Goal: Information Seeking & Learning: Learn about a topic

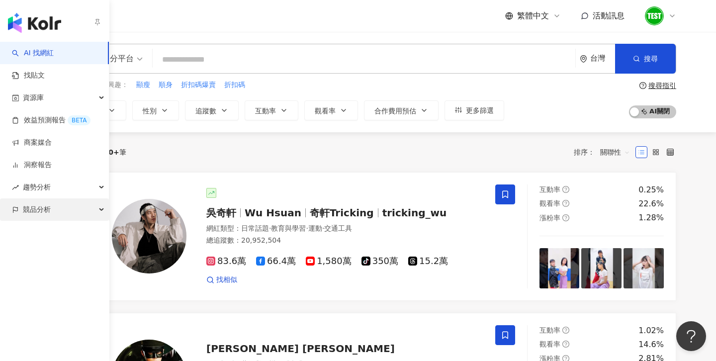
click at [54, 204] on div "競品分析" at bounding box center [54, 209] width 109 height 22
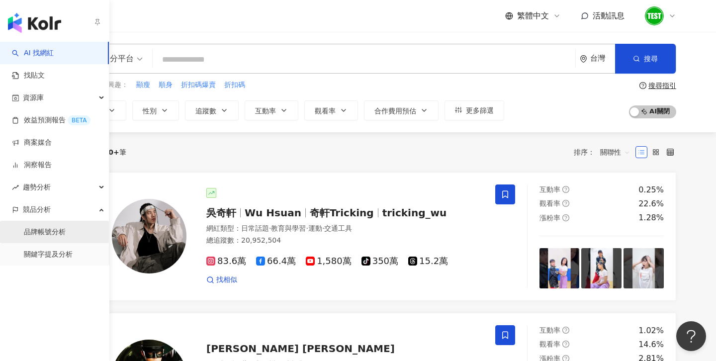
click at [54, 237] on link "品牌帳號分析" at bounding box center [45, 232] width 42 height 10
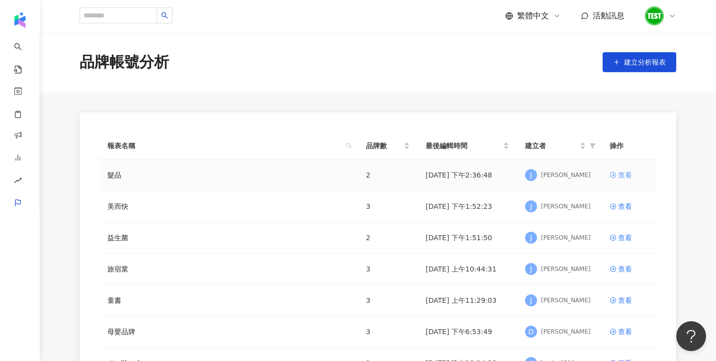
click at [621, 175] on div "查看" at bounding box center [625, 174] width 14 height 11
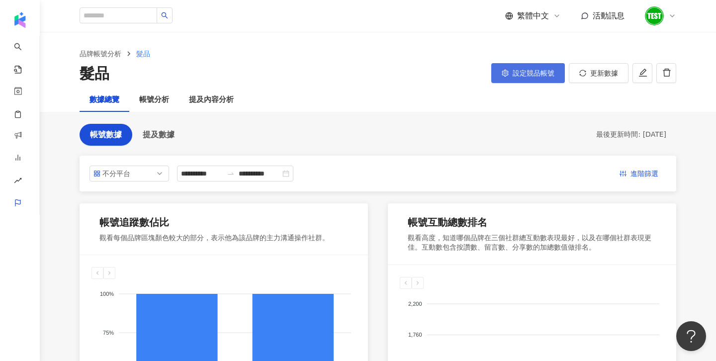
click at [513, 71] on span "設定競品帳號" at bounding box center [533, 73] width 42 height 8
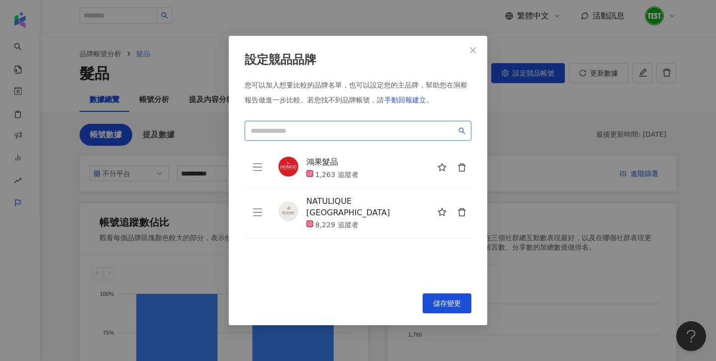
click at [295, 129] on input "search" at bounding box center [354, 130] width 206 height 11
click at [566, 225] on div "設定競品品牌 您可以加入想要比較的品牌名單，也可以設定您的主品牌，幫助您在洞察報告做進一步比較。 若您找不到品牌帳號，請 手動回報建立 。 鴻果髮品 1,26…" at bounding box center [358, 180] width 716 height 361
click at [456, 306] on span "儲存變更" at bounding box center [447, 303] width 28 height 8
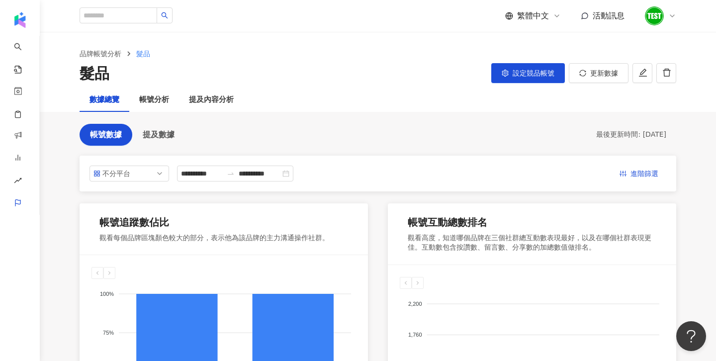
click at [157, 109] on div "帳號分析" at bounding box center [154, 100] width 50 height 24
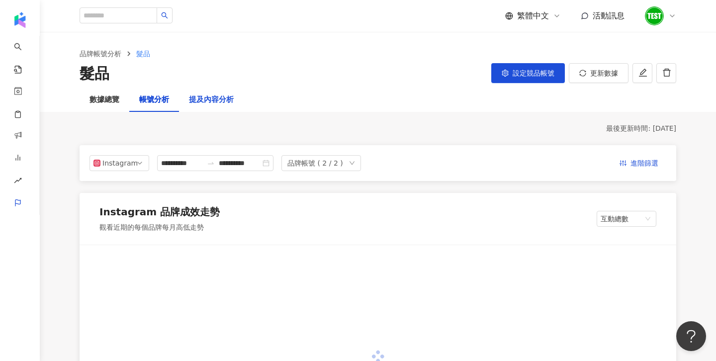
click at [218, 105] on div "提及內容分析" at bounding box center [211, 100] width 45 height 12
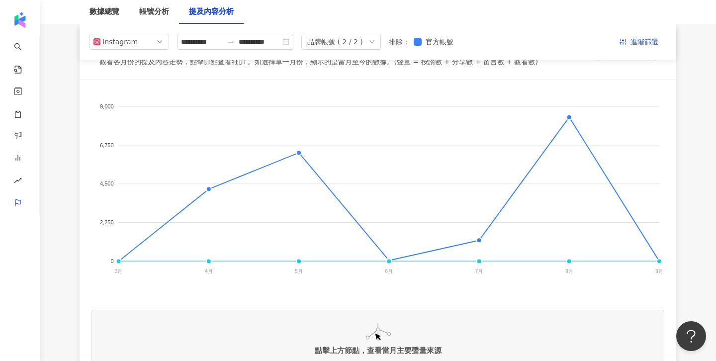
scroll to position [166, 0]
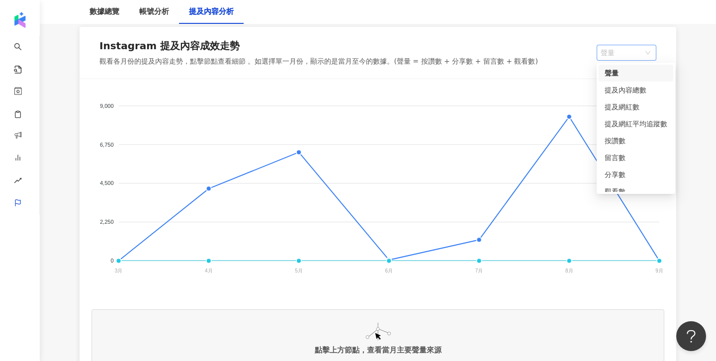
click at [616, 56] on span "聲量" at bounding box center [626, 52] width 52 height 15
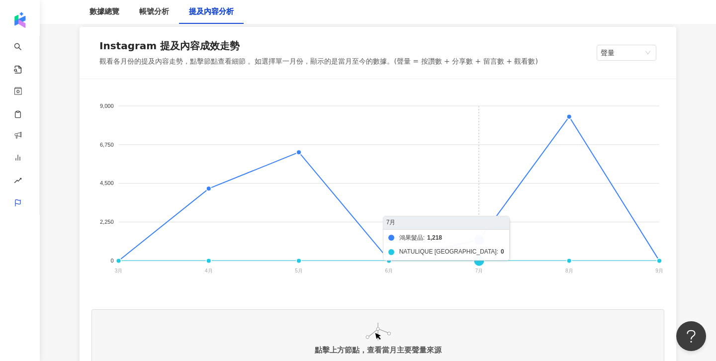
click at [506, 109] on foreignobject "鴻果髮品 NATULIQUE [GEOGRAPHIC_DATA]" at bounding box center [377, 190] width 573 height 199
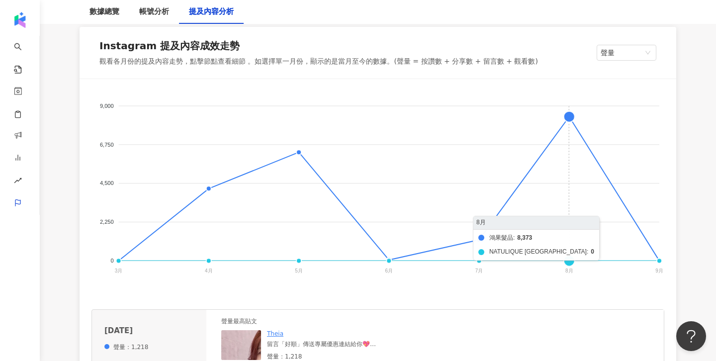
click at [567, 118] on foreignobject "鴻果髮品 NATULIQUE [GEOGRAPHIC_DATA]" at bounding box center [377, 190] width 573 height 199
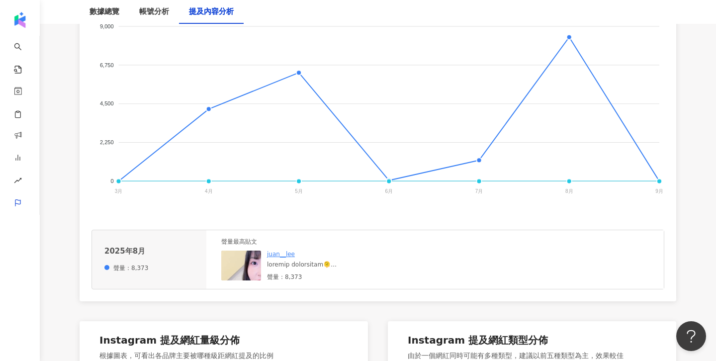
scroll to position [246, 0]
click at [241, 263] on img at bounding box center [270, 299] width 99 height 99
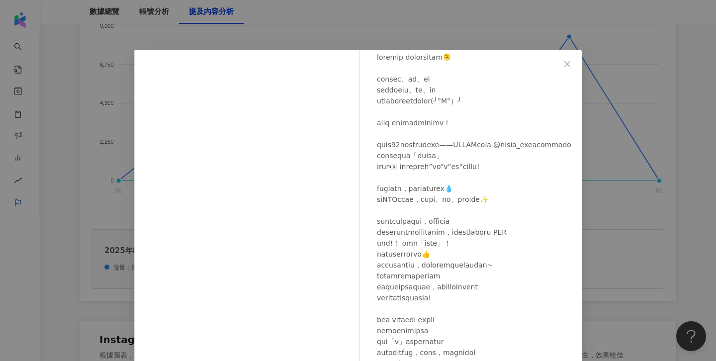
scroll to position [85, 0]
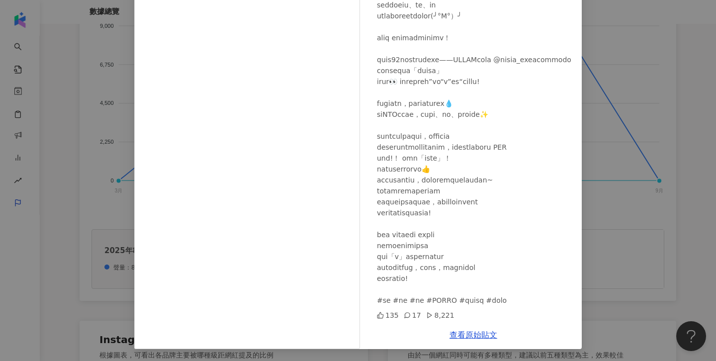
click at [671, 225] on div "juan__lee [DATE] 135 17 8,221 查看原始貼文" at bounding box center [358, 180] width 716 height 361
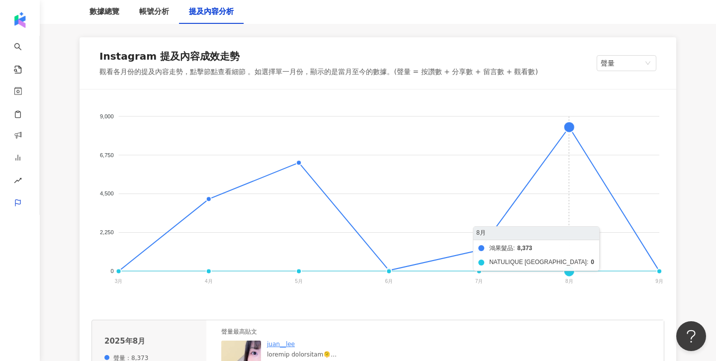
scroll to position [156, 0]
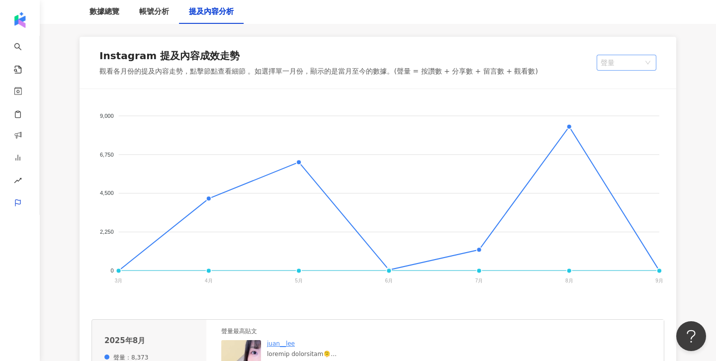
click at [642, 62] on span "聲量" at bounding box center [626, 62] width 52 height 15
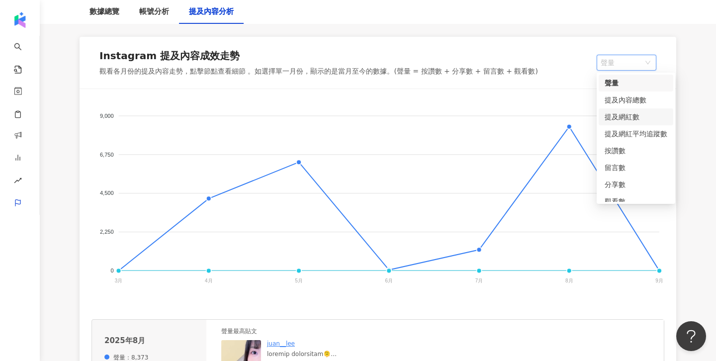
click at [630, 118] on div "提及網紅數" at bounding box center [635, 116] width 63 height 11
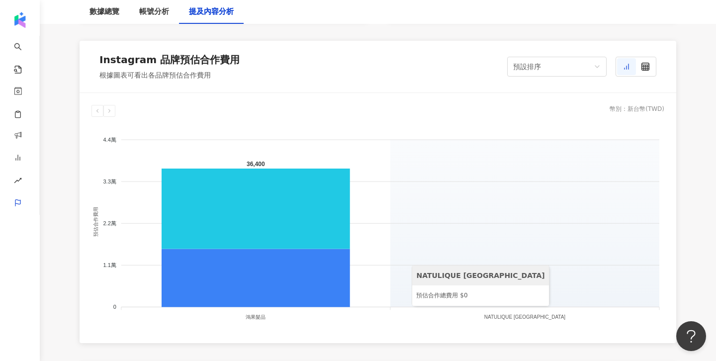
scroll to position [841, 0]
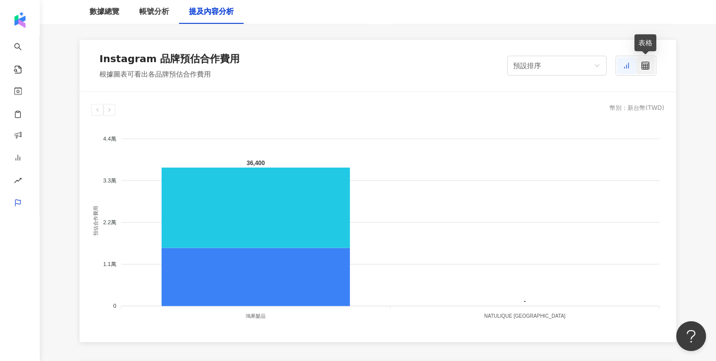
click at [650, 62] on div at bounding box center [645, 65] width 19 height 17
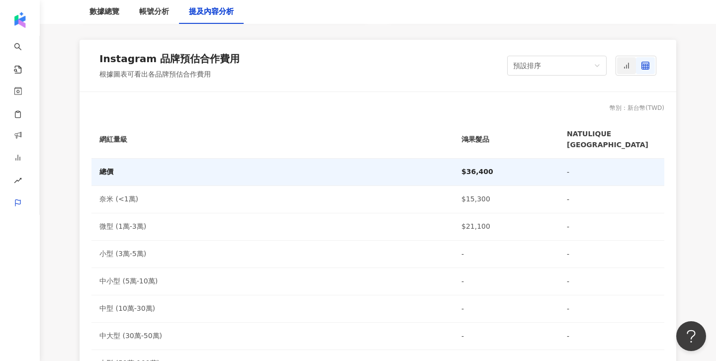
click at [629, 69] on icon at bounding box center [626, 66] width 8 height 8
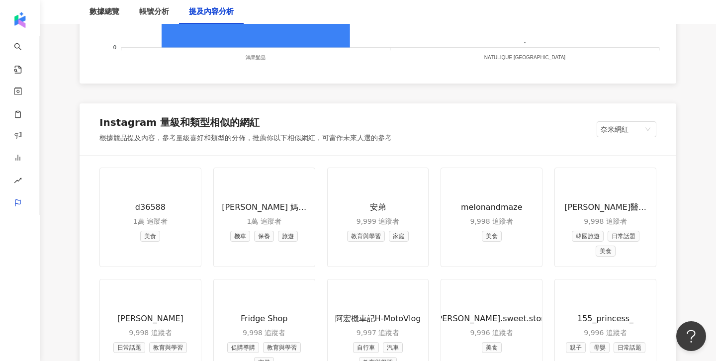
scroll to position [1098, 0]
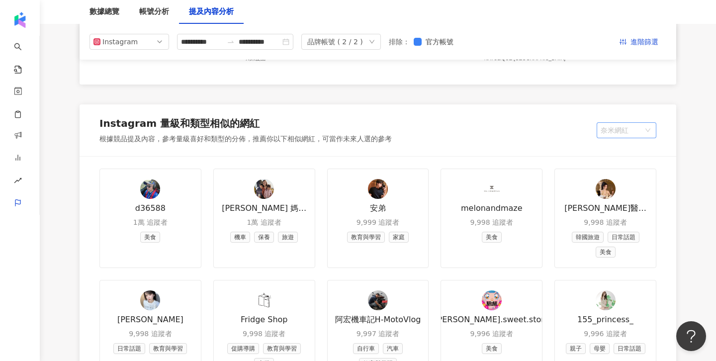
click at [609, 132] on span "奈米網紅" at bounding box center [626, 130] width 52 height 15
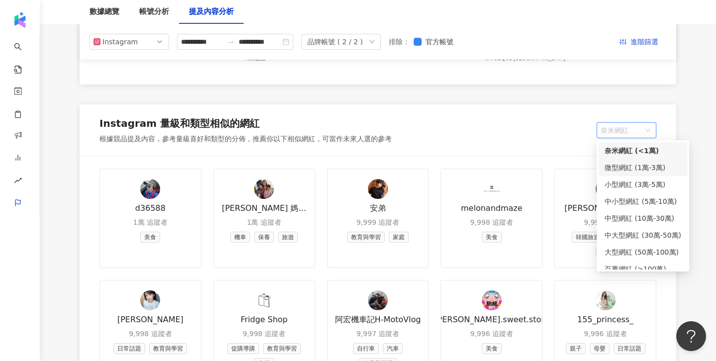
click at [409, 154] on div "Instagram 量級和類型相似的網紅 根據競品提及內容，參考量級喜好和類型的分佈，推薦你以下相似網紅，可當作未來人選的參考 奈米網紅" at bounding box center [378, 130] width 596 height 52
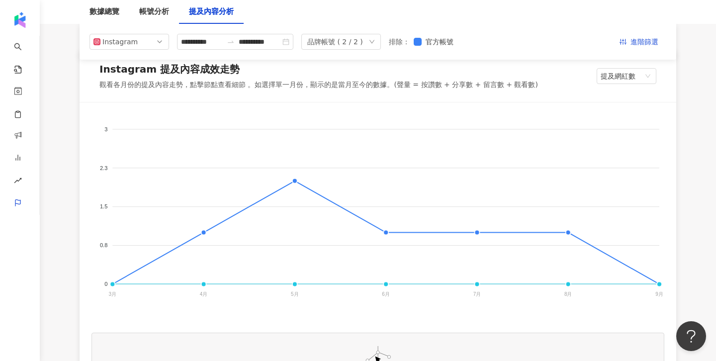
scroll to position [109, 0]
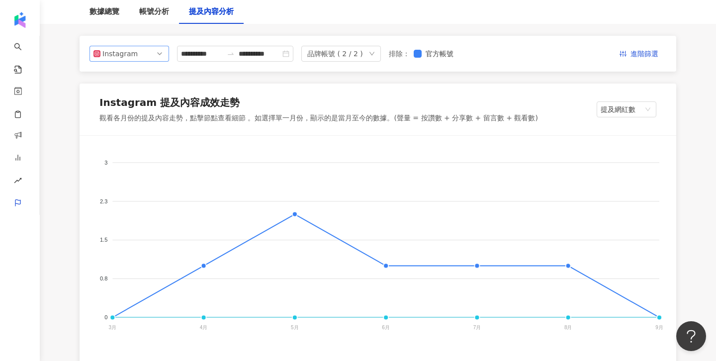
click at [154, 57] on span "Instagram" at bounding box center [129, 53] width 72 height 15
click at [341, 47] on div "品牌帳號 ( 2 / 2 )" at bounding box center [335, 53] width 56 height 15
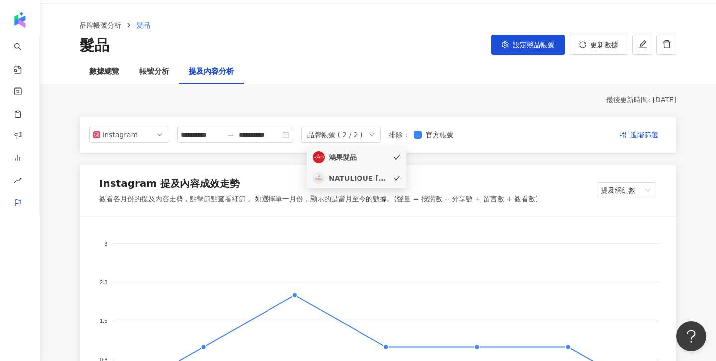
scroll to position [29, 0]
click at [542, 45] on span "設定競品帳號" at bounding box center [533, 44] width 42 height 8
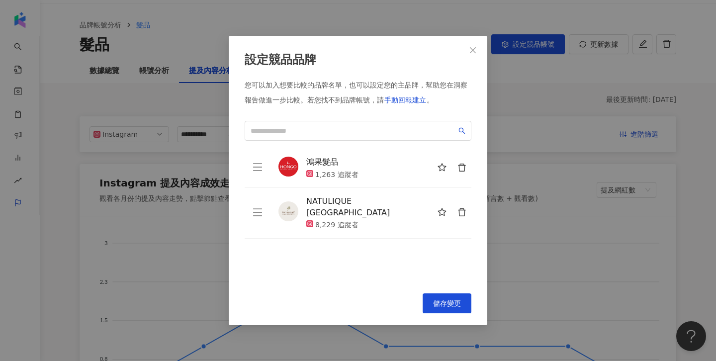
click at [546, 155] on div "設定競品品牌 您可以加入想要比較的品牌名單，也可以設定您的主品牌，幫助您在洞察報告做進一步比較。 若您找不到品牌帳號，請 手動回報建立 。 鴻果髮品 1,26…" at bounding box center [358, 180] width 716 height 361
click at [477, 52] on span "Close" at bounding box center [473, 50] width 20 height 8
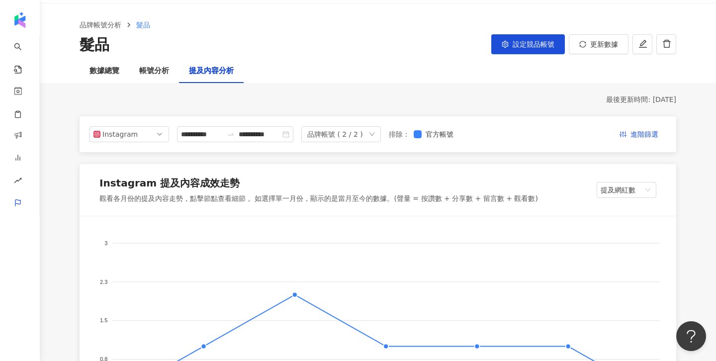
click at [358, 130] on div "品牌帳號 ( 2 / 2 )" at bounding box center [335, 134] width 56 height 15
click at [488, 169] on div "Instagram 提及內容成效走勢 觀看各月份的提及內容走勢，點擊節點查看細節 。如選擇單一月份，顯示的是當月至今的數據。(聲量 = 按讚數 + 分享數 +…" at bounding box center [378, 190] width 596 height 52
click at [375, 135] on icon "down" at bounding box center [372, 134] width 6 height 6
click at [500, 165] on div "Instagram 提及內容成效走勢 觀看各月份的提及內容走勢，點擊節點查看細節 。如選擇單一月份，顯示的是當月至今的數據。(聲量 = 按讚數 + 分享數 +…" at bounding box center [378, 190] width 596 height 52
click at [636, 132] on span "進階篩選" at bounding box center [644, 135] width 28 height 16
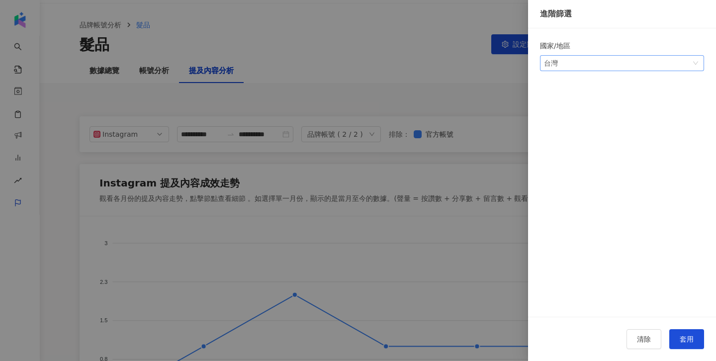
click at [591, 61] on span "台灣" at bounding box center [622, 63] width 156 height 15
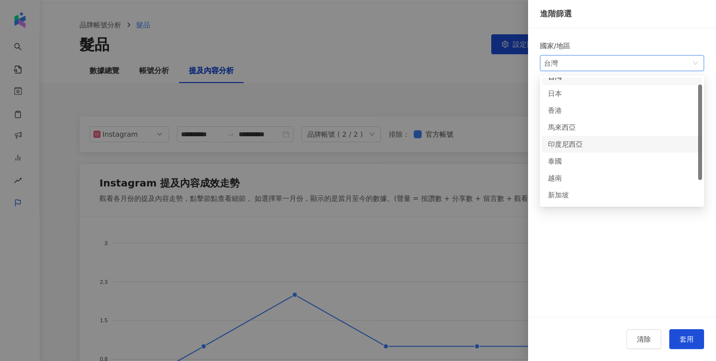
scroll to position [0, 0]
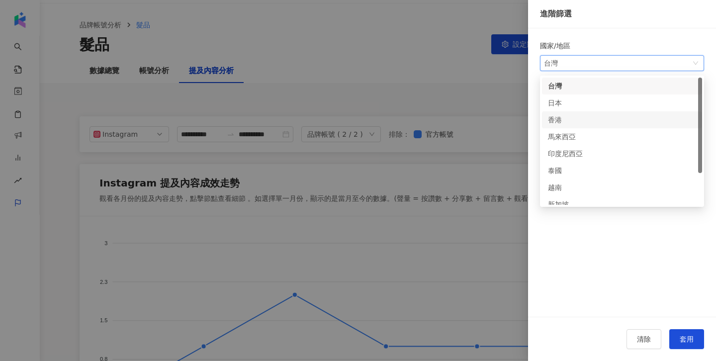
click at [614, 120] on div "香港" at bounding box center [622, 119] width 148 height 11
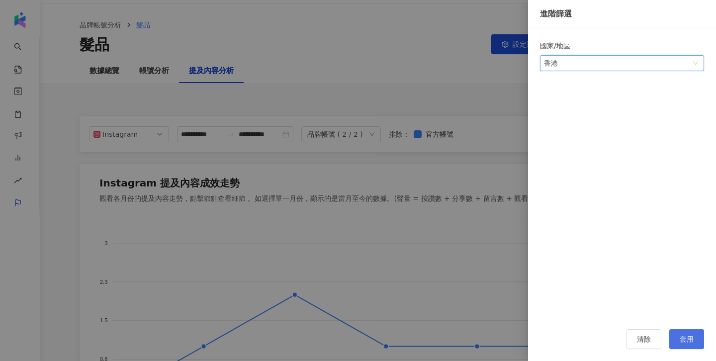
click at [687, 329] on button "套用" at bounding box center [686, 339] width 35 height 20
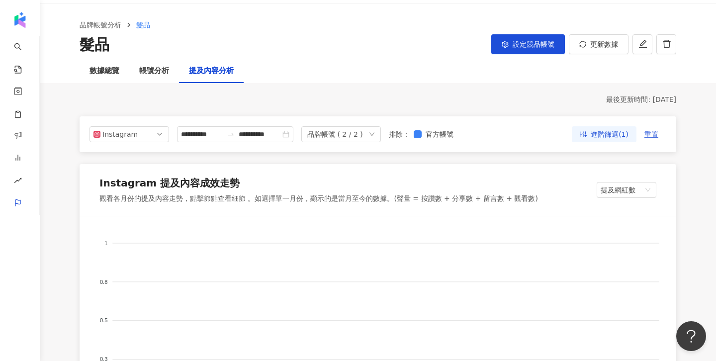
click at [659, 135] on button "重置" at bounding box center [651, 134] width 30 height 16
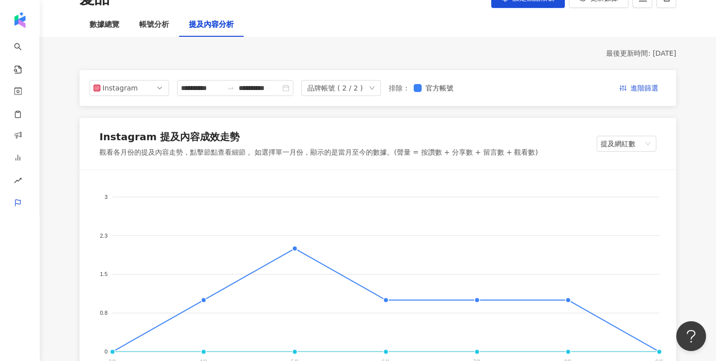
scroll to position [75, 0]
click at [109, 25] on div "數據總覽" at bounding box center [104, 25] width 30 height 12
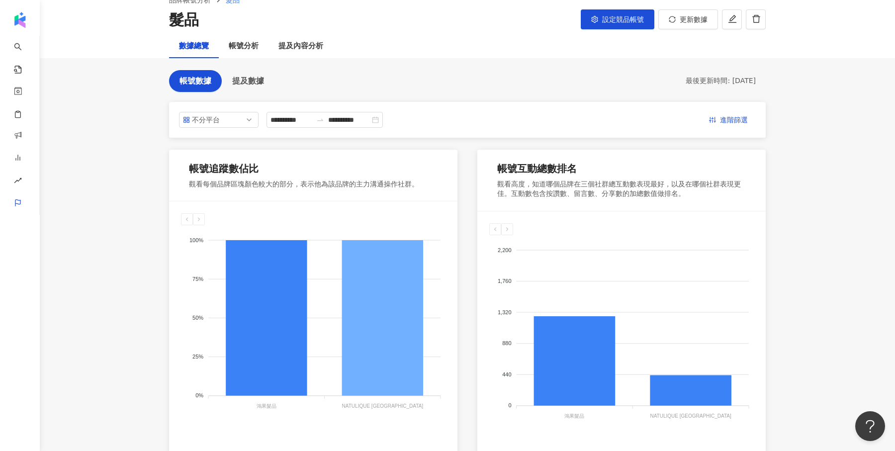
scroll to position [18, 0]
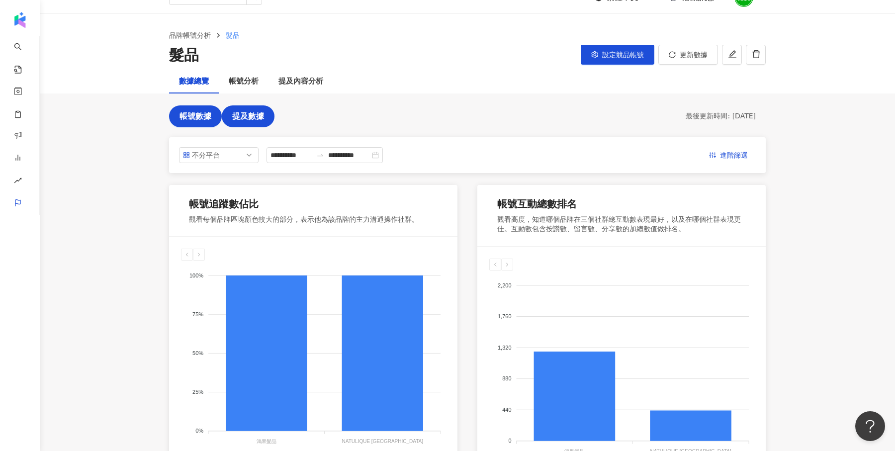
click at [232, 121] on button "提及數據" at bounding box center [248, 116] width 53 height 22
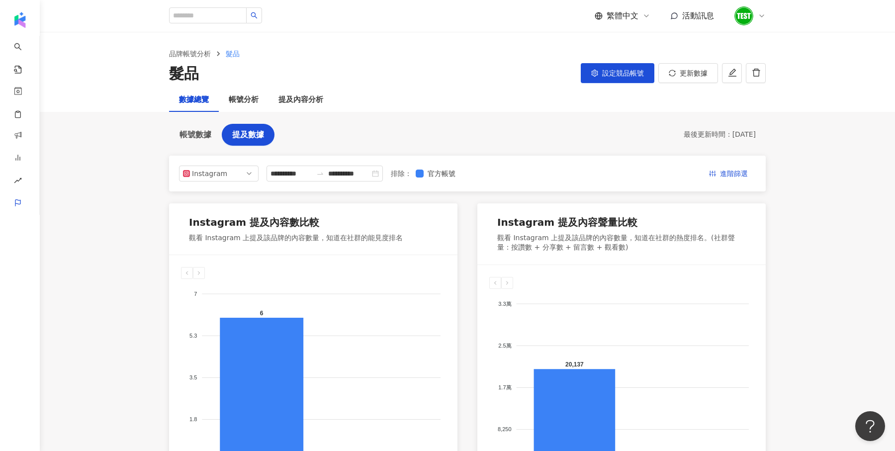
scroll to position [26, 0]
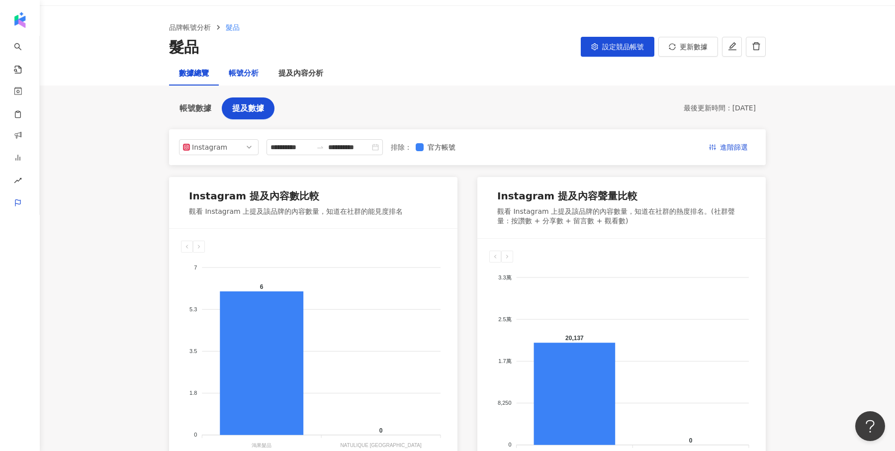
click at [238, 72] on div "帳號分析" at bounding box center [244, 74] width 30 height 12
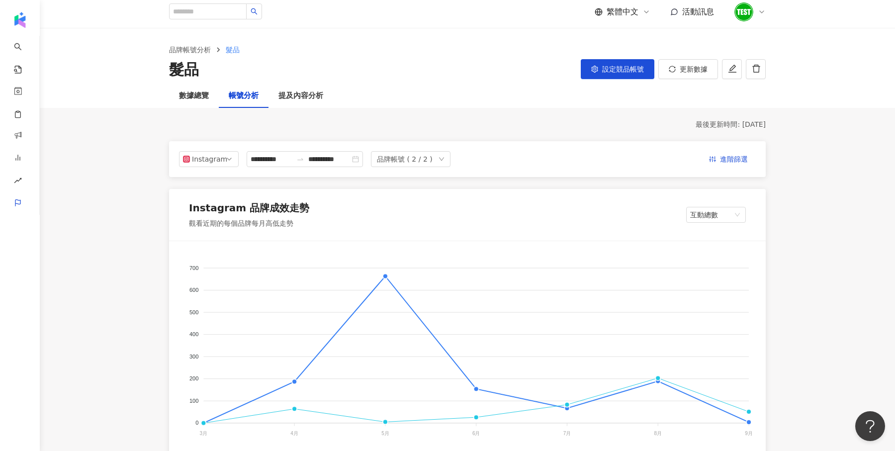
scroll to position [9, 0]
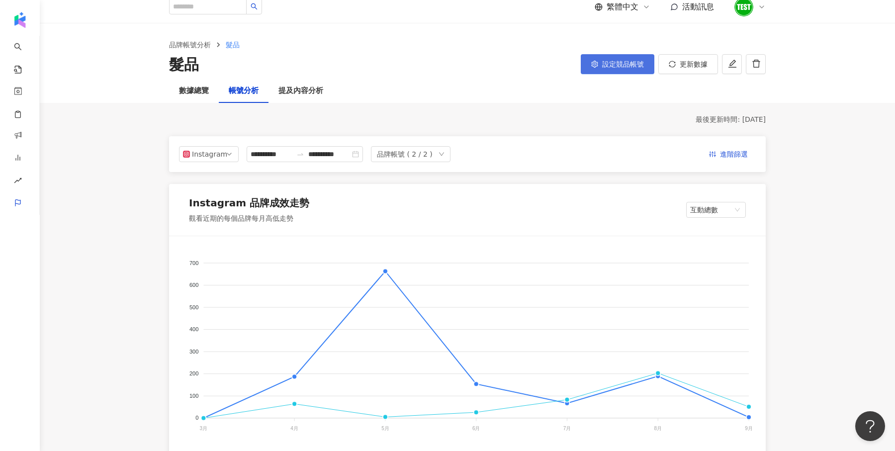
click at [630, 61] on span "設定競品帳號" at bounding box center [623, 64] width 42 height 8
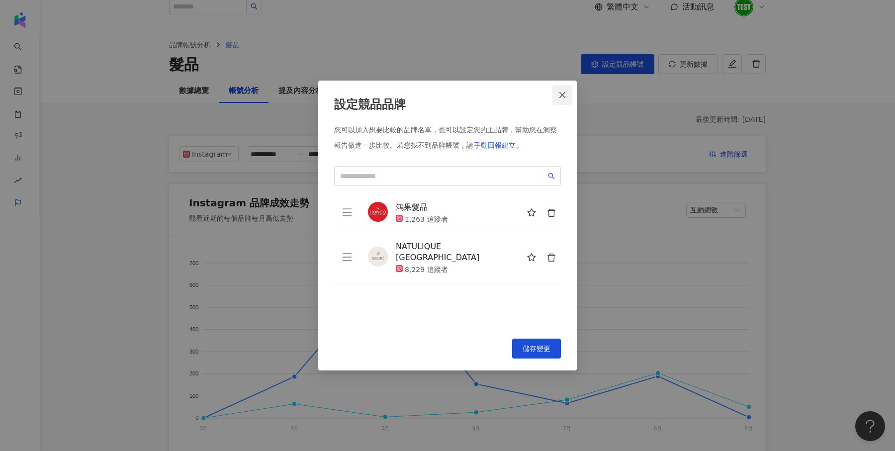
click at [566, 94] on span "Close" at bounding box center [562, 95] width 20 height 8
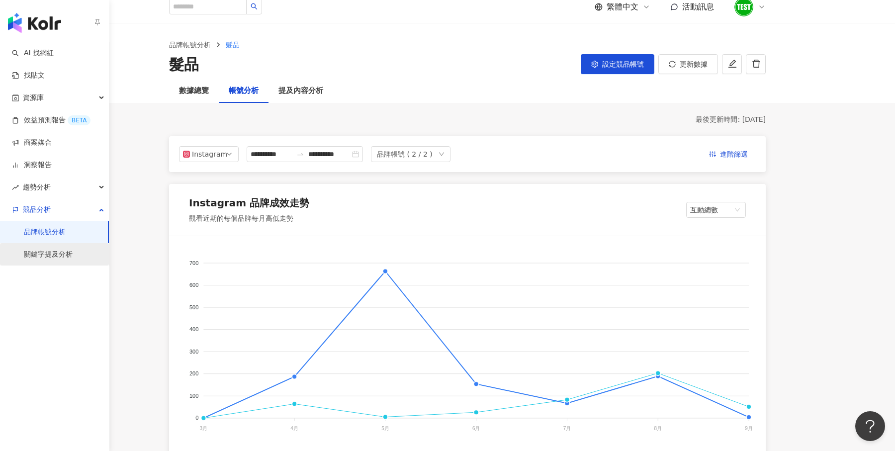
click at [58, 255] on link "關鍵字提及分析" at bounding box center [48, 255] width 49 height 10
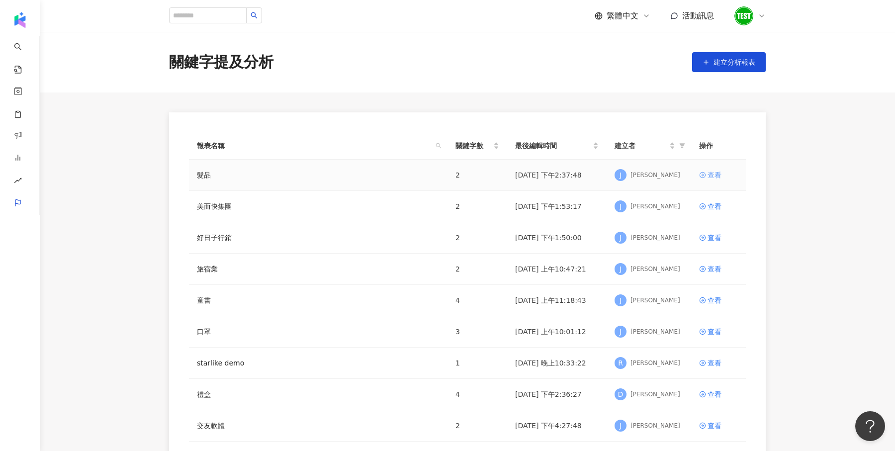
click at [714, 176] on div "查看" at bounding box center [714, 174] width 14 height 11
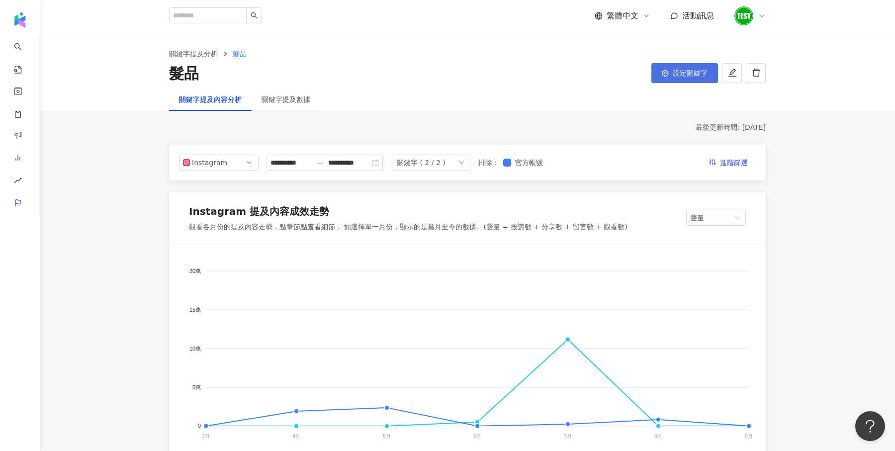
click at [686, 80] on button "設定關鍵字" at bounding box center [684, 73] width 67 height 20
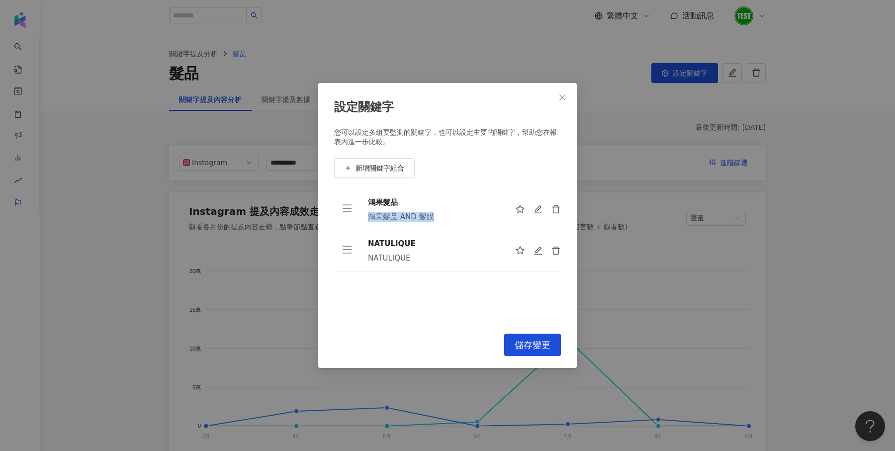
drag, startPoint x: 370, startPoint y: 220, endPoint x: 389, endPoint y: 222, distance: 19.1
click at [389, 222] on td "鴻果髮品 鴻果髮品 AND 髮膜" at bounding box center [433, 209] width 147 height 41
click at [428, 217] on div "鴻果髮品 AND 髮膜" at bounding box center [433, 217] width 131 height 10
click at [557, 101] on span "Close" at bounding box center [562, 97] width 20 height 8
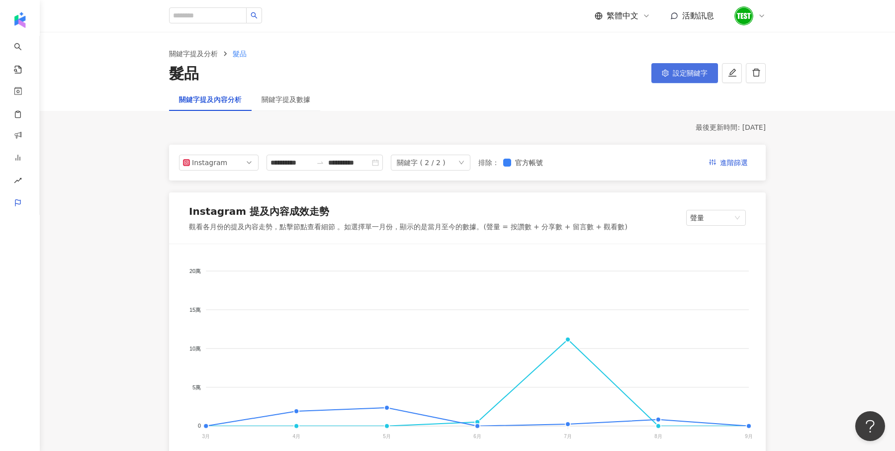
click at [680, 72] on span "設定關鍵字" at bounding box center [690, 73] width 35 height 8
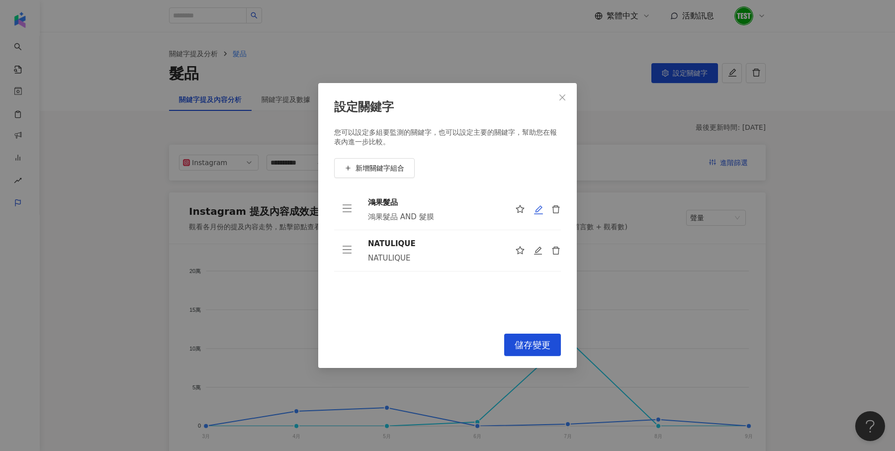
click at [542, 212] on icon "edit" at bounding box center [538, 210] width 10 height 10
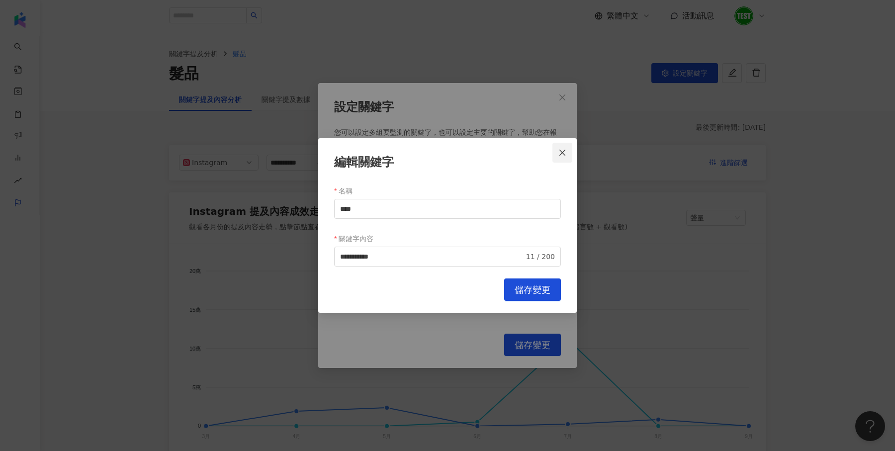
click at [561, 154] on icon "close" at bounding box center [562, 153] width 6 height 6
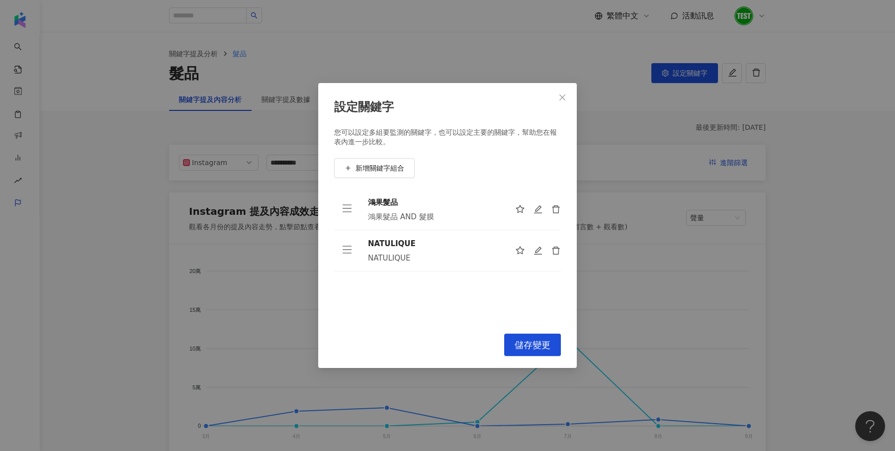
click at [555, 108] on div "設定關鍵字" at bounding box center [447, 107] width 227 height 17
click at [554, 101] on span "Close" at bounding box center [562, 97] width 20 height 8
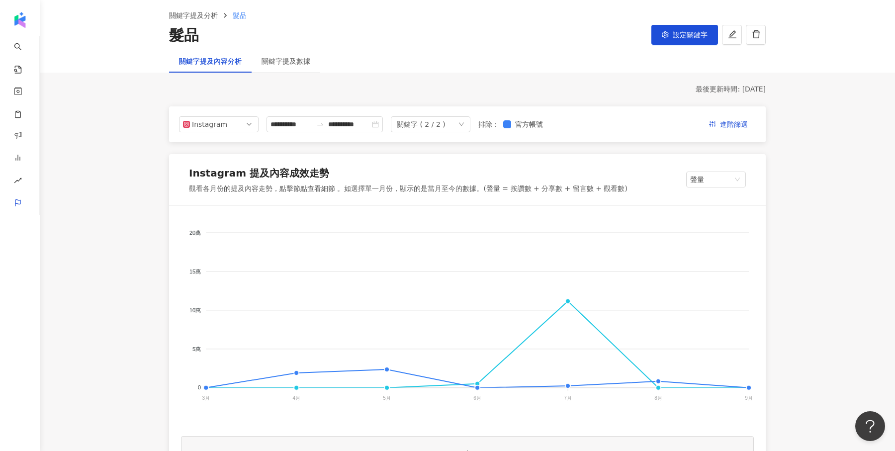
scroll to position [37, 0]
click at [279, 66] on div "關鍵字提及數據" at bounding box center [285, 62] width 49 height 11
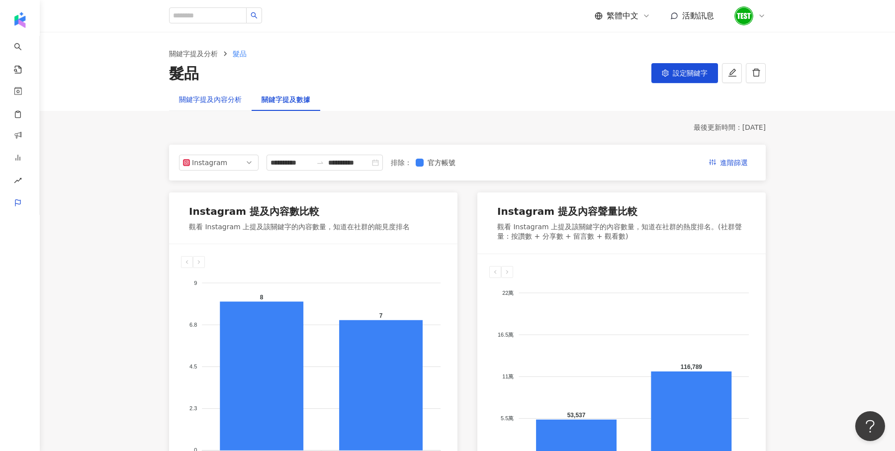
click at [224, 100] on div "關鍵字提及內容分析" at bounding box center [210, 99] width 63 height 11
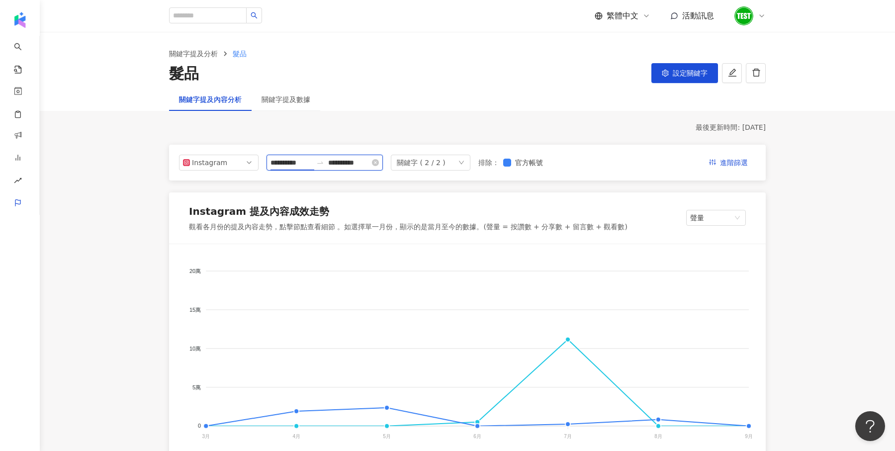
click at [289, 161] on input "**********" at bounding box center [291, 162] width 42 height 11
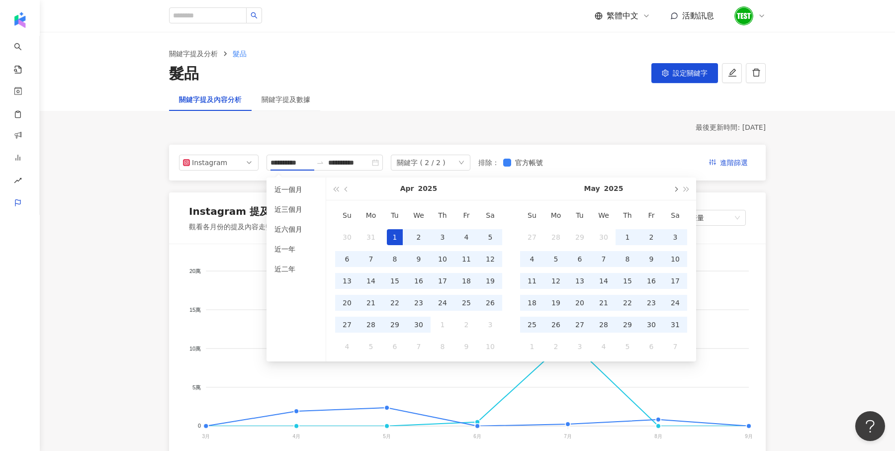
click at [678, 186] on button "button" at bounding box center [675, 188] width 11 height 22
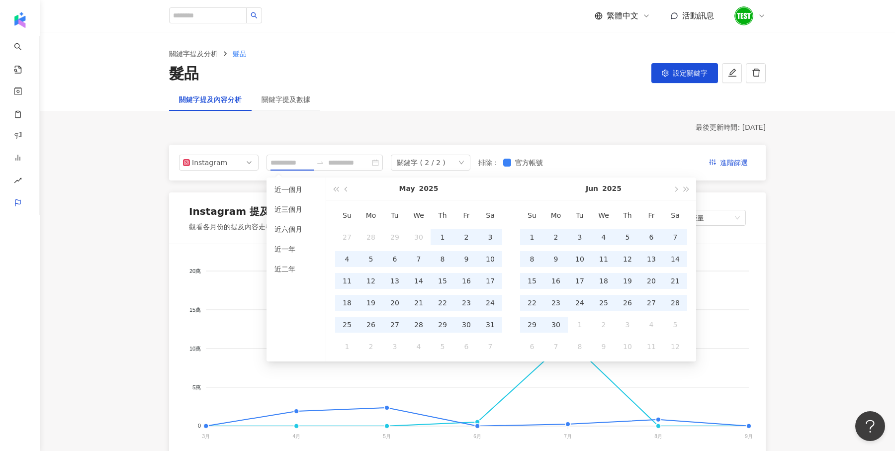
type input "**********"
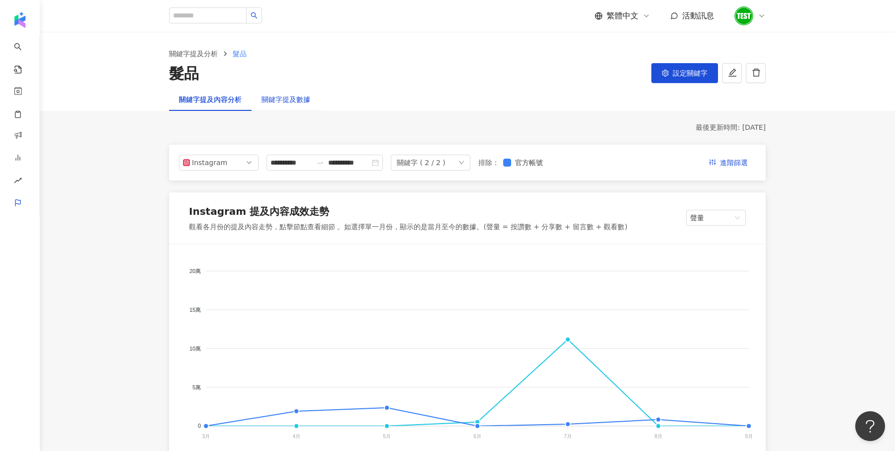
click at [308, 99] on div "關鍵字提及數據" at bounding box center [285, 99] width 49 height 11
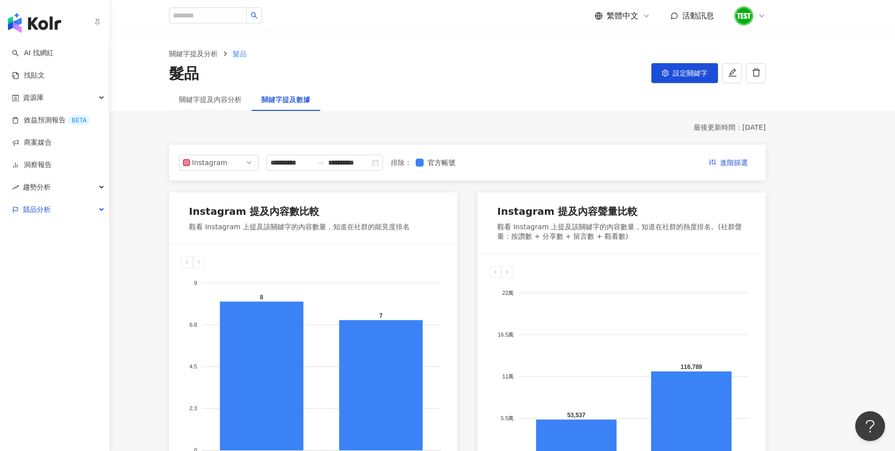
click at [43, 33] on div "button" at bounding box center [54, 21] width 109 height 42
click at [34, 25] on img "button" at bounding box center [34, 23] width 53 height 20
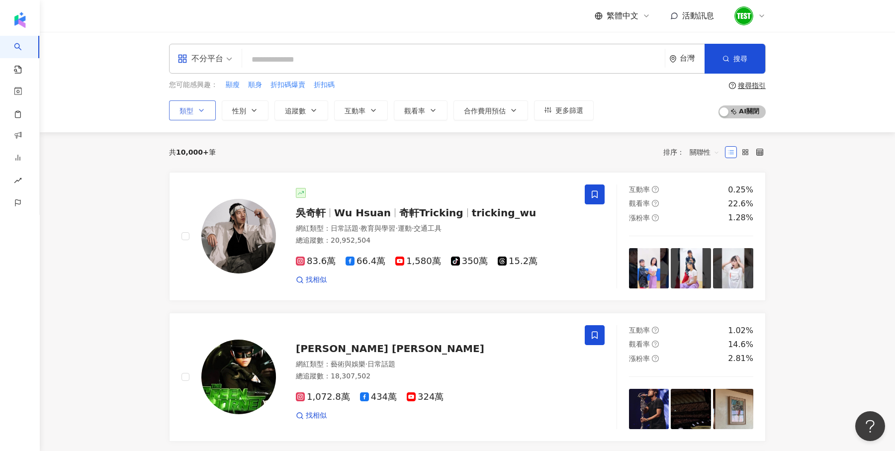
click at [189, 113] on span "類型" at bounding box center [186, 111] width 14 height 8
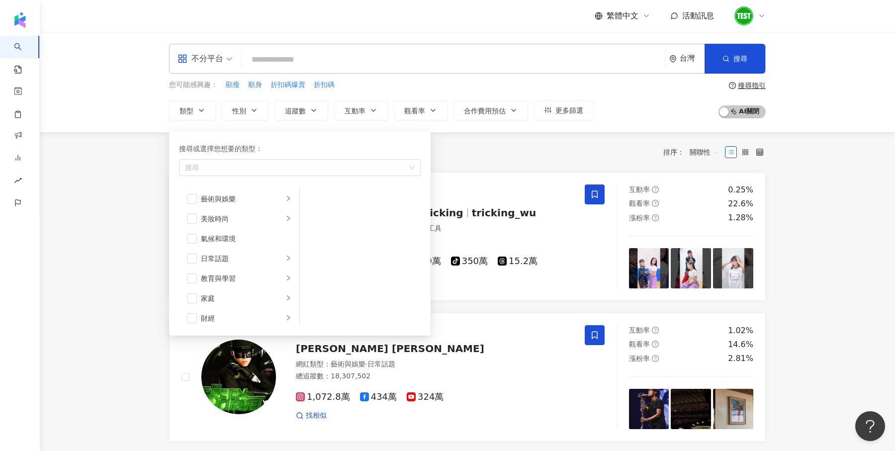
click at [106, 125] on div "不分平台 台灣 搜尋 您可能感興趣： 顯瘦 順身 折扣碼爆賣 折扣碼 類型 搜尋或選擇您想要的類型： 搜尋 藝術與娛樂 美妝時尚 氣候和環境 日常話題 教育與…" at bounding box center [467, 82] width 855 height 100
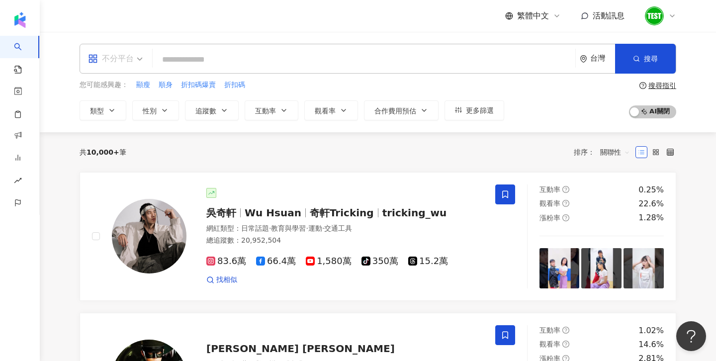
click at [126, 68] on span at bounding box center [115, 58] width 55 height 29
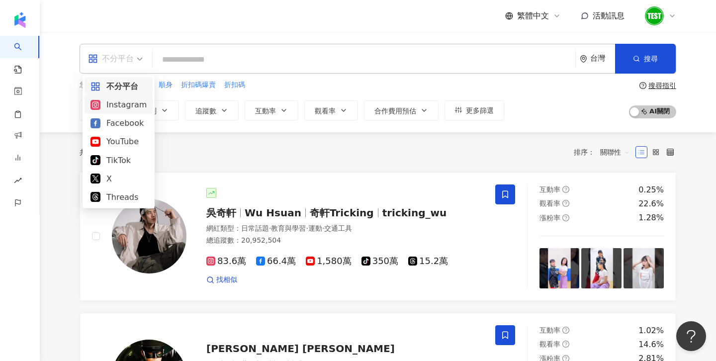
click at [124, 107] on div "Instagram" at bounding box center [118, 104] width 56 height 12
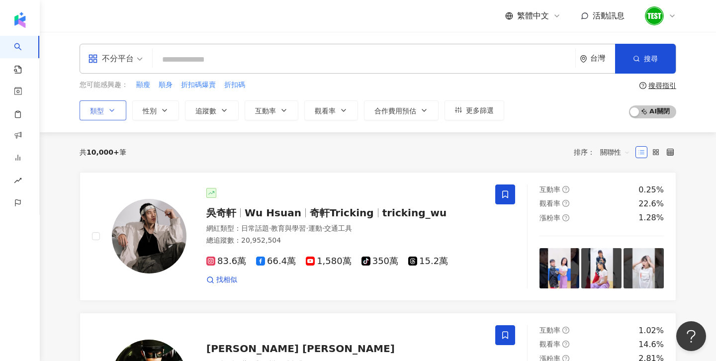
click at [111, 113] on icon "button" at bounding box center [112, 110] width 8 height 8
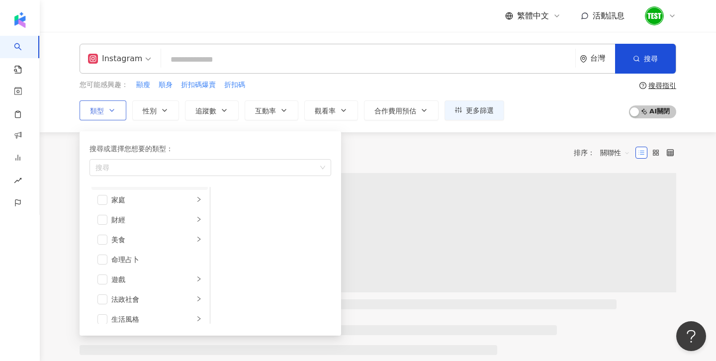
scroll to position [99, 0]
click at [103, 236] on span "button" at bounding box center [102, 239] width 10 height 10
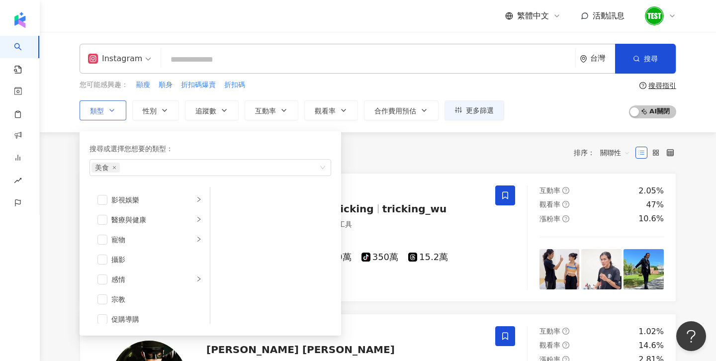
scroll to position [256, 0]
click at [101, 298] on span "button" at bounding box center [102, 301] width 10 height 10
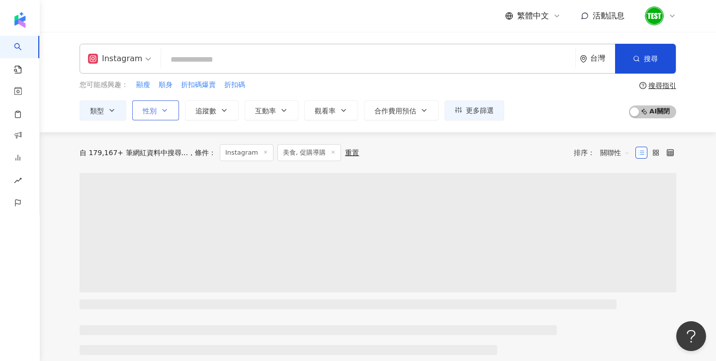
click at [169, 117] on button "性別" at bounding box center [155, 110] width 47 height 20
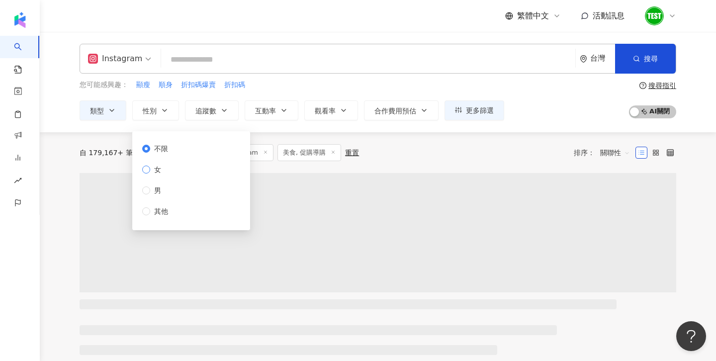
click at [161, 165] on span "女" at bounding box center [157, 169] width 15 height 11
click at [419, 148] on div "自 179,167+ 筆網紅資料中搜尋... 條件 ： Instagram 美食, 促購導購 重置 排序： 關聯性" at bounding box center [378, 152] width 596 height 17
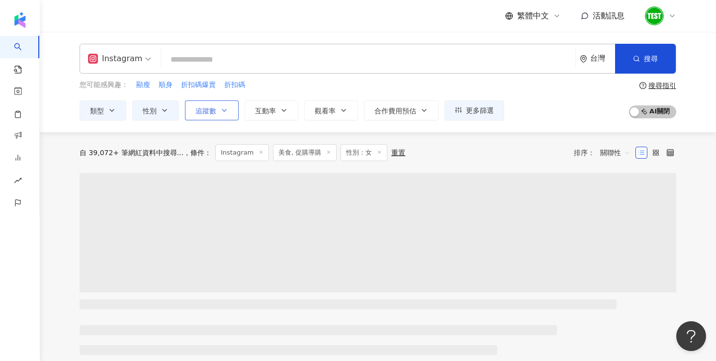
click at [222, 105] on button "追蹤數" at bounding box center [212, 110] width 54 height 20
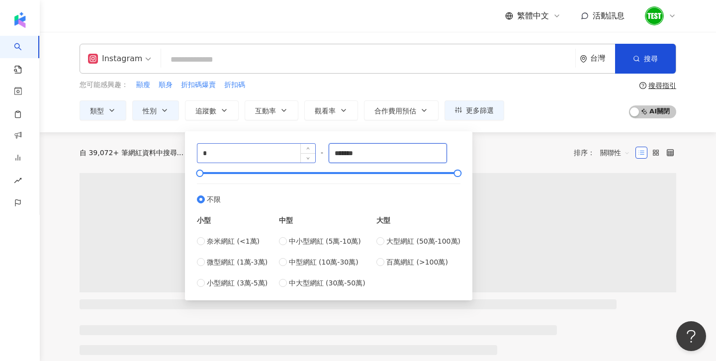
drag, startPoint x: 371, startPoint y: 157, endPoint x: 255, endPoint y: 153, distance: 115.4
click at [255, 153] on div "* - ******* 不限 小型 奈米網紅 (<1萬) 微型網紅 (1萬-3萬) 小型網紅 (3萬-5萬) 中型 中小型網紅 (5萬-10萬) 中型網紅 (…" at bounding box center [328, 215] width 263 height 145
type input "*"
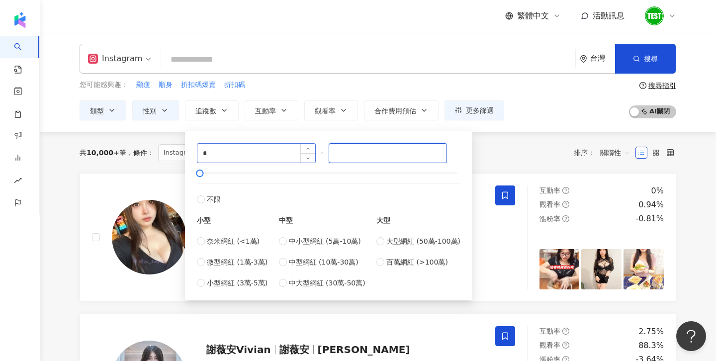
type input "*"
type input "*****"
click at [566, 143] on div "共 10,000+ 筆 條件 ： Instagram 美食, 促購導購 性別：女 重置 排序： 關聯性" at bounding box center [378, 152] width 596 height 41
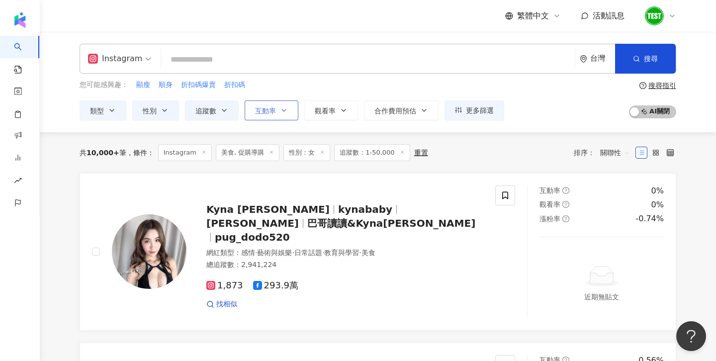
click at [269, 116] on button "互動率" at bounding box center [272, 110] width 54 height 20
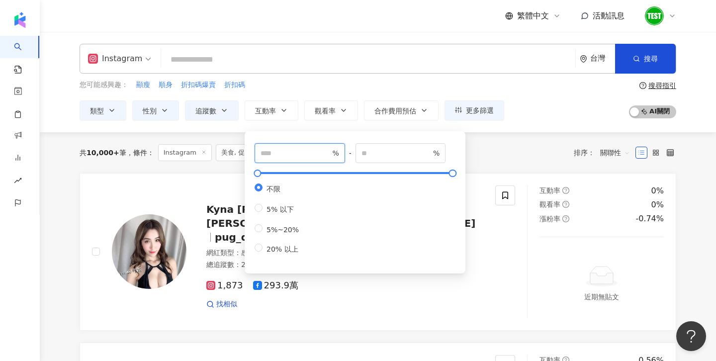
click at [280, 150] on input "number" at bounding box center [295, 153] width 70 height 11
type input "*"
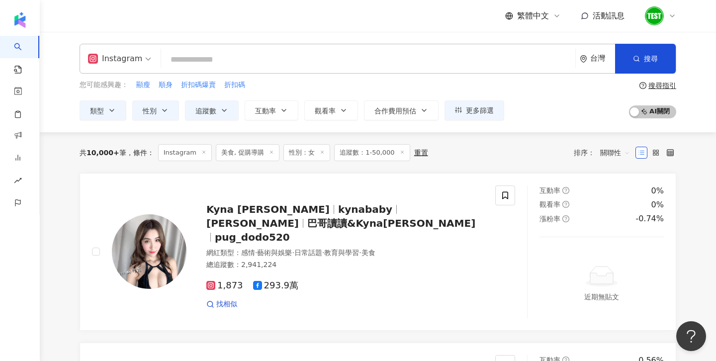
click at [514, 147] on div "共 10,000+ 筆 條件 ： Instagram 美食, 促購導購 性別：女 追蹤數：1-50,000 重置 排序： 關聯性" at bounding box center [378, 152] width 596 height 17
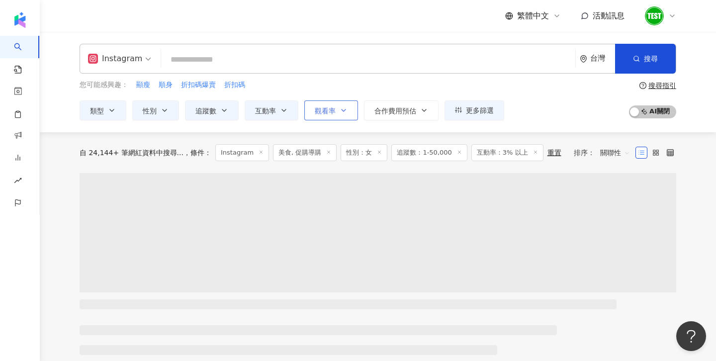
click at [327, 105] on button "觀看率" at bounding box center [331, 110] width 54 height 20
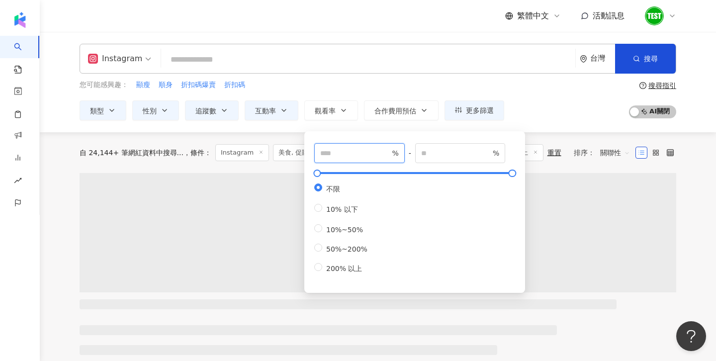
click at [363, 151] on input "number" at bounding box center [355, 153] width 70 height 11
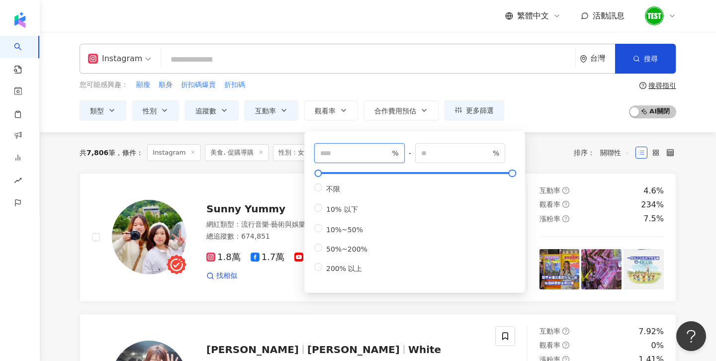
type input "**"
click at [559, 88] on div "您可能感興趣： 顯瘦 順身 折扣碼爆賣 折扣碼 類型 性別 追蹤數 互動率 觀看率 合作費用預估 更多篩選 不限 女 男 其他 * - ***** 不限 小型…" at bounding box center [378, 100] width 596 height 41
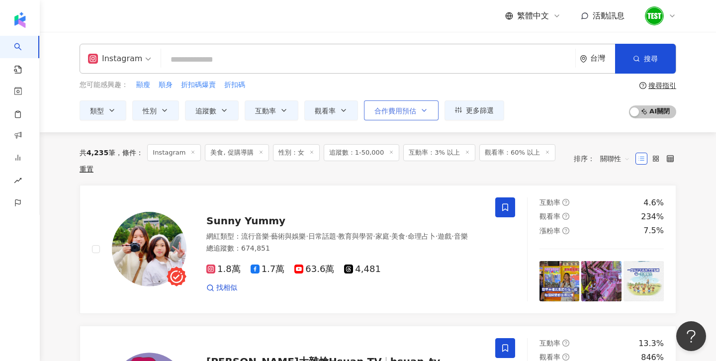
click at [412, 109] on span "合作費用預估" at bounding box center [395, 111] width 42 height 8
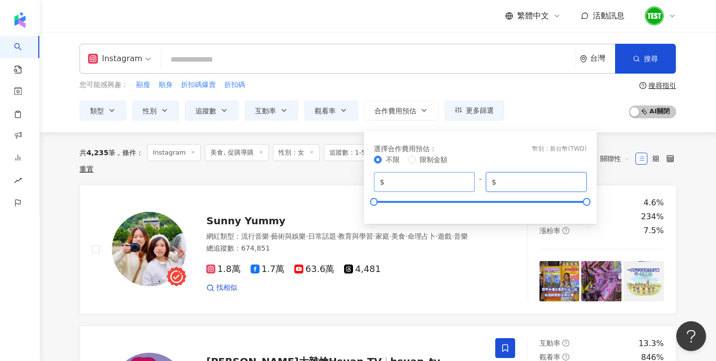
drag, startPoint x: 540, startPoint y: 181, endPoint x: 451, endPoint y: 177, distance: 88.5
click at [451, 177] on div "$ * - $ *******" at bounding box center [480, 182] width 213 height 20
click at [425, 89] on div "您可能感興趣： 顯瘦 順身 折扣碼爆賣 折扣碼" at bounding box center [292, 85] width 424 height 11
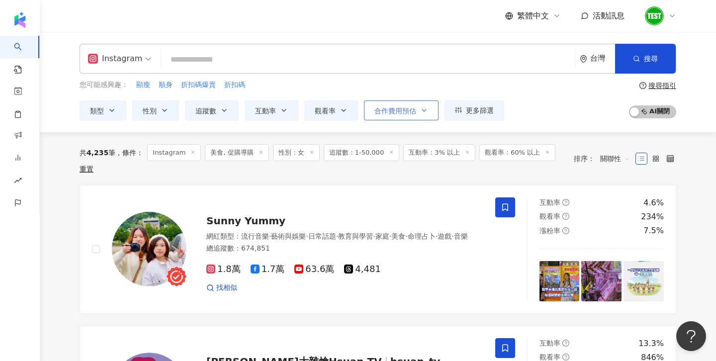
click at [395, 116] on button "合作費用預估" at bounding box center [401, 110] width 75 height 20
click at [391, 83] on div "您可能感興趣： 顯瘦 順身 折扣碼爆賣 折扣碼" at bounding box center [292, 85] width 424 height 11
click at [480, 112] on span "更多篩選" at bounding box center [480, 110] width 28 height 8
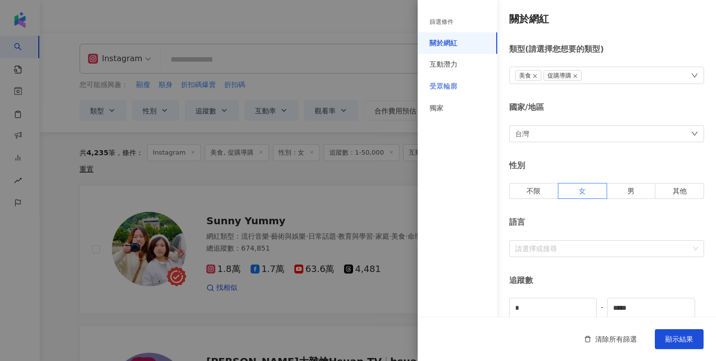
click at [448, 87] on div "受眾輪廓" at bounding box center [443, 87] width 28 height 10
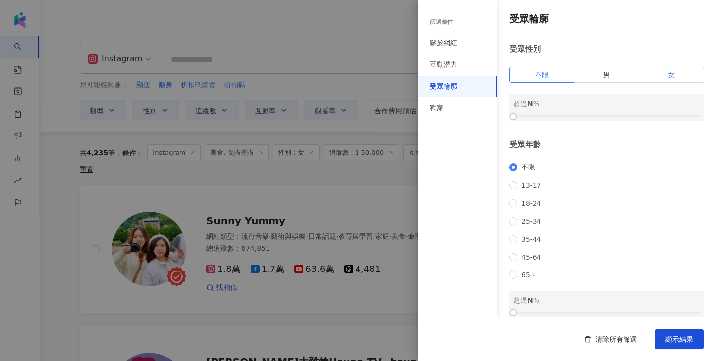
click at [656, 71] on label "女" at bounding box center [671, 75] width 65 height 16
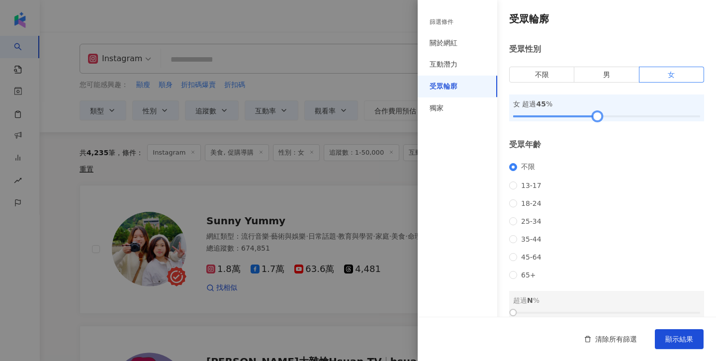
drag, startPoint x: 513, startPoint y: 113, endPoint x: 598, endPoint y: 117, distance: 84.6
click at [598, 117] on div at bounding box center [596, 116] width 5 height 5
click at [534, 225] on span "25-34" at bounding box center [531, 221] width 28 height 8
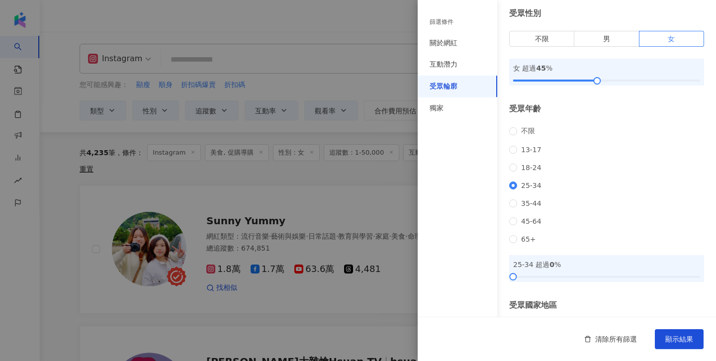
scroll to position [48, 0]
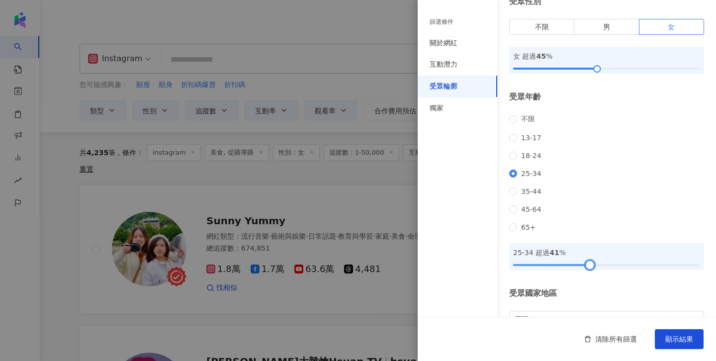
drag, startPoint x: 515, startPoint y: 280, endPoint x: 593, endPoint y: 281, distance: 77.1
click at [593, 267] on div at bounding box center [589, 264] width 5 height 5
click at [682, 341] on span "顯示結果" at bounding box center [679, 339] width 28 height 8
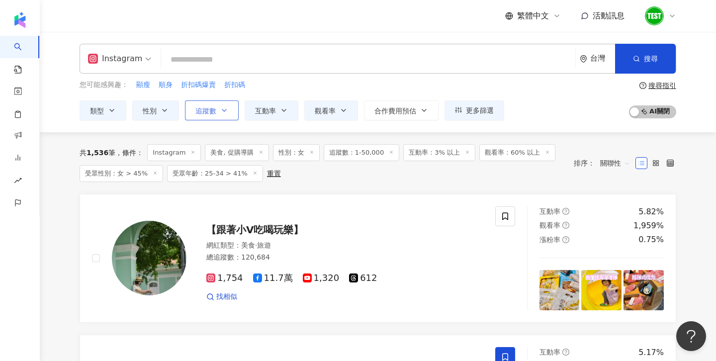
click at [223, 108] on icon "button" at bounding box center [224, 110] width 8 height 8
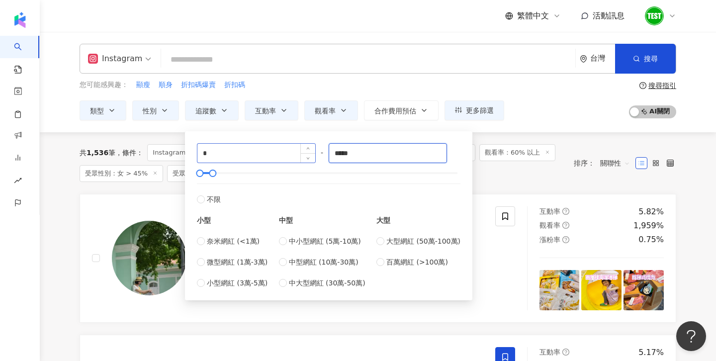
drag, startPoint x: 368, startPoint y: 149, endPoint x: 294, endPoint y: 149, distance: 74.6
click at [294, 149] on div "* - ***** 不限 小型 奈米網紅 (<1萬) 微型網紅 (1萬-3萬) 小型網紅 (3萬-5萬) 中型 中小型網紅 (5萬-10萬) 中型網紅 (10…" at bounding box center [328, 215] width 263 height 145
type input "*"
click at [250, 149] on input "*" at bounding box center [256, 153] width 118 height 19
type input "*"
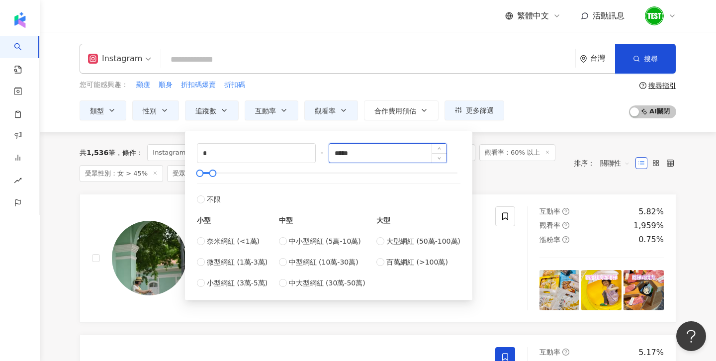
click at [353, 152] on input "*****" at bounding box center [388, 153] width 118 height 19
type input "******"
click at [309, 243] on span "中小型網紅 (5萬-10萬)" at bounding box center [325, 241] width 72 height 11
type input "*****"
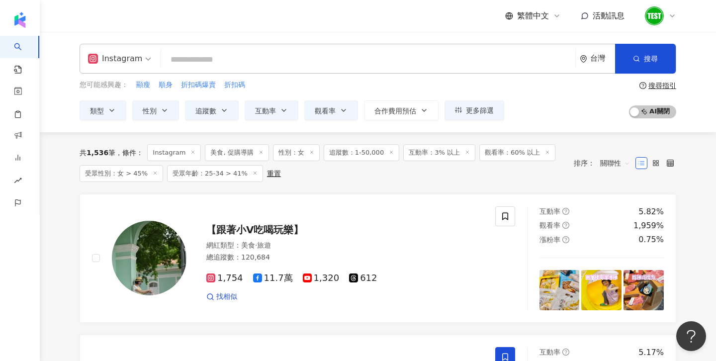
click at [579, 115] on div "您可能感興趣： 顯瘦 順身 折扣碼爆賣 折扣碼 類型 性別 追蹤數 互動率 觀看率 合作費用預估 更多篩選 篩選條件 關於網紅 互動潛力 受眾輪廓 獨家 關於…" at bounding box center [378, 100] width 596 height 41
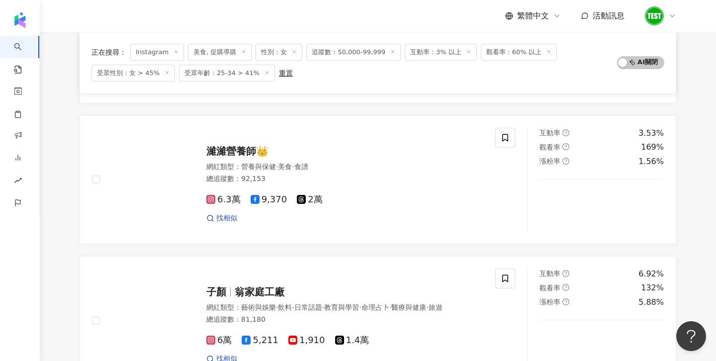
scroll to position [1736, 0]
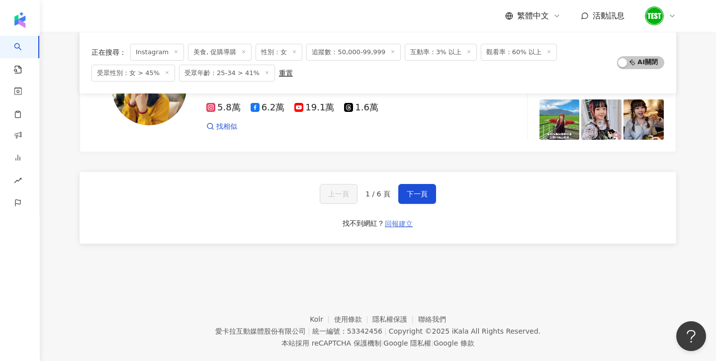
click at [401, 216] on button "回報建立" at bounding box center [398, 224] width 29 height 16
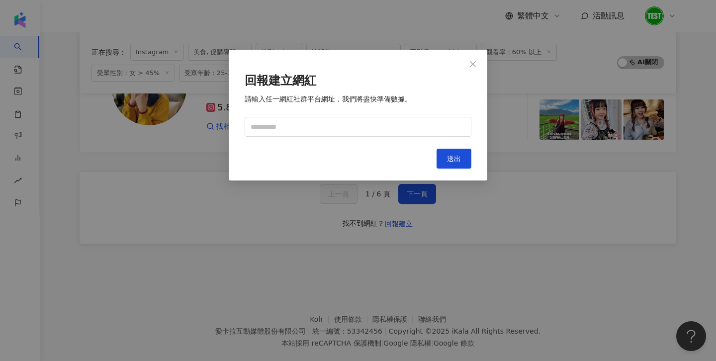
click at [273, 218] on div "回報建立網紅 請輸入任一網紅社群平台網址，我們將盡快準備數據。 Cancel 送出" at bounding box center [358, 180] width 716 height 361
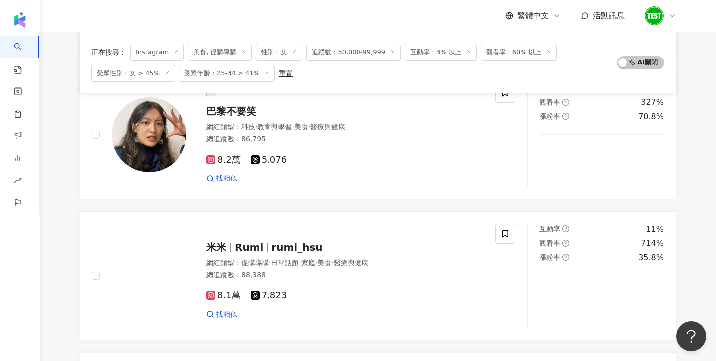
scroll to position [0, 0]
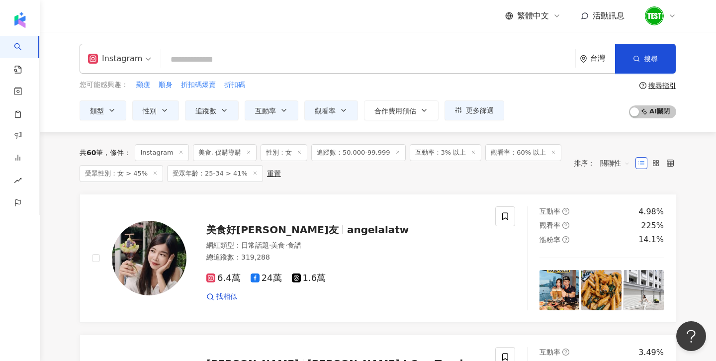
click at [267, 170] on div "重置" at bounding box center [274, 173] width 14 height 8
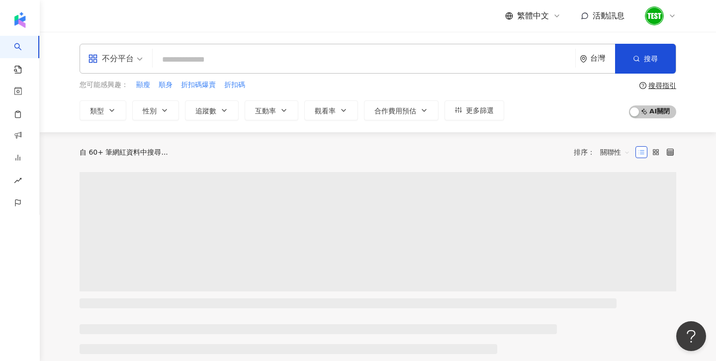
click at [143, 53] on div "不分平台" at bounding box center [116, 58] width 66 height 29
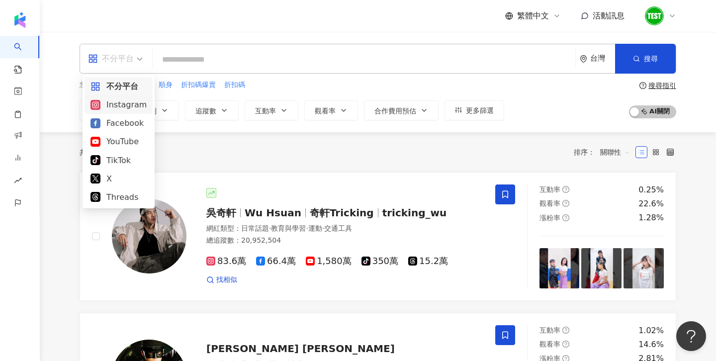
click at [126, 102] on div "Instagram" at bounding box center [118, 104] width 56 height 12
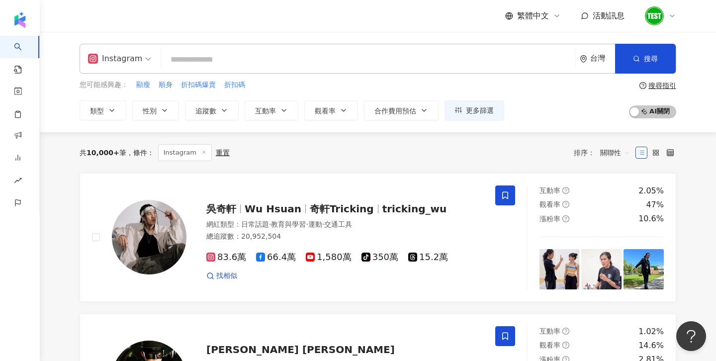
click at [668, 88] on div "搜尋指引" at bounding box center [662, 86] width 28 height 8
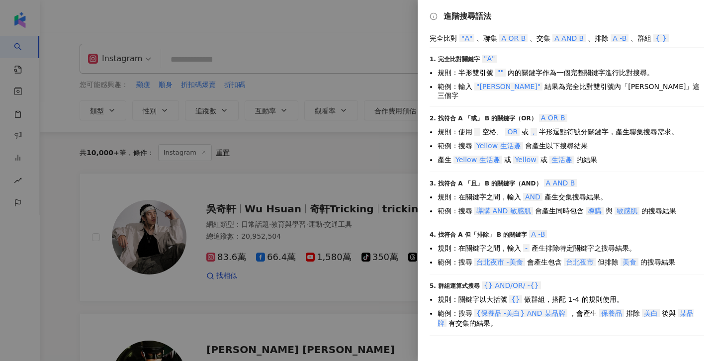
click at [162, 48] on div at bounding box center [358, 180] width 716 height 361
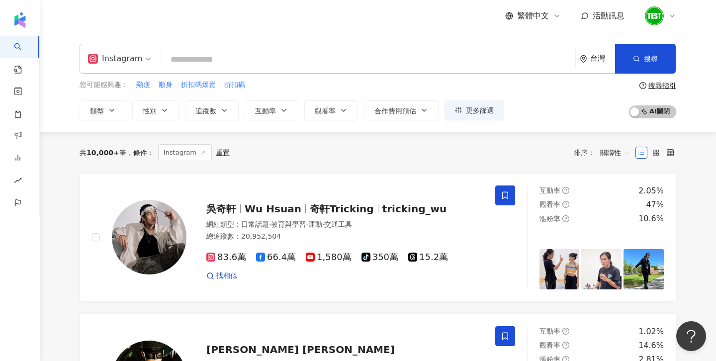
click at [195, 59] on input "search" at bounding box center [368, 59] width 406 height 19
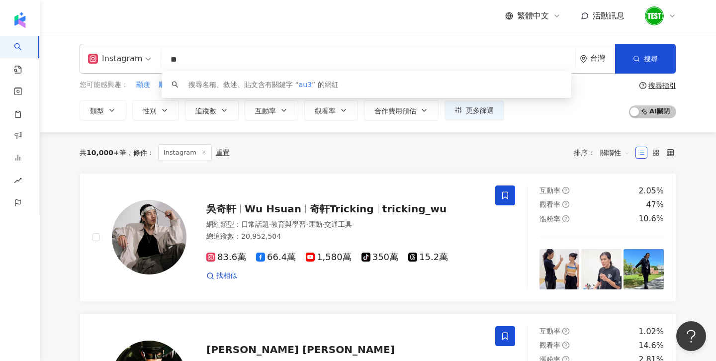
type input "*"
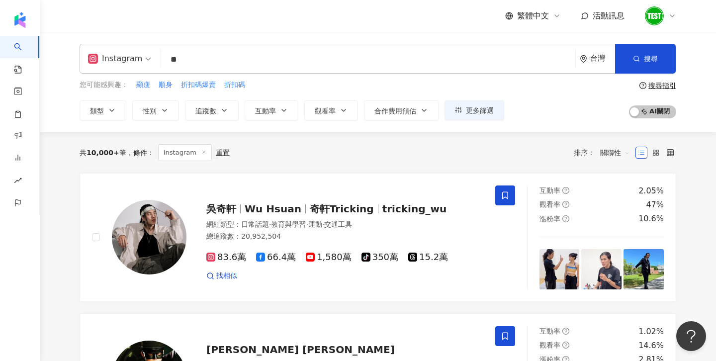
type input "*"
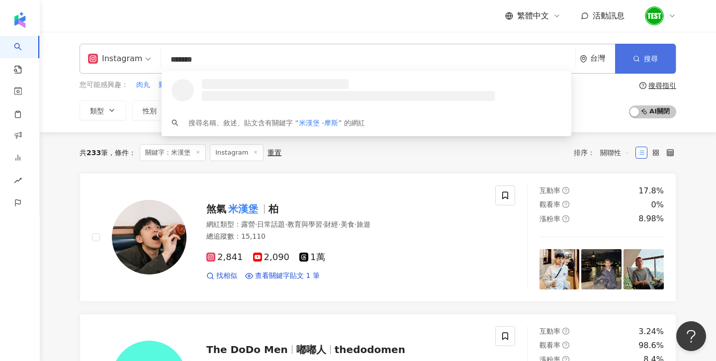
type input "*******"
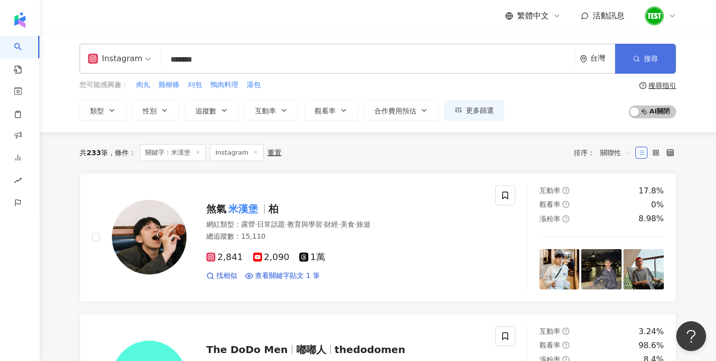
click at [659, 57] on button "搜尋" at bounding box center [645, 59] width 61 height 30
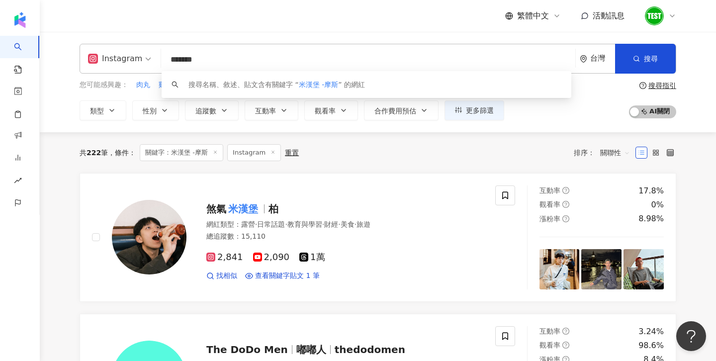
click at [193, 58] on input "*******" at bounding box center [368, 59] width 406 height 19
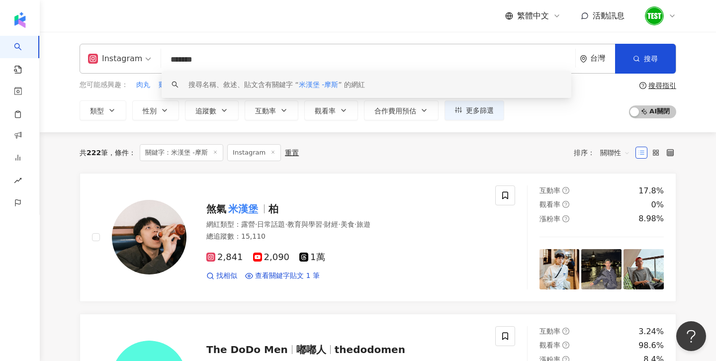
drag, startPoint x: 221, startPoint y: 56, endPoint x: 121, endPoint y: 54, distance: 99.9
click at [121, 54] on div "Instagram ******* 台灣 搜尋 keyword 搜尋名稱、敘述、貼文含有關鍵字 “ 米漢堡 -摩斯 ” 的網紅" at bounding box center [378, 59] width 596 height 30
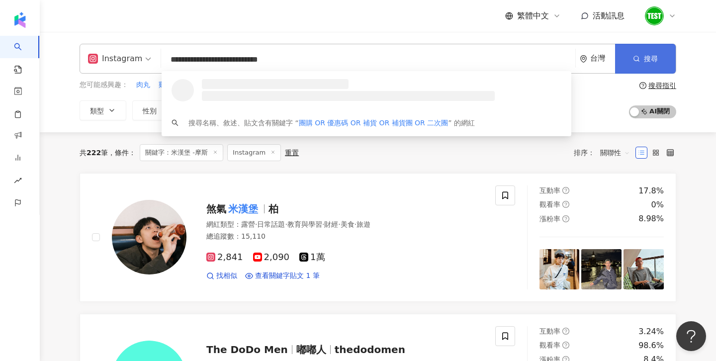
click at [661, 57] on button "搜尋" at bounding box center [645, 59] width 61 height 30
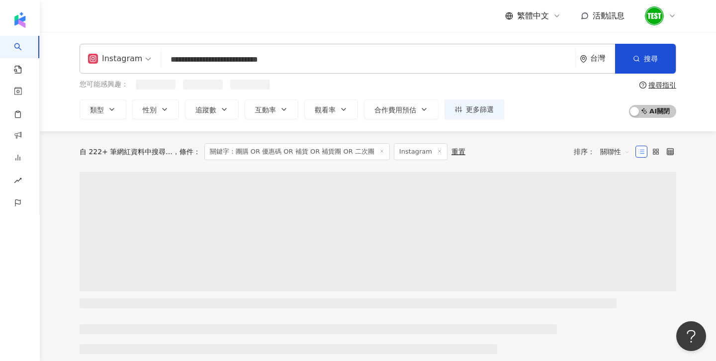
click at [604, 157] on span "關聯性" at bounding box center [615, 152] width 30 height 16
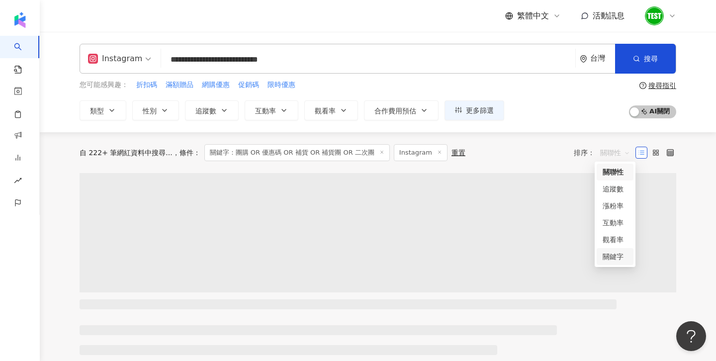
click at [611, 255] on div "關鍵字" at bounding box center [614, 256] width 25 height 11
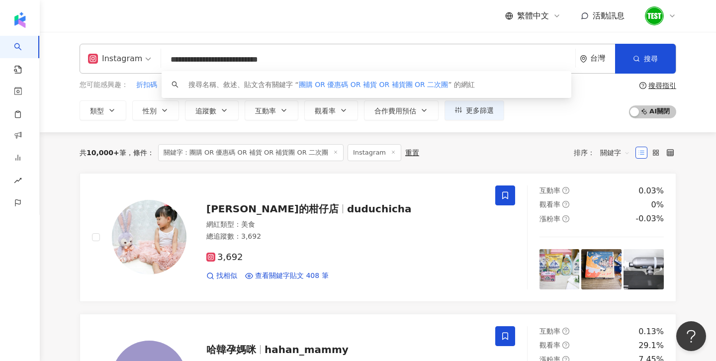
click at [384, 53] on input "**********" at bounding box center [368, 59] width 406 height 19
click at [364, 66] on input "**********" at bounding box center [368, 59] width 406 height 19
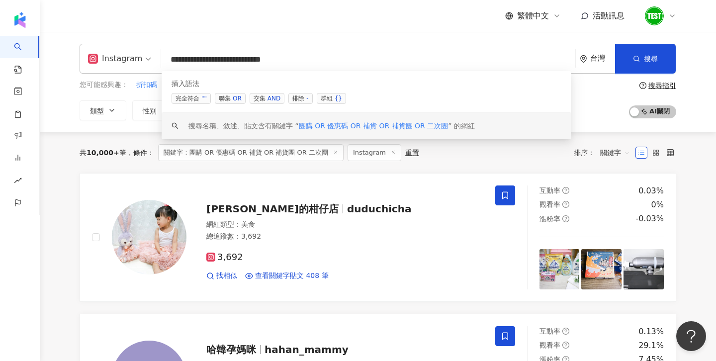
type input "**********"
click at [600, 116] on div "您可能感興趣： 折扣碼 滿額贈品 網購優惠 促銷碼 限時優惠 類型 性別 追蹤數 互動率 觀看率 合作費用預估 更多篩選 篩選條件 關於網紅 互動潛力 受眾輪…" at bounding box center [378, 100] width 596 height 41
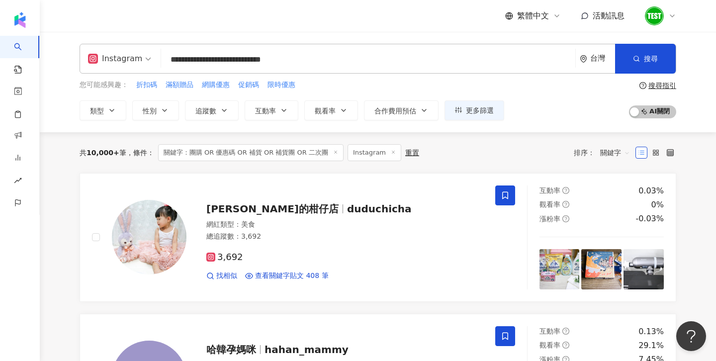
click at [406, 153] on div "重置" at bounding box center [412, 153] width 14 height 8
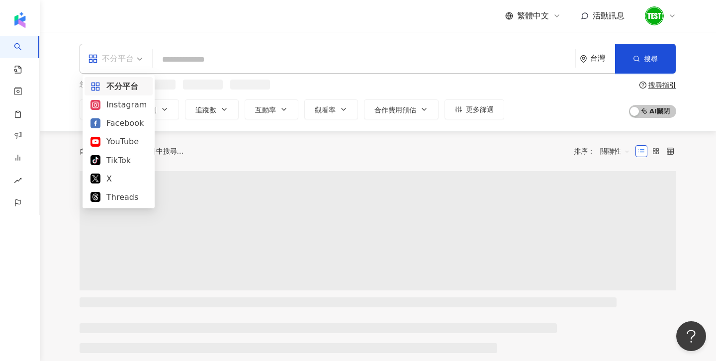
click at [120, 63] on div "不分平台" at bounding box center [111, 59] width 46 height 16
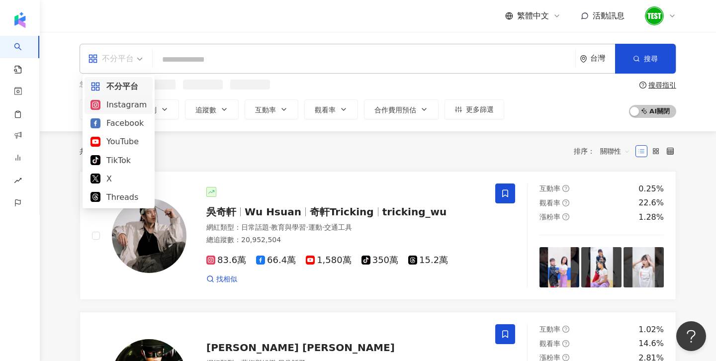
click at [126, 101] on div "Instagram" at bounding box center [118, 104] width 56 height 12
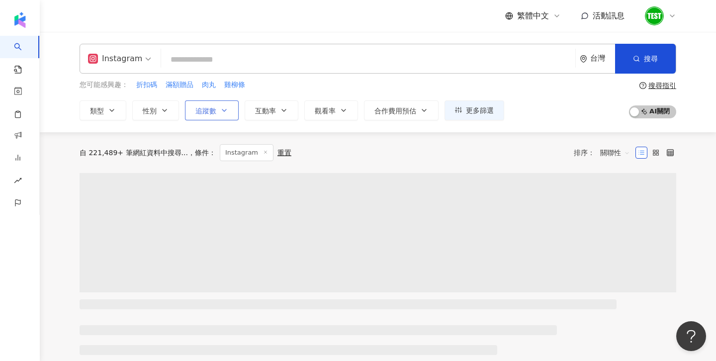
click at [222, 106] on button "追蹤數" at bounding box center [212, 110] width 54 height 20
type input "*"
type input "*******"
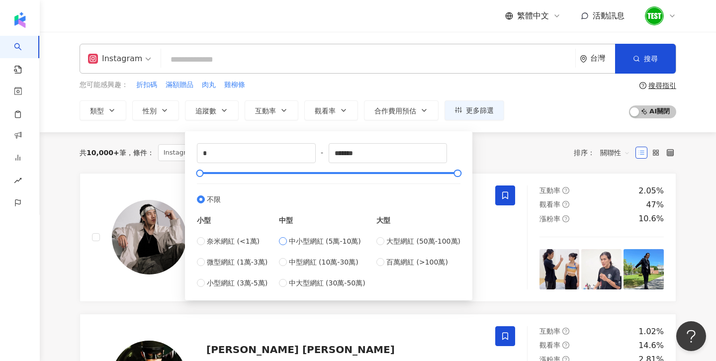
click at [311, 242] on span "中小型網紅 (5萬-10萬)" at bounding box center [325, 241] width 72 height 11
type input "*****"
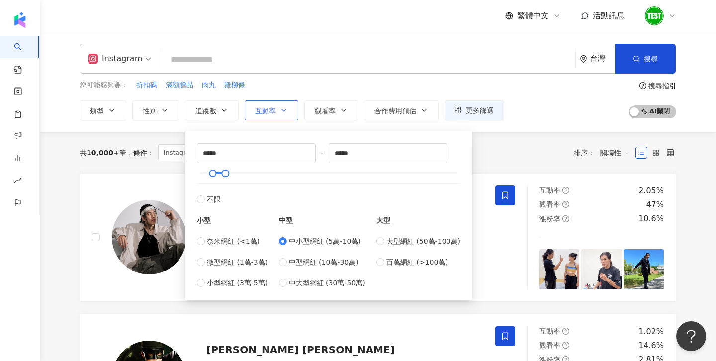
click at [281, 101] on button "互動率" at bounding box center [272, 110] width 54 height 20
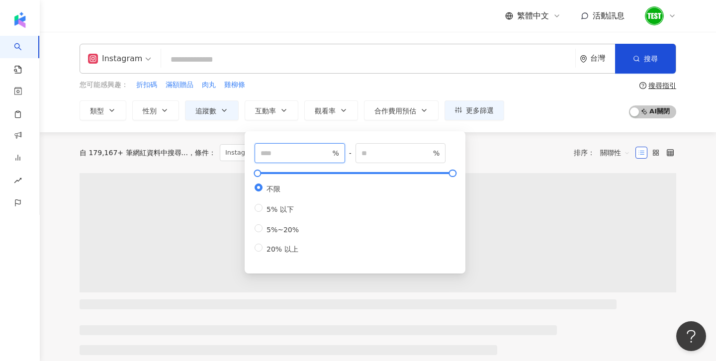
click at [289, 148] on input "number" at bounding box center [295, 153] width 70 height 11
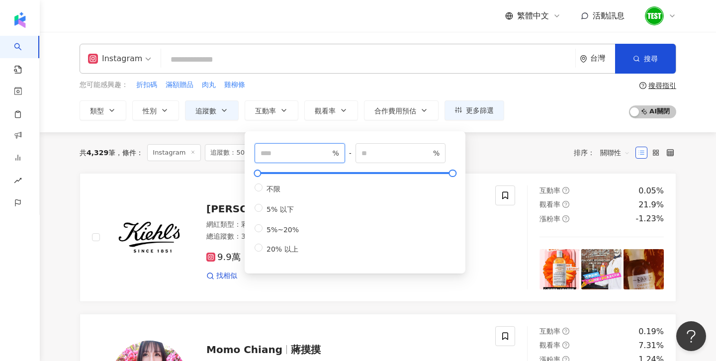
type input "*"
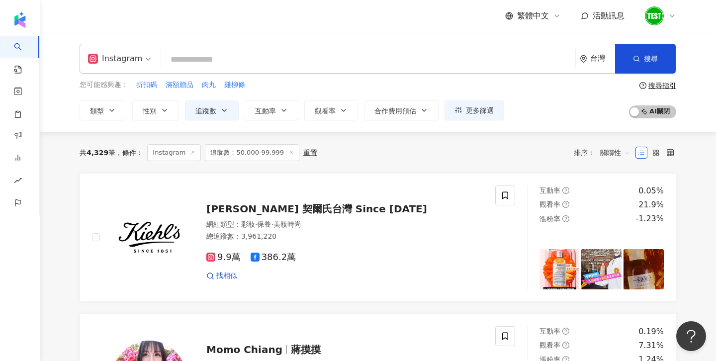
click at [329, 93] on div "您可能感興趣： 折扣碼 滿額贈品 肉丸 雞柳條 類型 性別 追蹤數 互動率 觀看率 合作費用預估 更多篩選 篩選條件 關於網紅 互動潛力 受眾輪廓 獨家 關於…" at bounding box center [292, 100] width 424 height 41
click at [334, 113] on span "觀看率" at bounding box center [325, 111] width 21 height 8
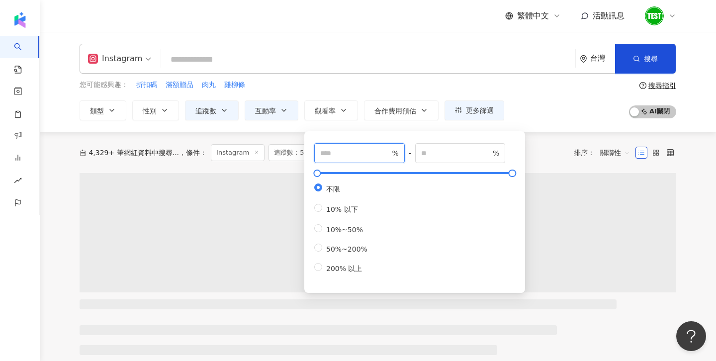
click at [339, 154] on input "number" at bounding box center [355, 153] width 70 height 11
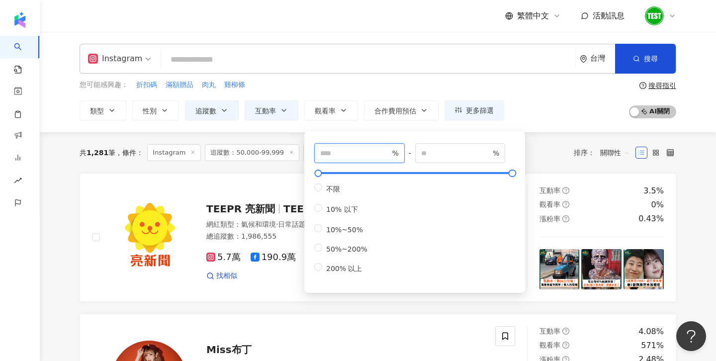
type input "**"
click at [582, 106] on div "您可能感興趣： 折扣碼 滿額贈品 肉丸 雞柳條 類型 性別 追蹤數 互動率 觀看率 合作費用預估 更多篩選 篩選條件 關於網紅 互動潛力 受眾輪廓 獨家 關於…" at bounding box center [378, 100] width 596 height 41
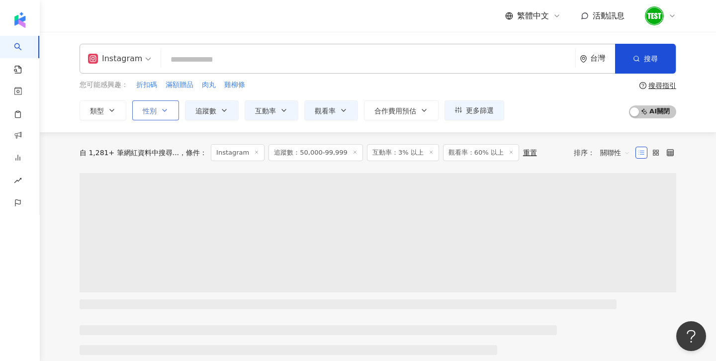
click at [149, 110] on span "性別" at bounding box center [150, 111] width 14 height 8
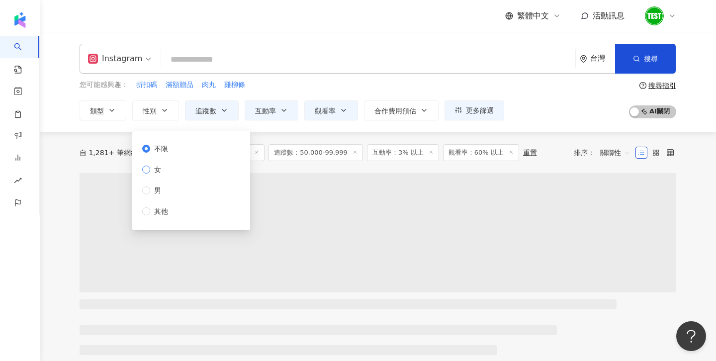
click at [153, 171] on span "女" at bounding box center [157, 169] width 15 height 11
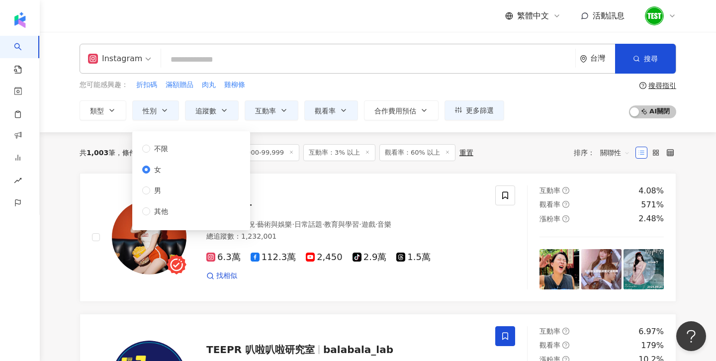
click at [303, 80] on div "您可能感興趣： 折扣碼 滿額贈品 肉丸 雞柳條" at bounding box center [292, 85] width 424 height 11
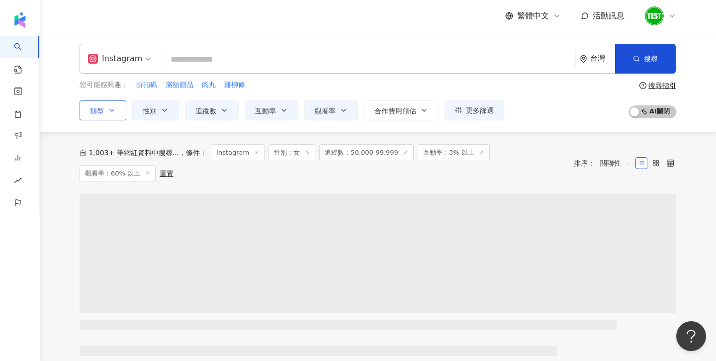
click at [101, 106] on button "類型" at bounding box center [103, 110] width 47 height 20
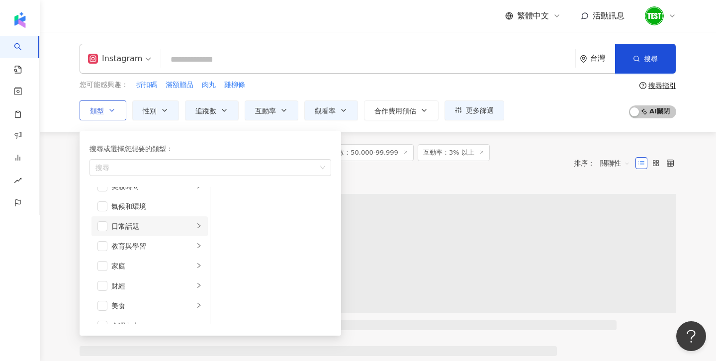
scroll to position [33, 0]
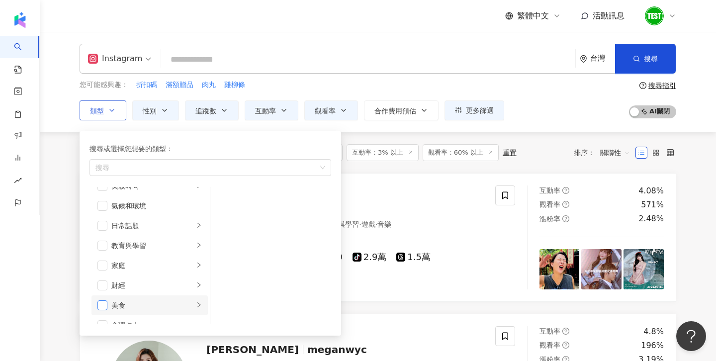
click at [103, 303] on span "button" at bounding box center [102, 305] width 10 height 10
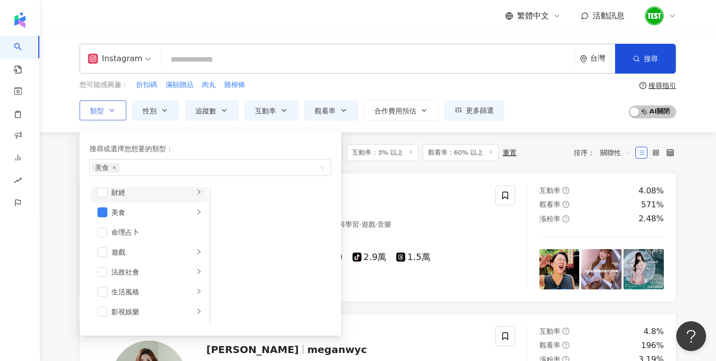
scroll to position [136, 0]
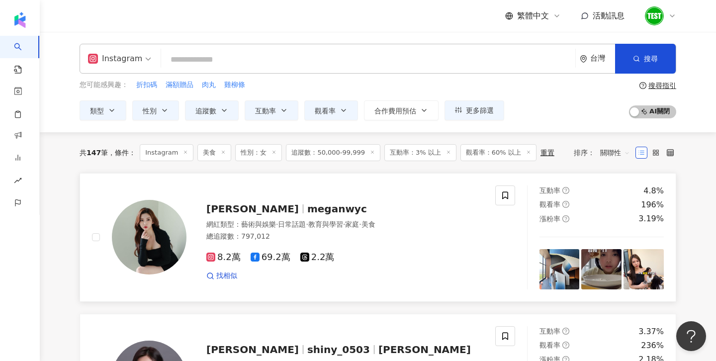
click at [172, 235] on img at bounding box center [149, 237] width 75 height 75
click at [540, 149] on div "重置" at bounding box center [547, 153] width 14 height 8
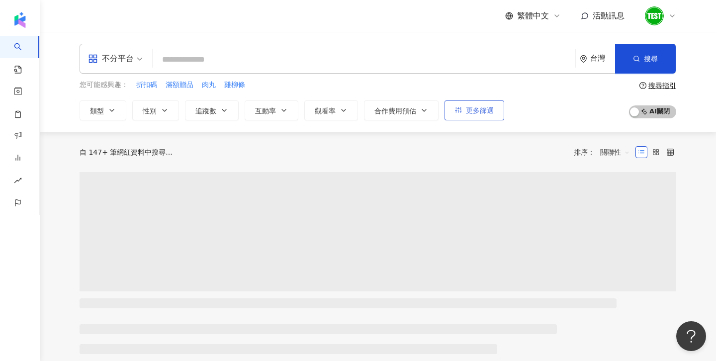
click at [483, 106] on span "更多篩選" at bounding box center [480, 110] width 28 height 8
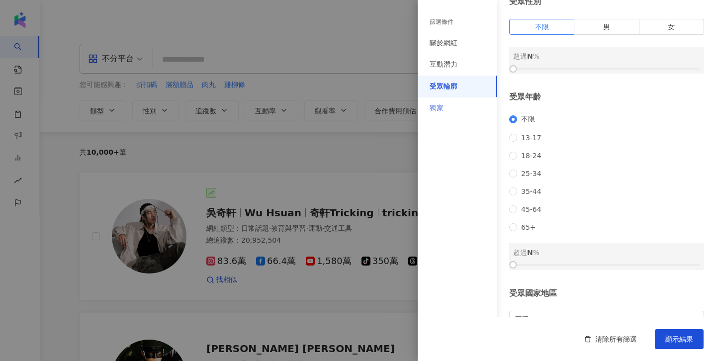
click at [476, 108] on div "獨家" at bounding box center [458, 108] width 80 height 22
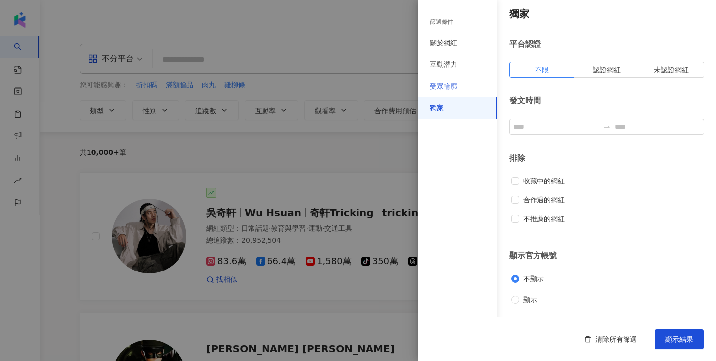
click at [463, 86] on div "受眾輪廓" at bounding box center [458, 87] width 80 height 22
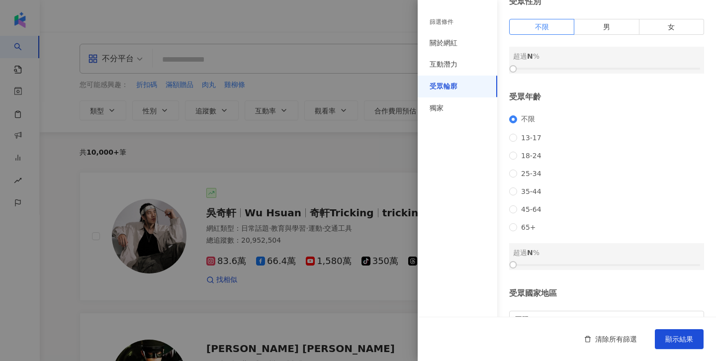
scroll to position [125, 0]
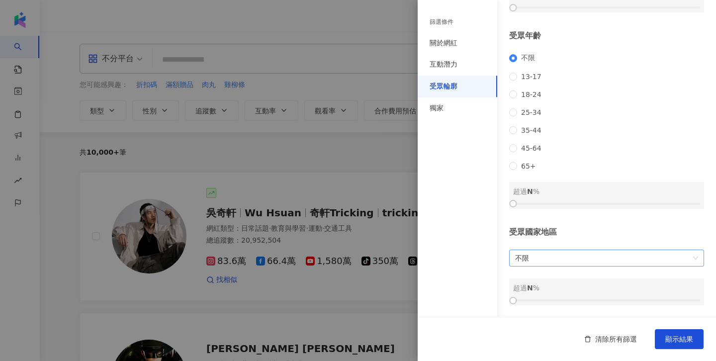
click at [552, 256] on span "不限" at bounding box center [606, 258] width 183 height 16
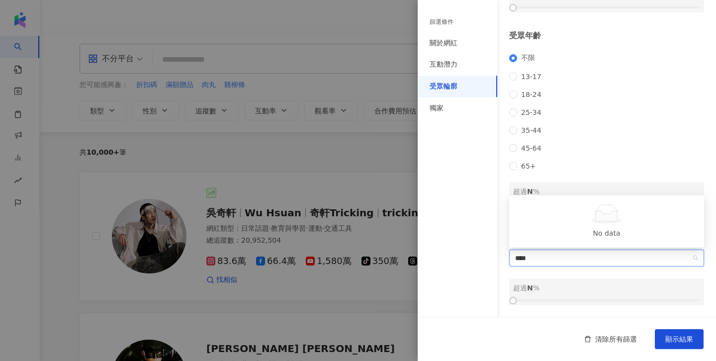
type input "**"
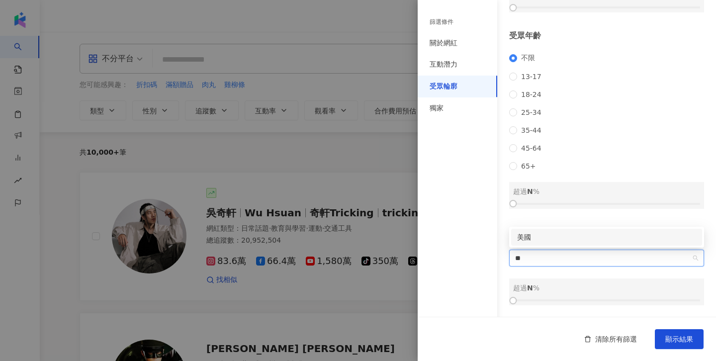
click at [535, 239] on div "美國" at bounding box center [606, 237] width 179 height 11
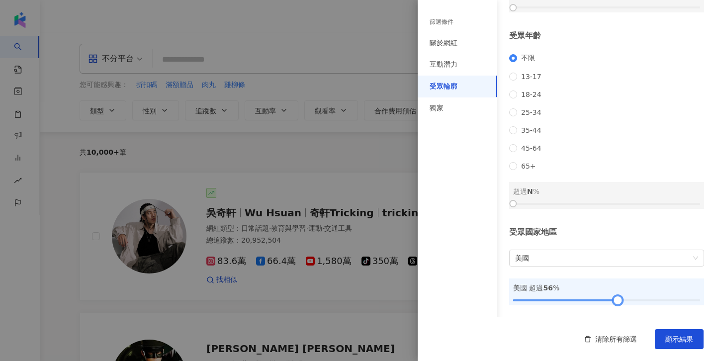
drag, startPoint x: 515, startPoint y: 302, endPoint x: 617, endPoint y: 302, distance: 101.9
click at [617, 302] on div at bounding box center [617, 300] width 5 height 5
click at [672, 334] on button "顯示結果" at bounding box center [679, 339] width 49 height 20
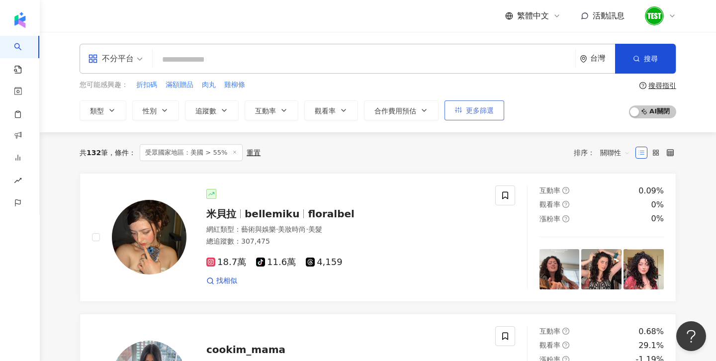
click at [467, 114] on span "更多篩選" at bounding box center [480, 110] width 28 height 8
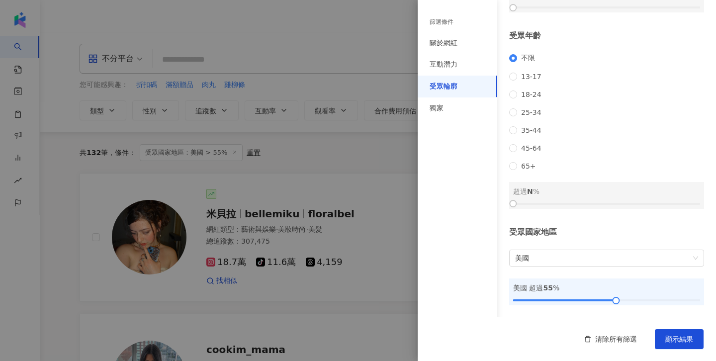
click at [353, 137] on div at bounding box center [358, 180] width 716 height 361
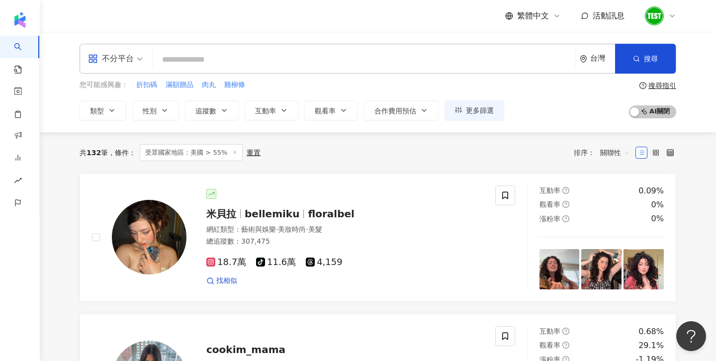
click at [592, 60] on div "台灣" at bounding box center [602, 58] width 25 height 8
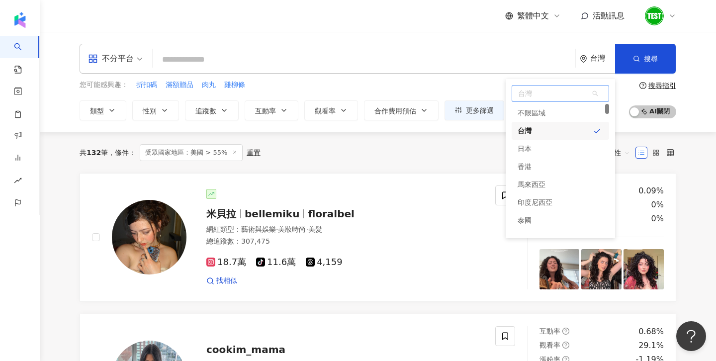
click at [558, 99] on span "台灣" at bounding box center [560, 93] width 96 height 16
type input "**"
click at [527, 112] on div "美國" at bounding box center [524, 113] width 14 height 18
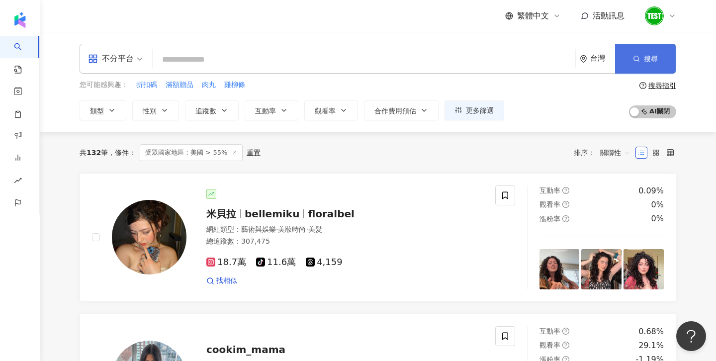
click at [650, 64] on button "搜尋" at bounding box center [645, 59] width 61 height 30
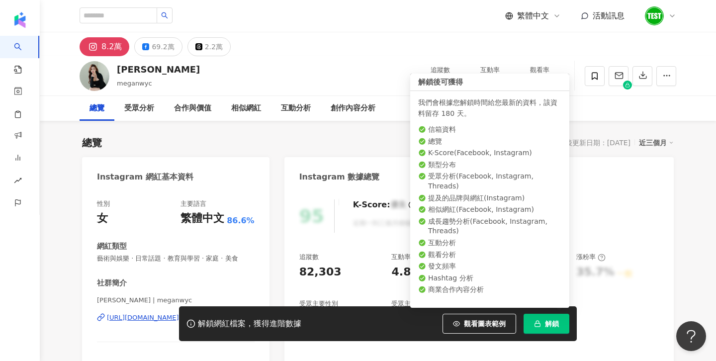
click at [557, 324] on span "解鎖" at bounding box center [552, 324] width 14 height 8
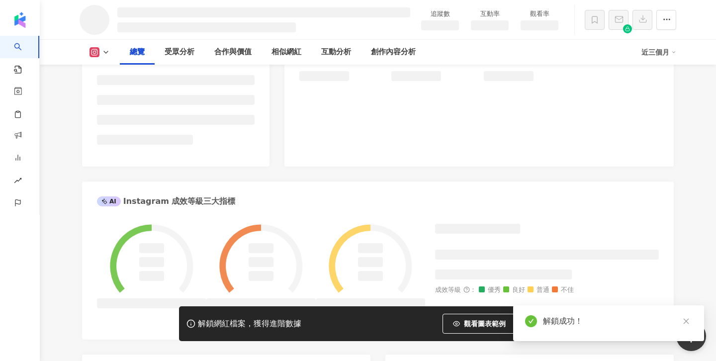
scroll to position [197, 0]
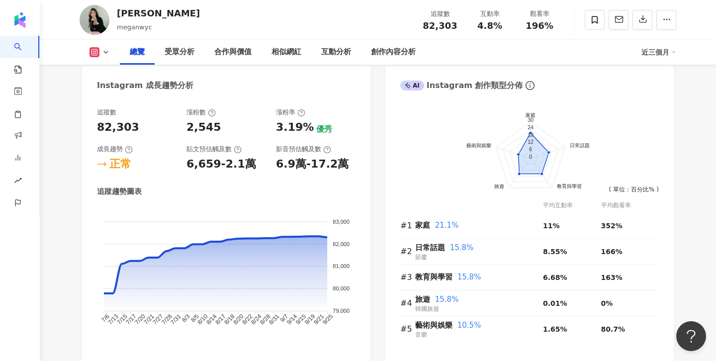
scroll to position [542, 0]
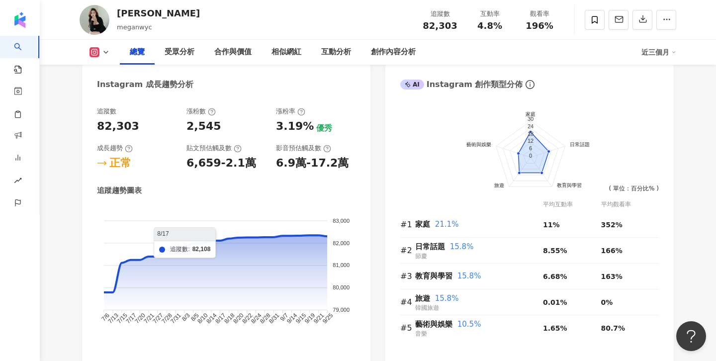
click at [364, 249] on div "追蹤數 82,303 漲粉數 2,545 漲粉率 3.19% 優秀 成長趨勢 正常 貼文預估觸及數 6,659-2.1萬 影音預估觸及數 6.9萬-17.2萬…" at bounding box center [226, 229] width 288 height 265
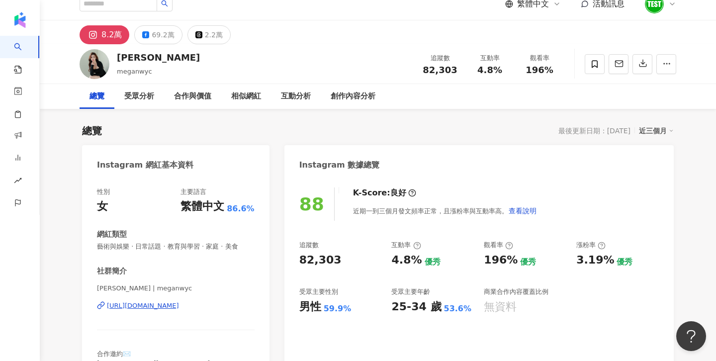
scroll to position [0, 0]
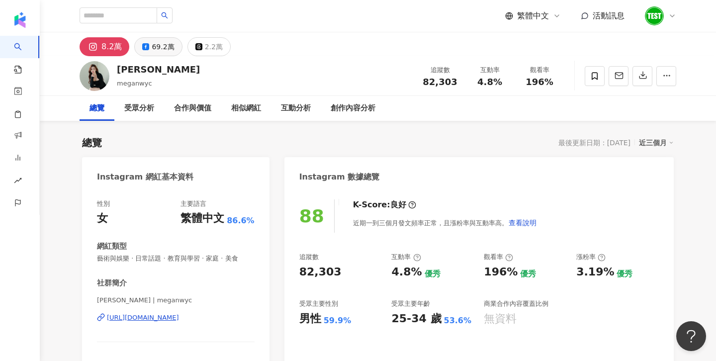
click at [158, 53] on div "69.2萬" at bounding box center [163, 47] width 22 height 14
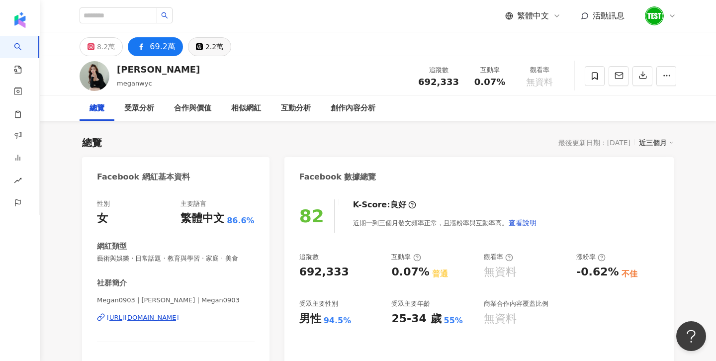
click at [219, 44] on button "2.2萬" at bounding box center [209, 46] width 43 height 19
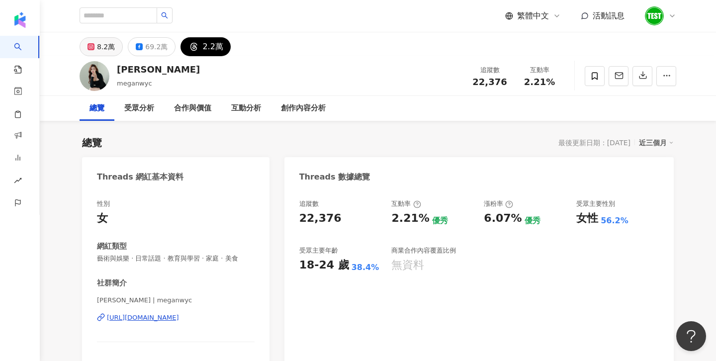
click at [111, 45] on div "8.2萬" at bounding box center [106, 47] width 18 height 14
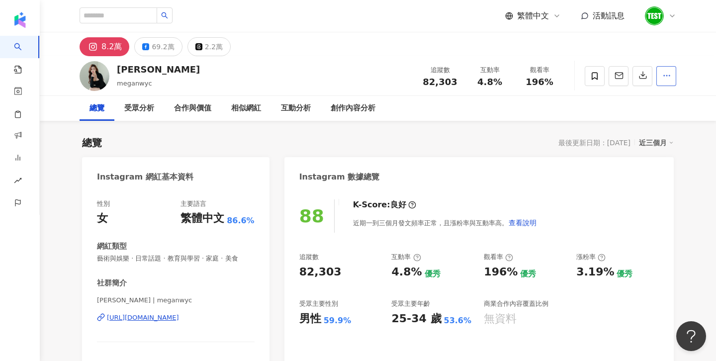
click at [673, 79] on button "button" at bounding box center [666, 76] width 20 height 20
click at [640, 78] on icon "button" at bounding box center [642, 75] width 9 height 9
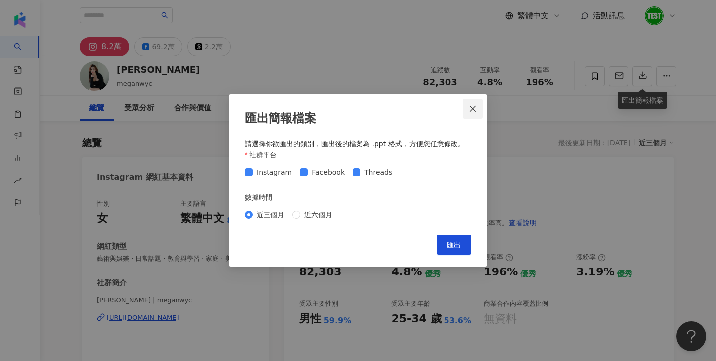
click at [470, 114] on button "Close" at bounding box center [473, 109] width 20 height 20
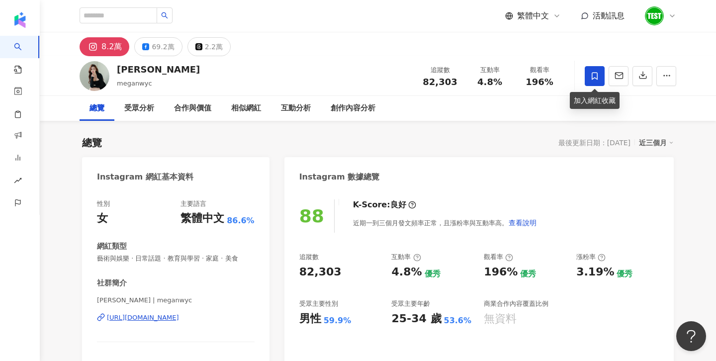
click at [599, 76] on span at bounding box center [595, 76] width 20 height 20
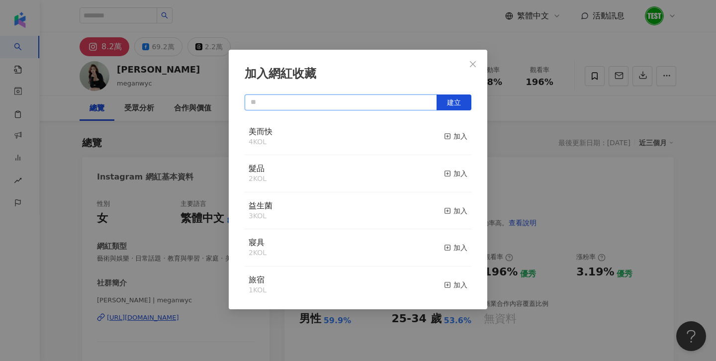
click at [323, 101] on input "text" at bounding box center [341, 102] width 192 height 16
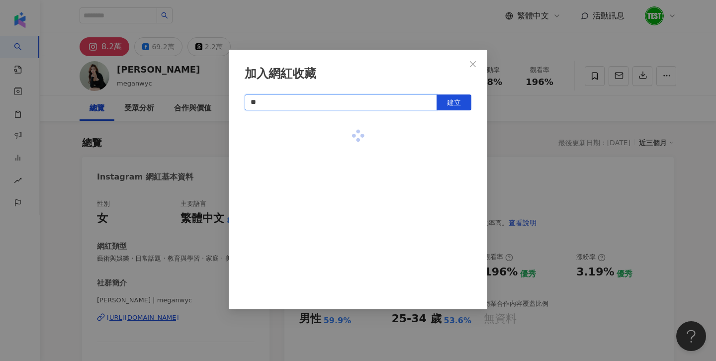
type input "*"
click at [462, 96] on button "建立" at bounding box center [453, 102] width 35 height 16
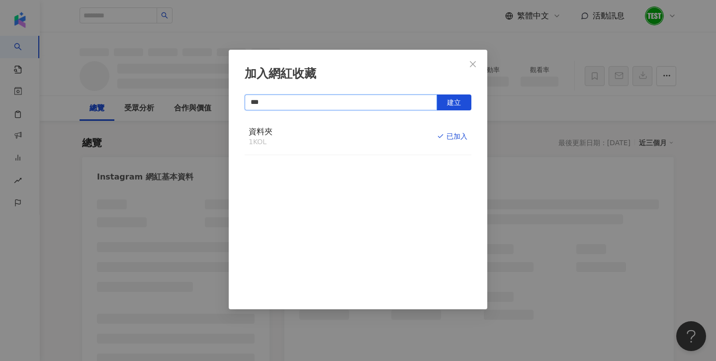
type input "***"
click at [145, 158] on div "加入網紅收藏 *** 建立 資料夾 1 KOL 已加入" at bounding box center [358, 180] width 716 height 361
click at [474, 65] on div "加入網紅收藏 *** 建立 資料夾 1 KOL 已加入" at bounding box center [358, 180] width 716 height 361
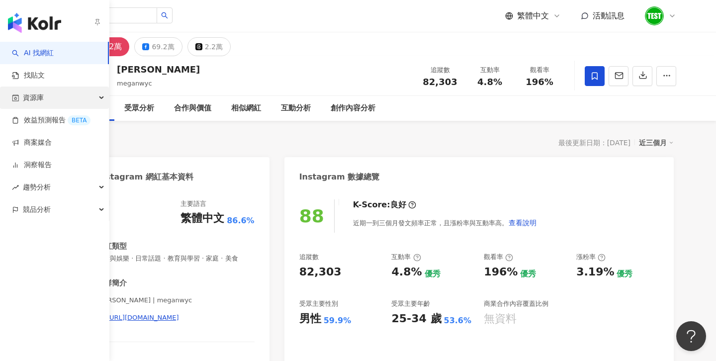
click at [38, 102] on span "資源庫" at bounding box center [33, 97] width 21 height 22
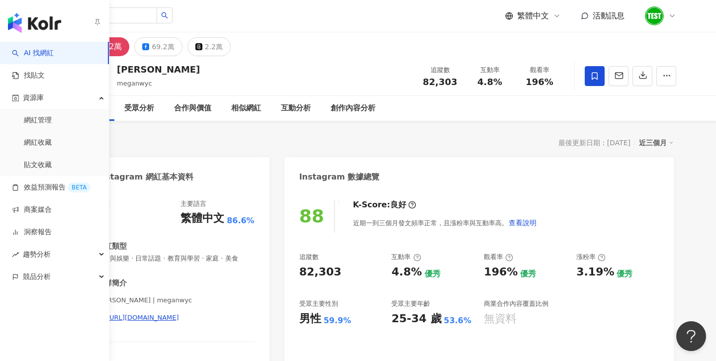
click at [52, 140] on link "網紅收藏" at bounding box center [38, 143] width 28 height 10
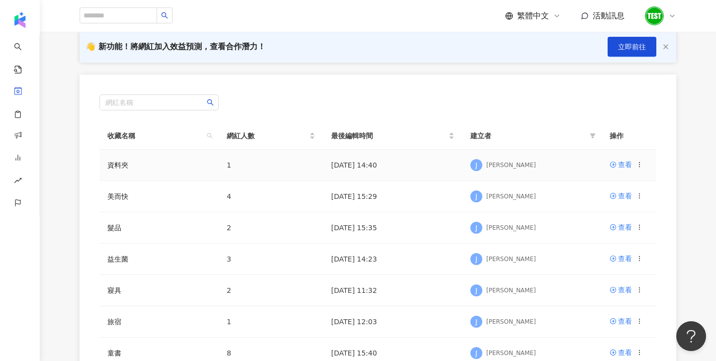
scroll to position [79, 0]
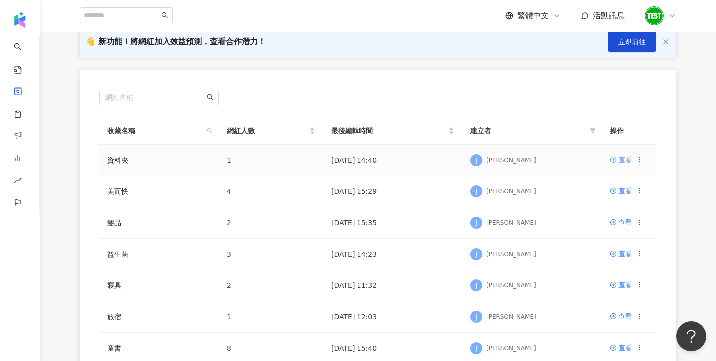
click at [625, 160] on div "查看" at bounding box center [625, 159] width 14 height 11
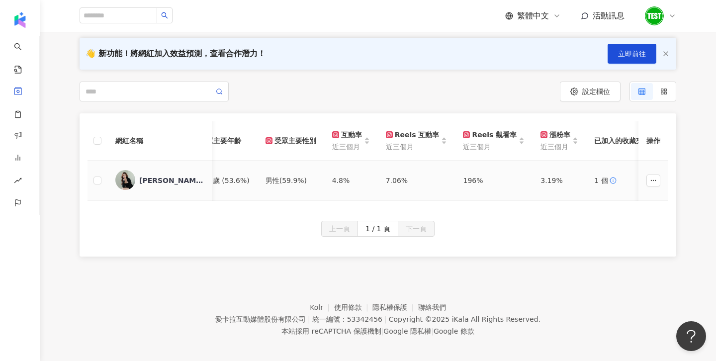
scroll to position [0, 659]
click at [101, 141] on th at bounding box center [97, 140] width 20 height 39
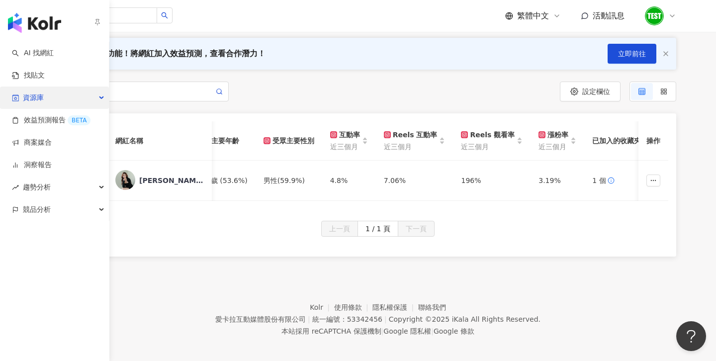
click at [50, 94] on div "資源庫" at bounding box center [54, 97] width 109 height 22
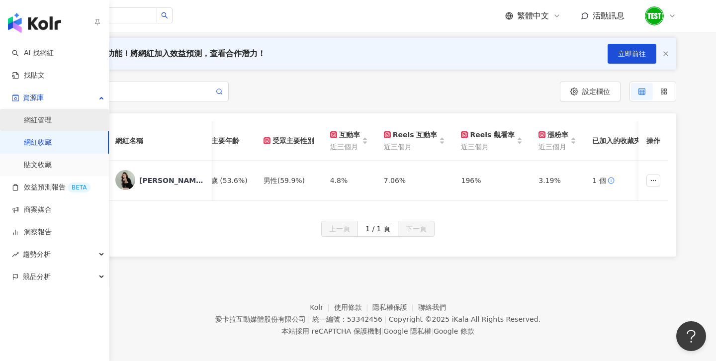
click at [36, 125] on link "網紅管理" at bounding box center [38, 120] width 28 height 10
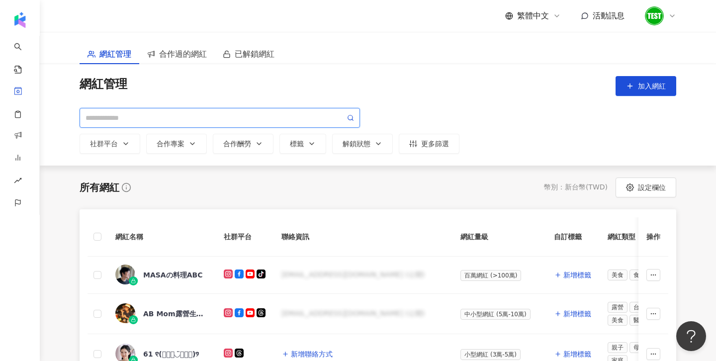
click at [156, 118] on input "search" at bounding box center [214, 117] width 259 height 11
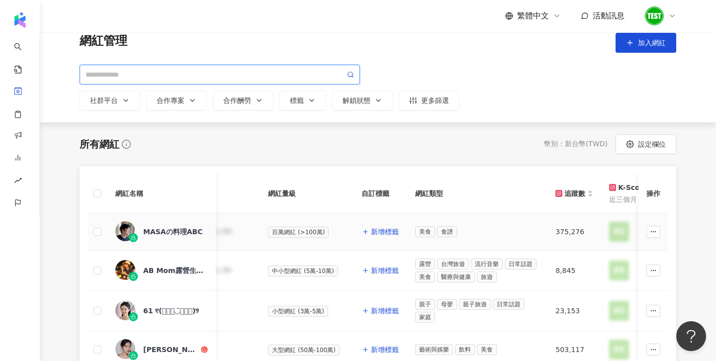
scroll to position [0, 248]
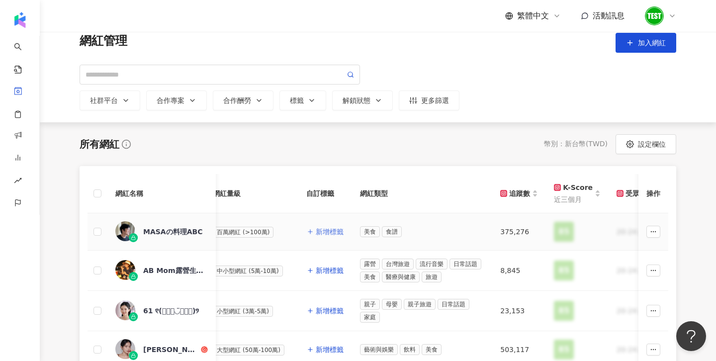
click at [316, 230] on span "新增標籤" at bounding box center [330, 232] width 28 height 8
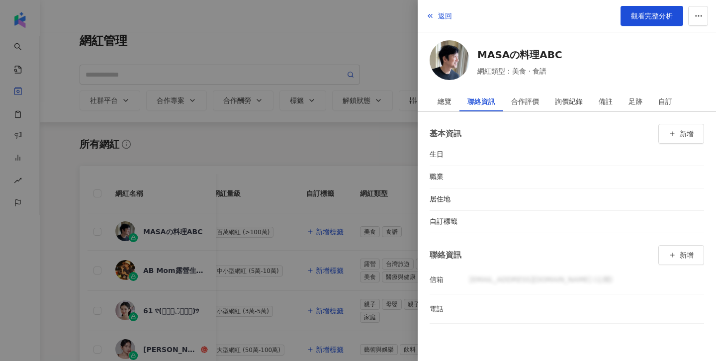
click at [344, 64] on div at bounding box center [358, 180] width 716 height 361
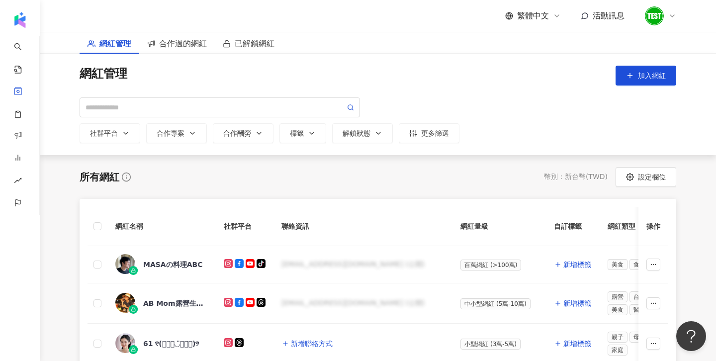
scroll to position [0, 0]
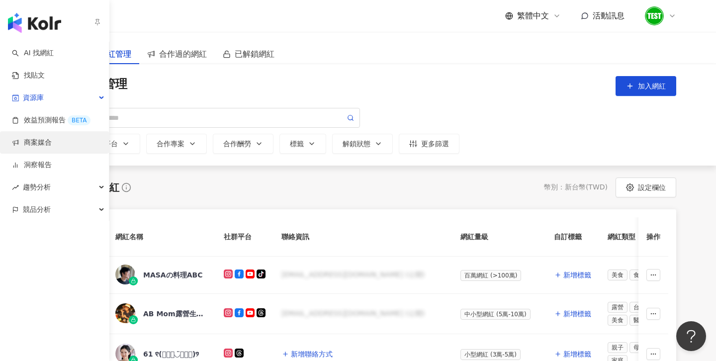
click at [52, 143] on link "商案媒合" at bounding box center [32, 143] width 40 height 10
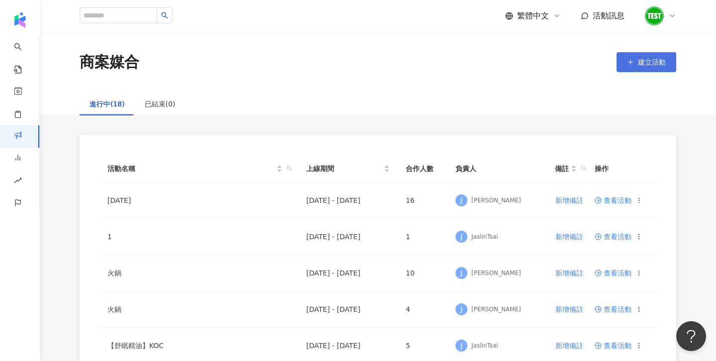
click at [648, 61] on span "建立活動" at bounding box center [652, 62] width 28 height 8
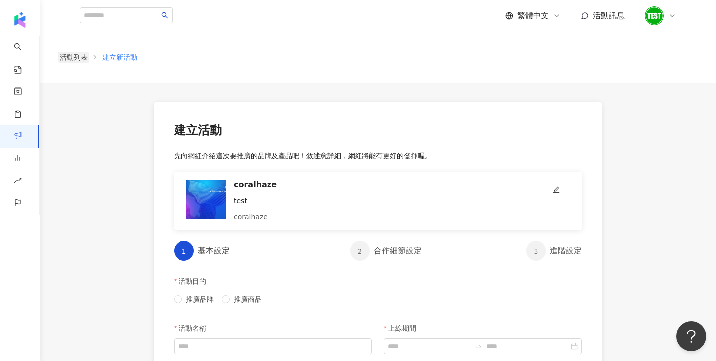
click at [77, 59] on link "活動列表" at bounding box center [74, 57] width 32 height 11
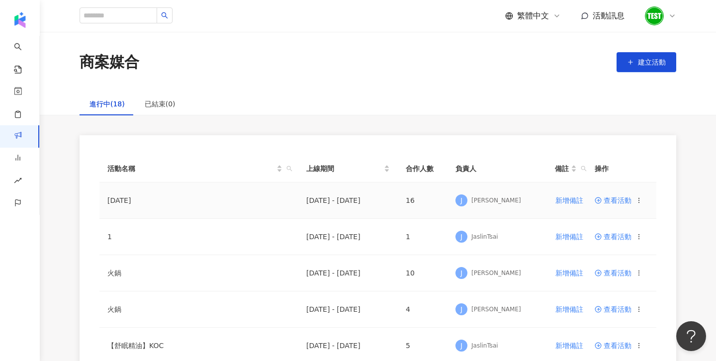
click at [622, 204] on td "查看活動" at bounding box center [622, 200] width 70 height 36
click at [615, 202] on span "查看活動" at bounding box center [612, 200] width 37 height 7
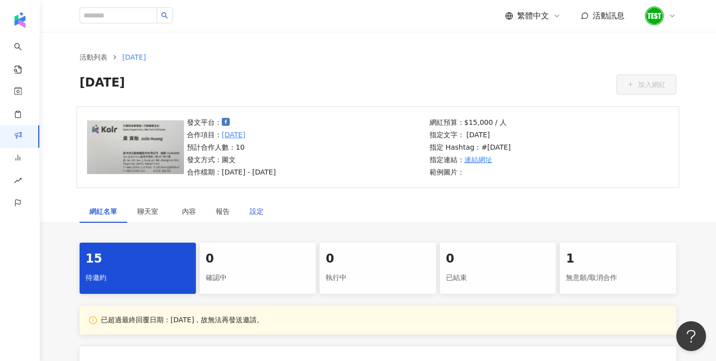
click at [256, 211] on div "設定" at bounding box center [257, 211] width 14 height 11
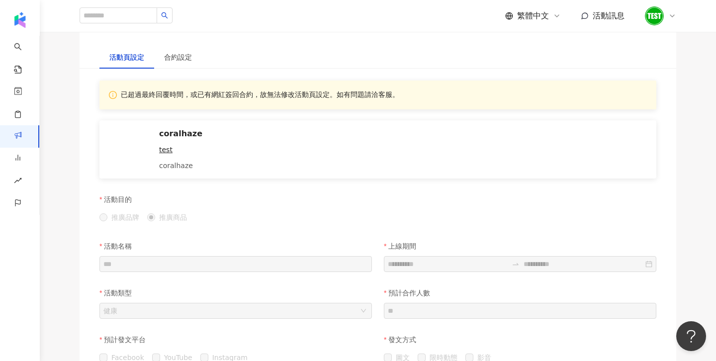
scroll to position [215, 0]
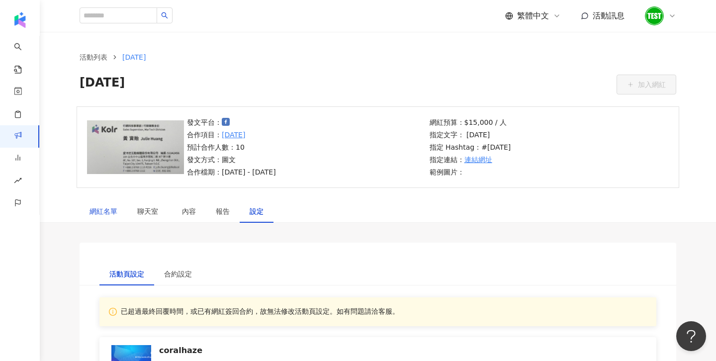
click at [102, 210] on div "網紅名單" at bounding box center [103, 211] width 28 height 11
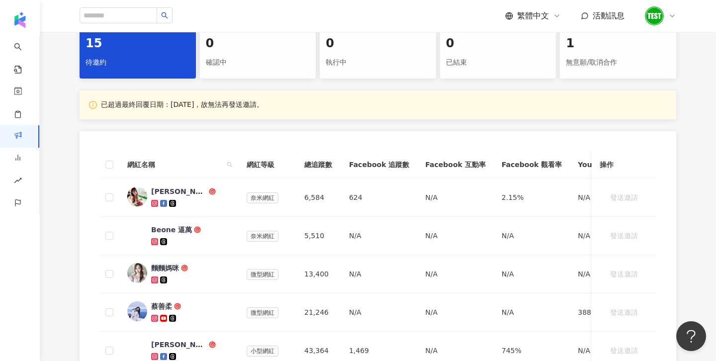
scroll to position [216, 0]
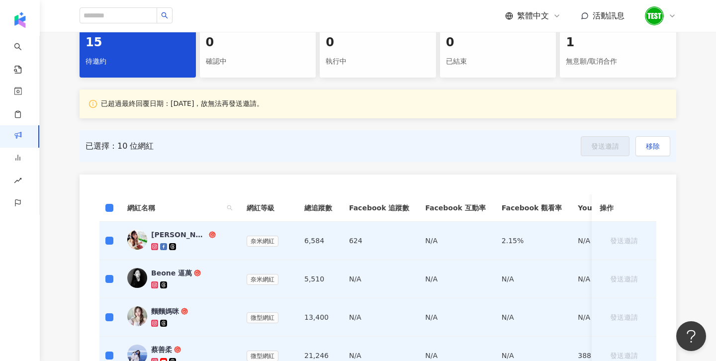
click at [115, 205] on th at bounding box center [109, 207] width 20 height 27
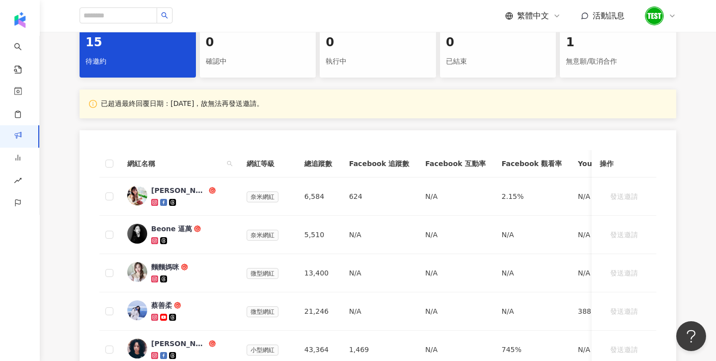
click at [213, 56] on div "確認中" at bounding box center [258, 61] width 104 height 17
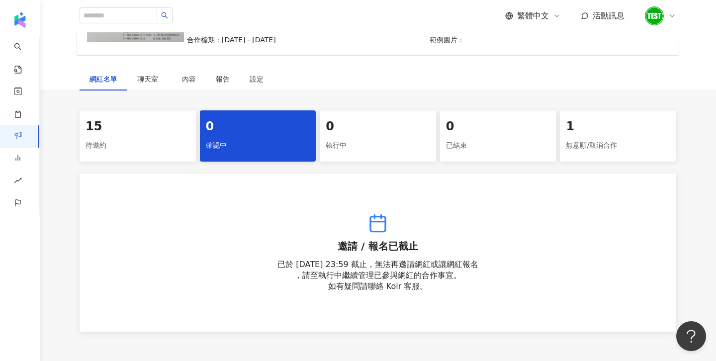
scroll to position [132, 0]
click at [353, 148] on div "執行中" at bounding box center [378, 146] width 104 height 17
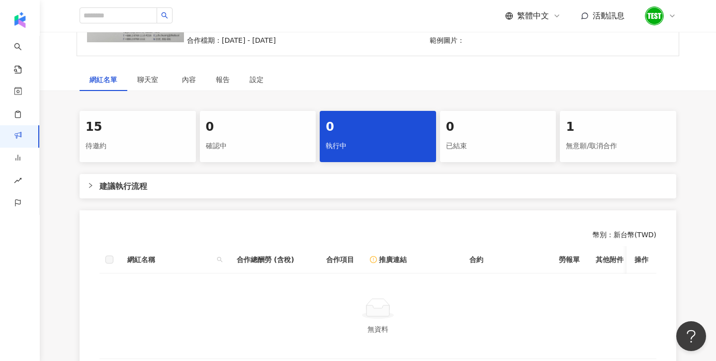
click at [113, 134] on div "15" at bounding box center [137, 127] width 104 height 17
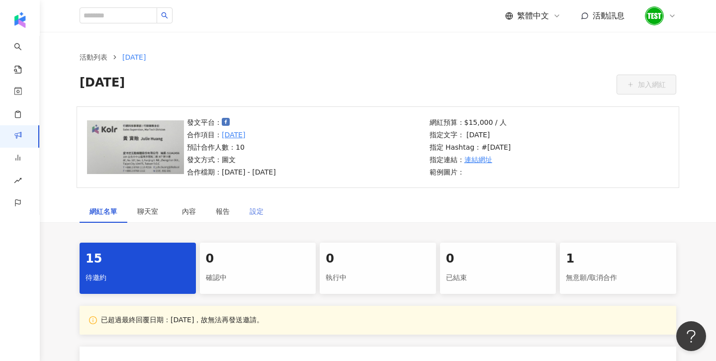
click at [260, 218] on div "設定" at bounding box center [257, 211] width 34 height 23
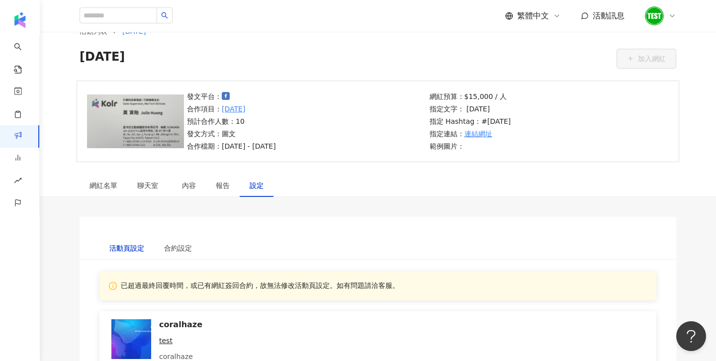
scroll to position [27, 0]
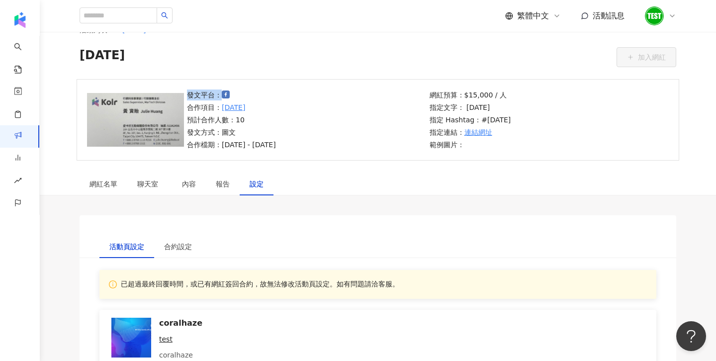
drag, startPoint x: 220, startPoint y: 89, endPoint x: 235, endPoint y: 98, distance: 17.7
click at [235, 98] on p "發文平台：" at bounding box center [231, 94] width 89 height 11
click at [111, 182] on div "網紅名單" at bounding box center [103, 183] width 28 height 11
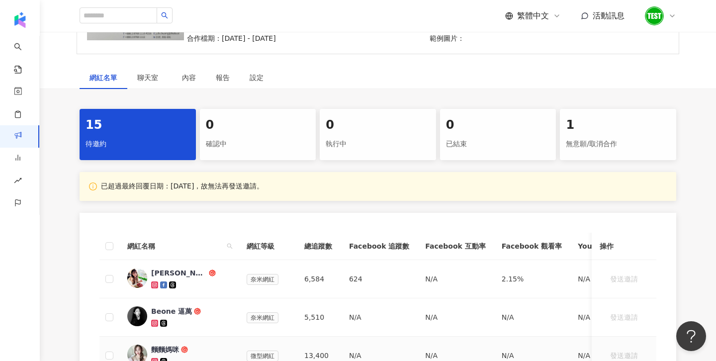
scroll to position [56, 0]
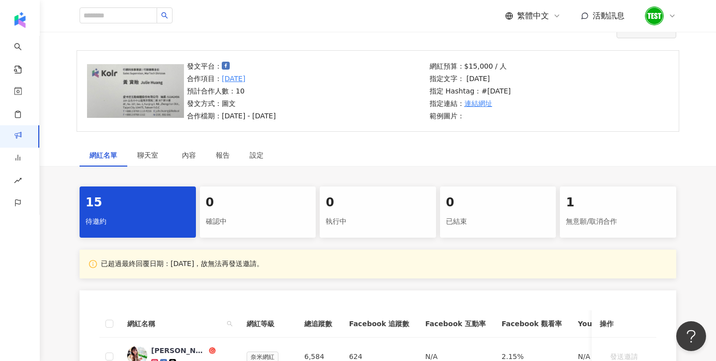
click at [268, 202] on div "0" at bounding box center [258, 202] width 104 height 17
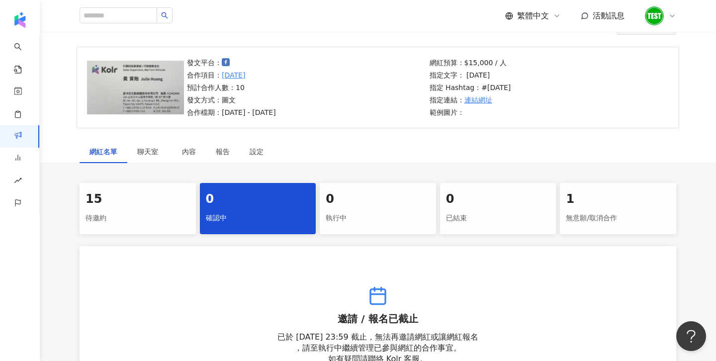
scroll to position [69, 0]
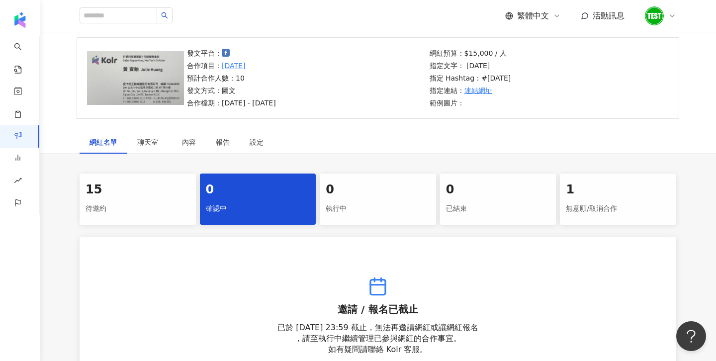
click at [367, 204] on div "執行中" at bounding box center [378, 208] width 104 height 17
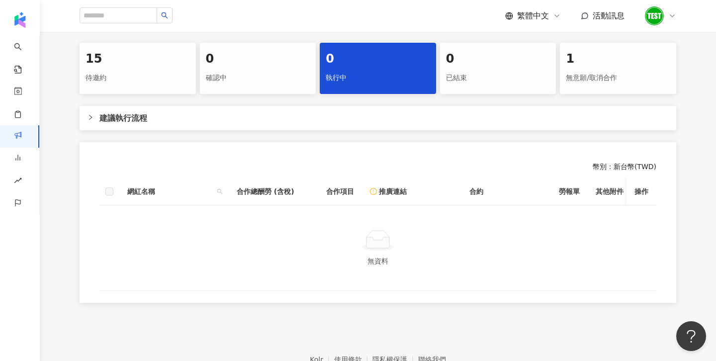
scroll to position [206, 0]
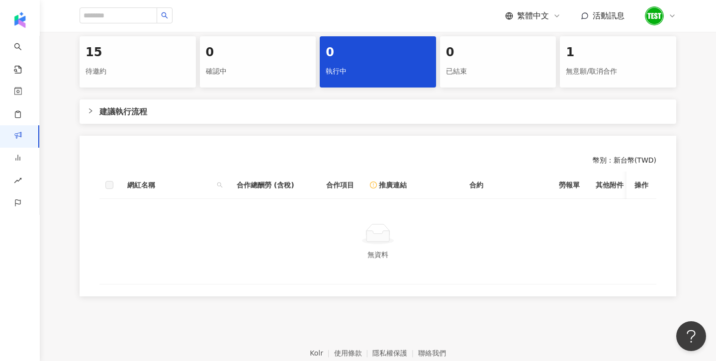
click at [94, 110] on div at bounding box center [93, 110] width 12 height 11
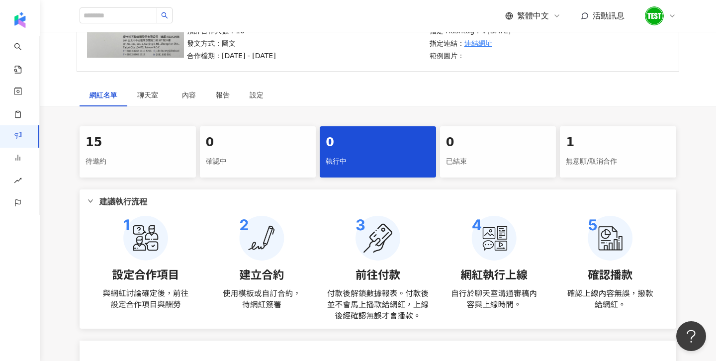
scroll to position [117, 0]
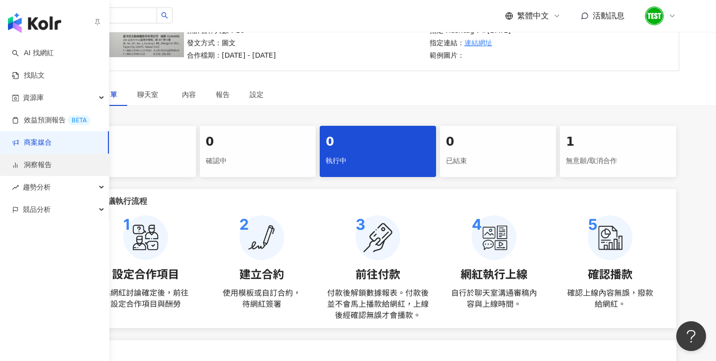
click at [29, 167] on link "洞察報告" at bounding box center [32, 165] width 40 height 10
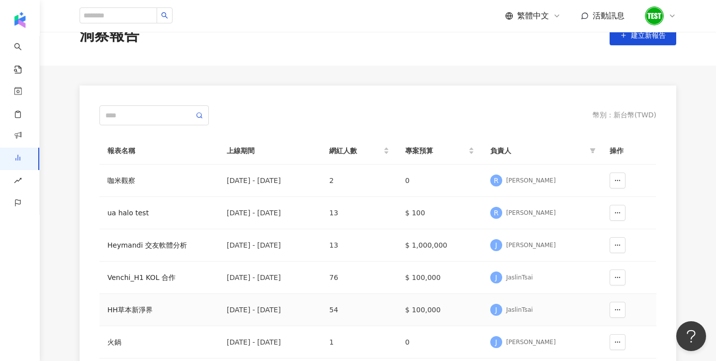
scroll to position [33, 0]
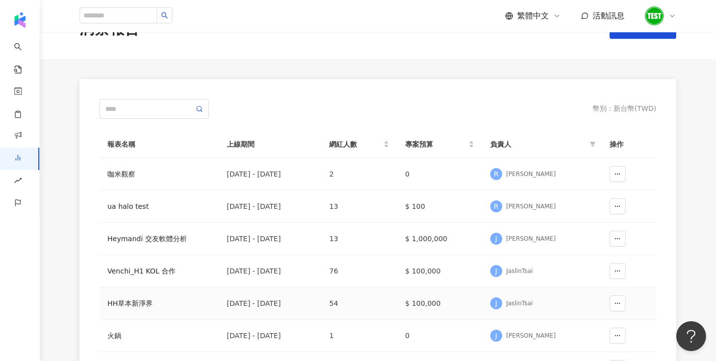
click at [123, 307] on div "HH草本新淨界" at bounding box center [158, 303] width 103 height 11
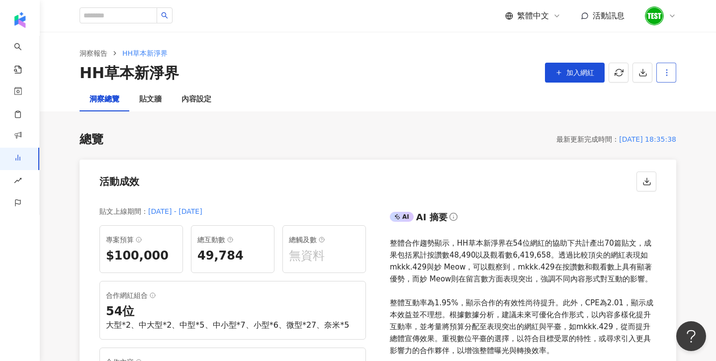
click at [672, 78] on button "button" at bounding box center [666, 73] width 20 height 20
click at [683, 93] on div "設定報告" at bounding box center [683, 96] width 39 height 11
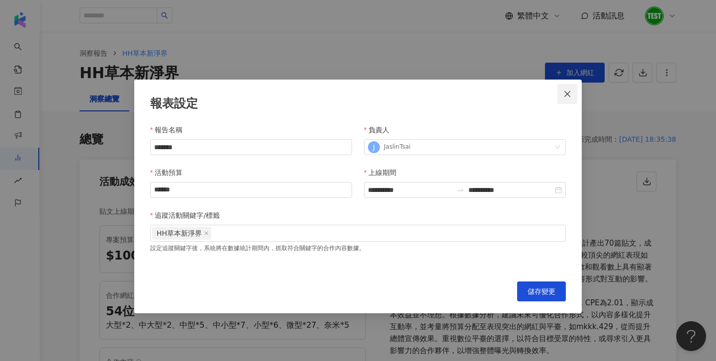
click at [564, 91] on icon "close" at bounding box center [567, 94] width 8 height 8
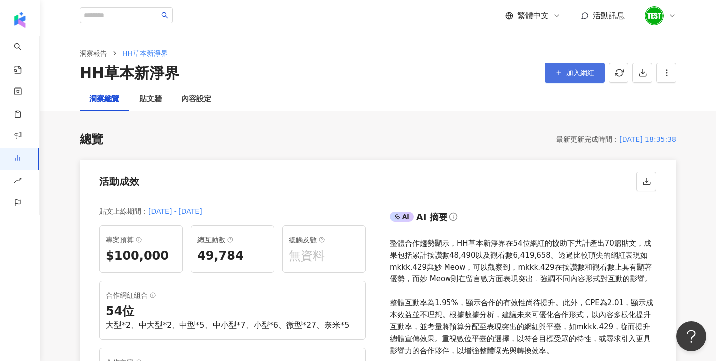
click at [567, 77] on button "加入網紅" at bounding box center [575, 73] width 60 height 20
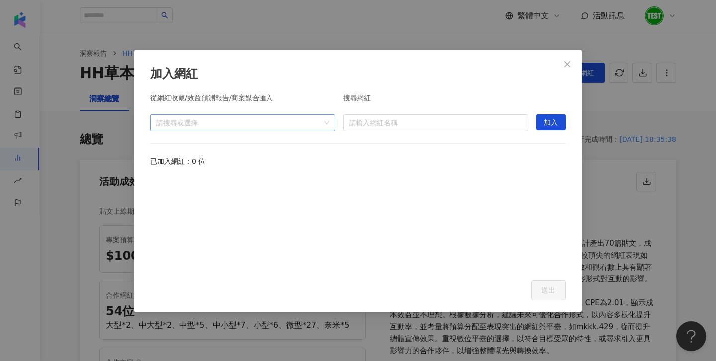
click at [329, 123] on div "請搜尋或選擇" at bounding box center [242, 122] width 185 height 17
click at [162, 140] on span at bounding box center [160, 145] width 16 height 16
click at [418, 169] on div "從網紅收藏/效益預測報告/商案媒合匯入 請搜尋或選擇 搜尋網紅 請輸入網紅名稱 加入 已加入網紅：0 位" at bounding box center [358, 181] width 416 height 174
click at [328, 122] on div "請搜尋或選擇" at bounding box center [242, 122] width 185 height 17
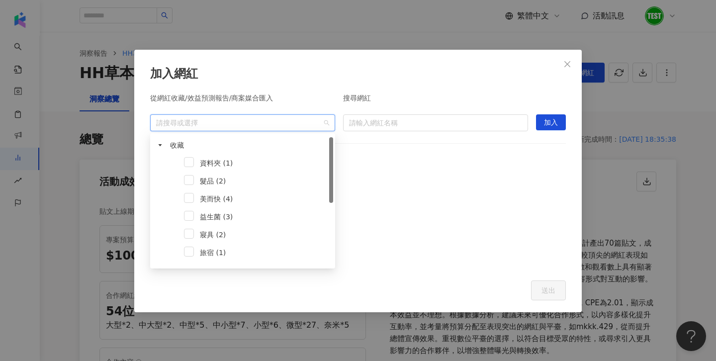
click at [401, 159] on div "已加入網紅：0 位" at bounding box center [358, 161] width 416 height 11
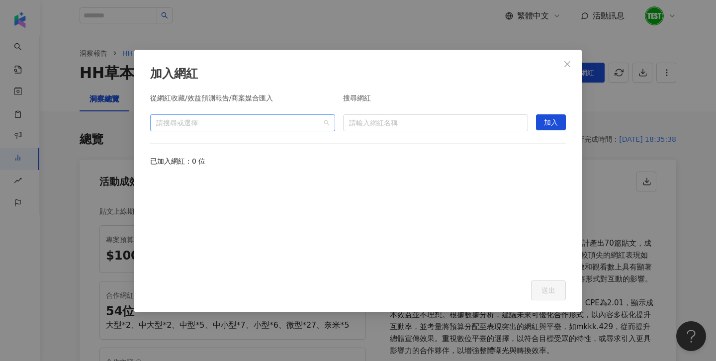
click at [326, 122] on div "請搜尋或選擇" at bounding box center [242, 122] width 185 height 17
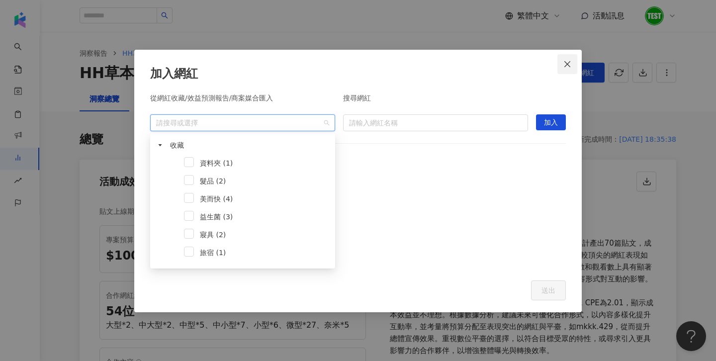
click at [572, 61] on span "Close" at bounding box center [567, 64] width 20 height 8
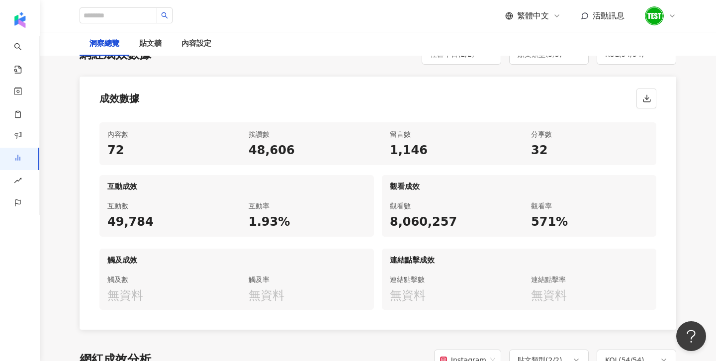
scroll to position [464, 0]
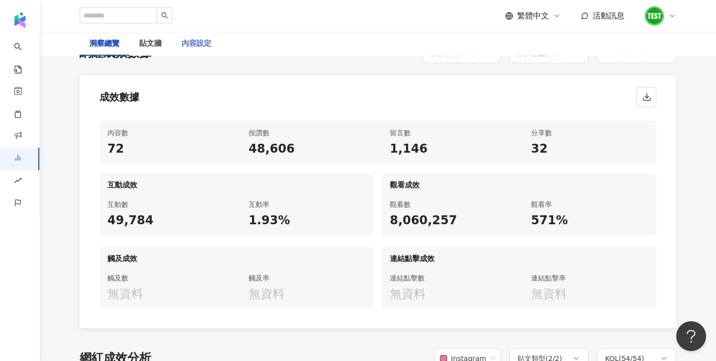
click at [211, 39] on div "內容設定" at bounding box center [196, 44] width 50 height 24
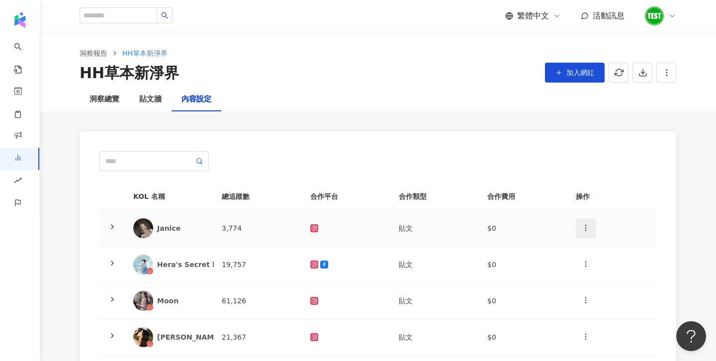
click at [590, 226] on button "button" at bounding box center [586, 228] width 20 height 20
click at [597, 247] on div "新增內容" at bounding box center [603, 252] width 39 height 11
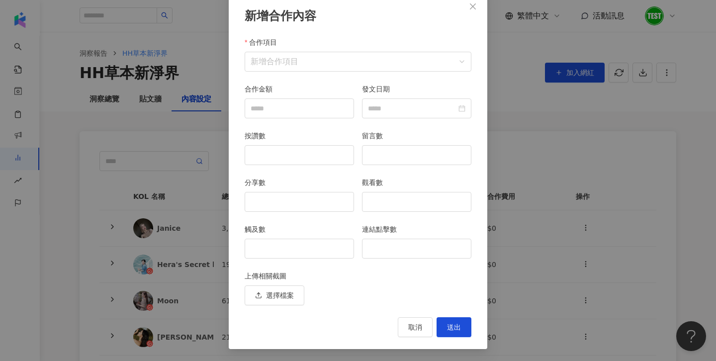
scroll to position [56, 0]
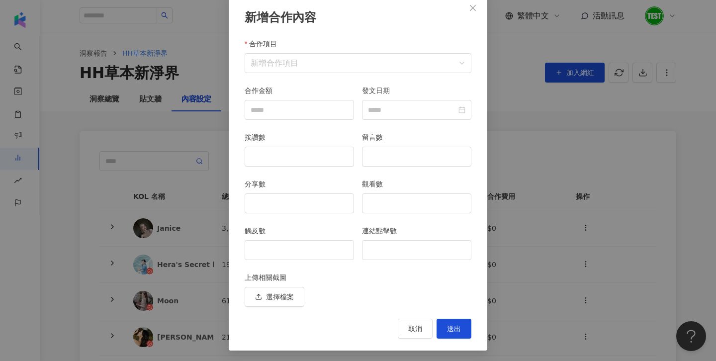
click at [562, 194] on div "新增合作內容 合作項目 新增合作項目 合作項目 合作金額 發文日期 按讚數 留言數 分享數 觀看數 觸及數 連結點擊數 上傳相關截圖 選擇檔案 取消 送出" at bounding box center [358, 180] width 716 height 361
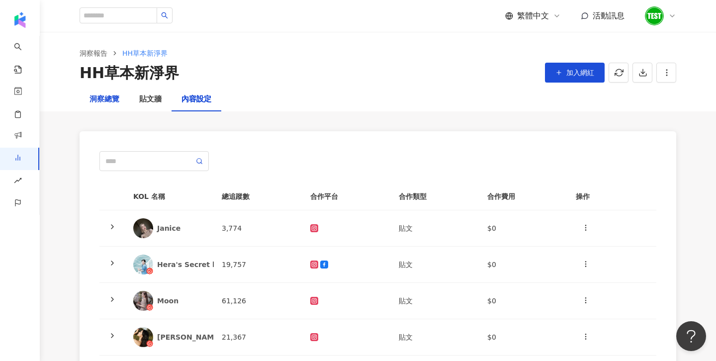
click at [110, 99] on div "洞察總覽" at bounding box center [104, 99] width 30 height 12
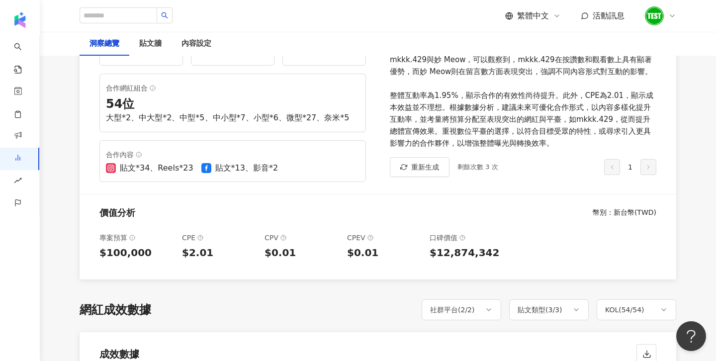
scroll to position [116, 0]
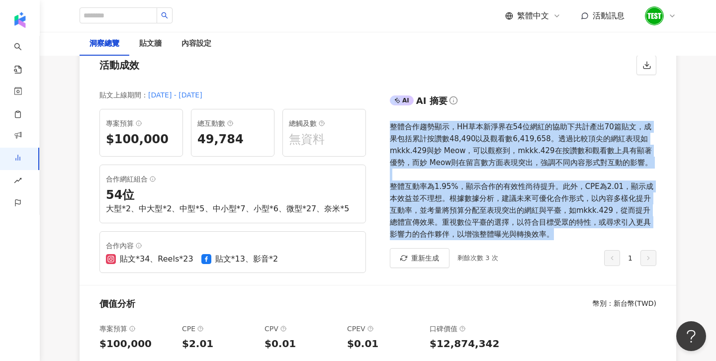
drag, startPoint x: 386, startPoint y: 123, endPoint x: 544, endPoint y: 233, distance: 192.5
click at [544, 233] on div "AI AI 摘要 整體合作趨勢顯示，HH草本新淨界在54位網紅的協助下共計產出70篇貼文，成果包括累計按讚數48,490以及觀看數6,419,658。透過比較…" at bounding box center [527, 183] width 298 height 204
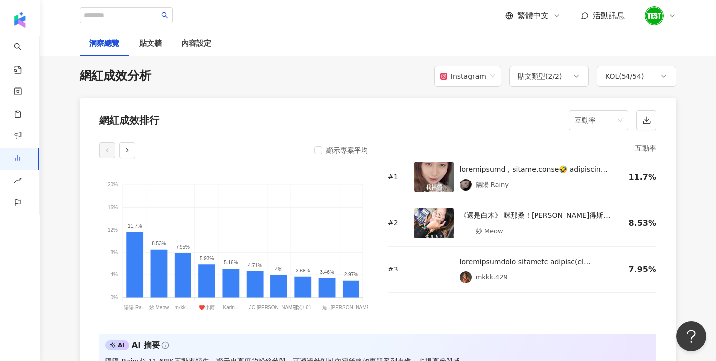
scroll to position [748, 0]
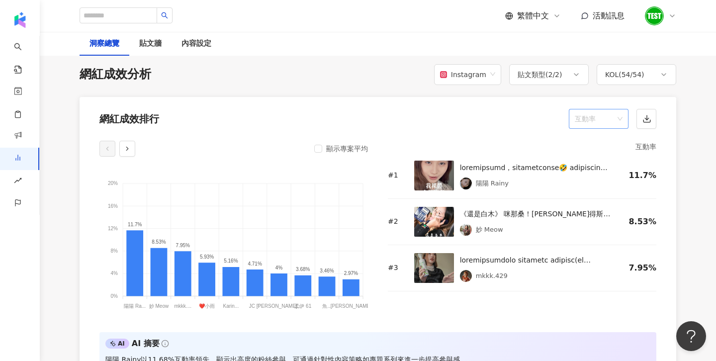
click at [609, 123] on span "互動率" at bounding box center [599, 118] width 48 height 19
click at [601, 223] on div "觀看率" at bounding box center [599, 225] width 44 height 11
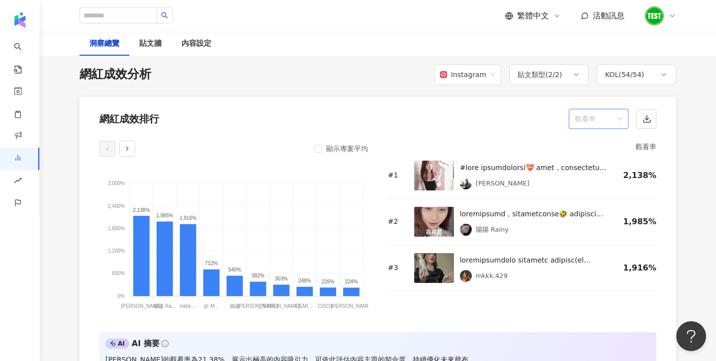
click at [596, 116] on span "觀看率" at bounding box center [599, 118] width 48 height 19
click at [608, 189] on div "互動率" at bounding box center [599, 191] width 44 height 11
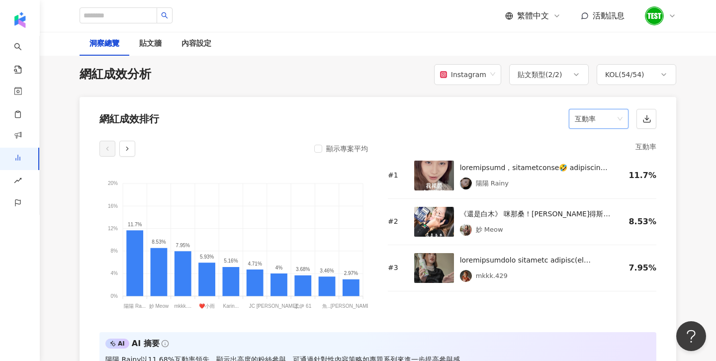
click at [594, 121] on span "互動率" at bounding box center [599, 118] width 48 height 19
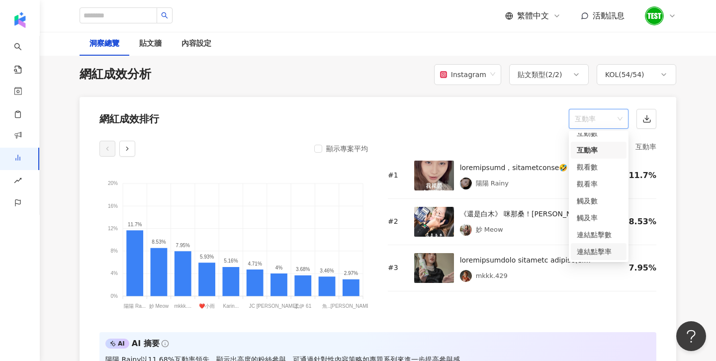
click at [415, 292] on div "互動率 # 1 陽陽 Rainy 11.7% # 2 《還是白木》 咪那桑！白木妙得斯～ 有一說一呀⋯上班族真的好累😨 我就算用演的也覺得壓力好大伊呀呀呀呀呀…" at bounding box center [522, 230] width 268 height 179
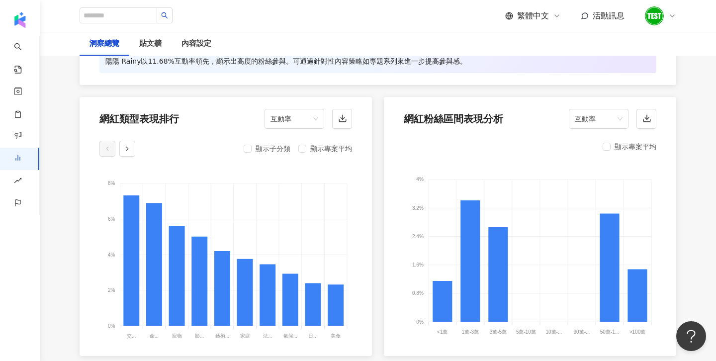
scroll to position [1048, 0]
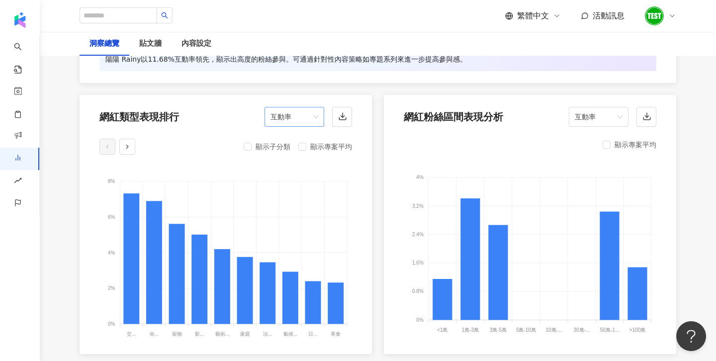
click at [285, 120] on span "互動率" at bounding box center [294, 116] width 48 height 19
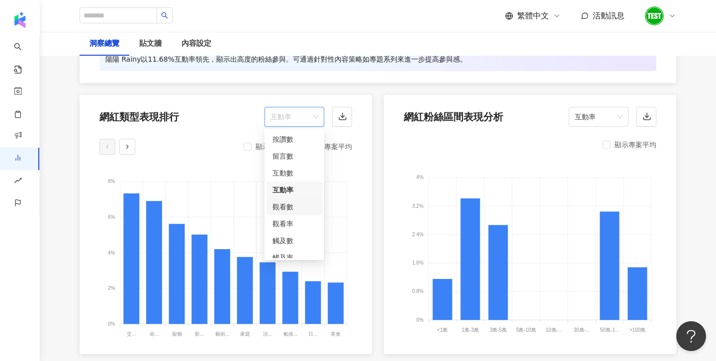
scroll to position [42, 0]
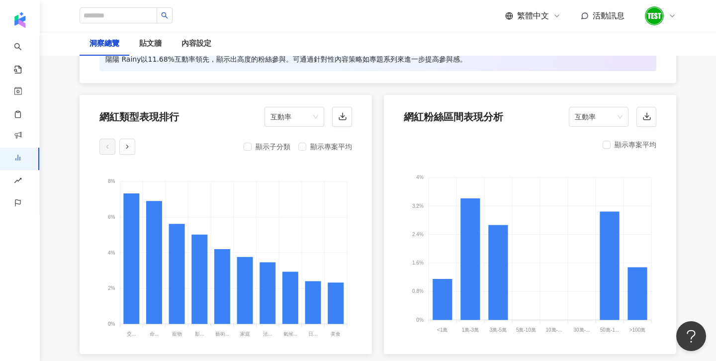
click at [241, 167] on foreignobject at bounding box center [225, 254] width 253 height 174
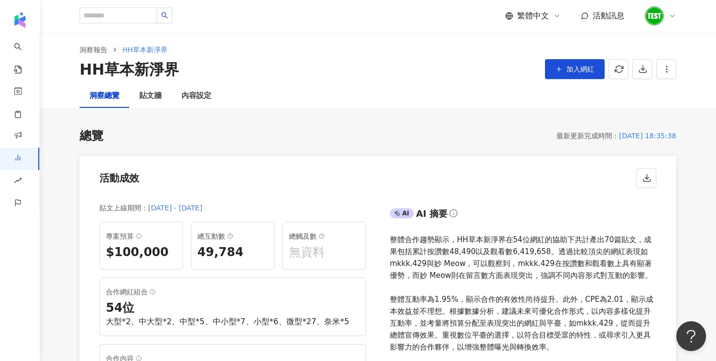
scroll to position [0, 0]
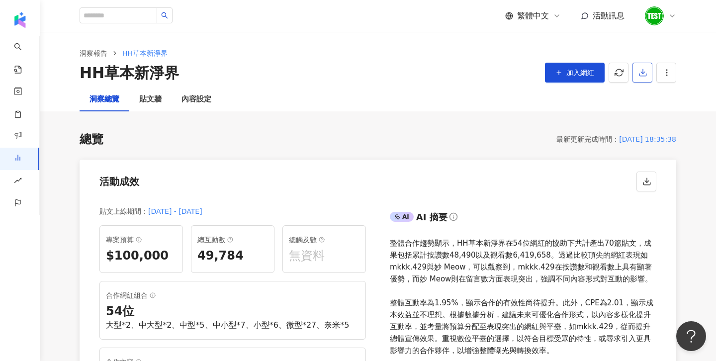
click at [644, 67] on button "button" at bounding box center [642, 73] width 20 height 20
click at [647, 95] on span "匯出 PPT" at bounding box center [657, 96] width 35 height 11
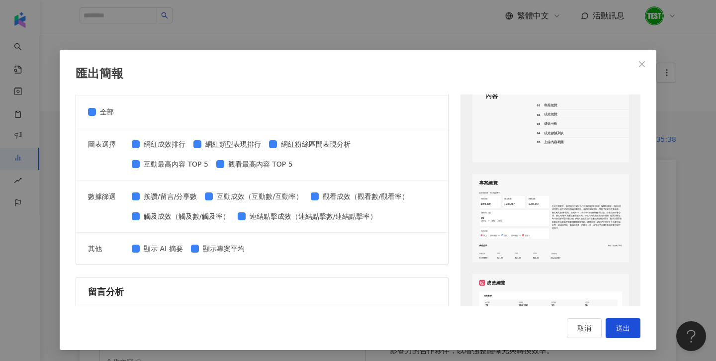
scroll to position [226, 0]
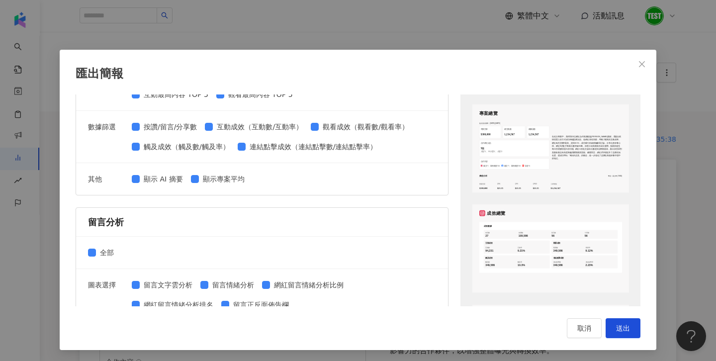
click at [303, 31] on div "匯出簡報 請選擇您欲匯出的項目 整體設定 全部 顯示平台 Instagram Facebook Youtube 自訂平台 網紅成效分析 全部 圖表選擇 網紅成…" at bounding box center [358, 180] width 716 height 361
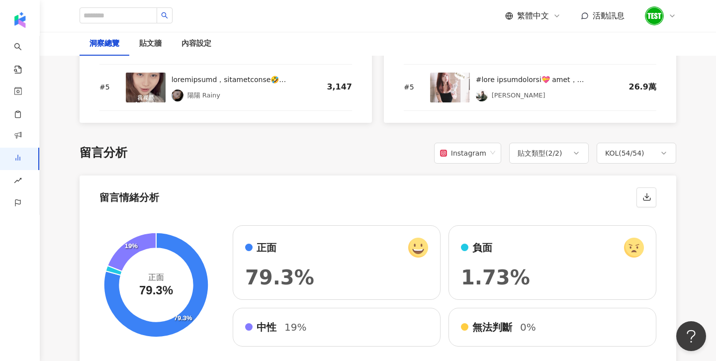
scroll to position [1585, 0]
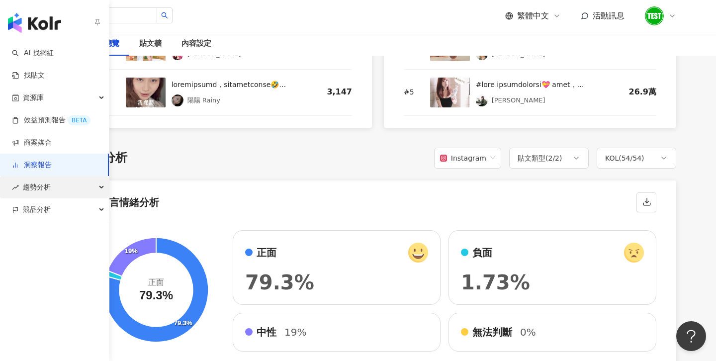
click at [32, 190] on span "趨勢分析" at bounding box center [37, 187] width 28 height 22
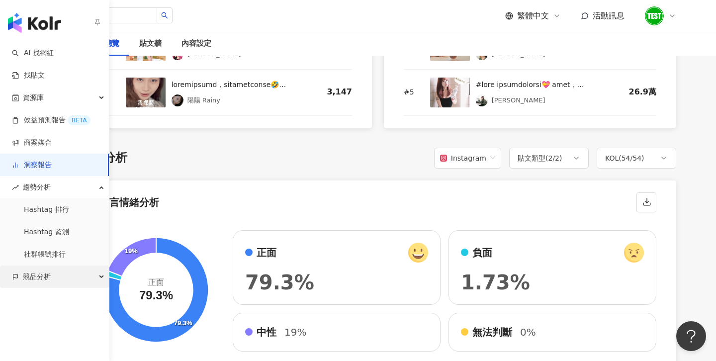
click at [79, 276] on div "競品分析" at bounding box center [54, 276] width 109 height 22
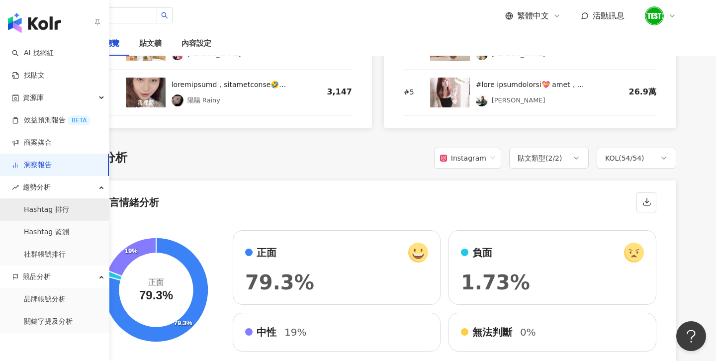
click at [55, 210] on link "Hashtag 排行" at bounding box center [46, 210] width 45 height 10
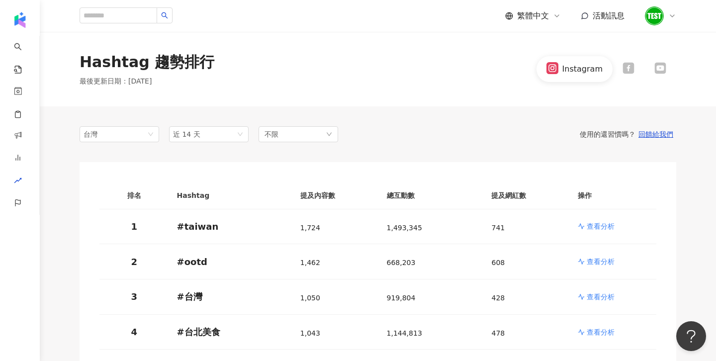
click at [320, 96] on div "Hashtag 趨勢排行 最後更新日期 ： 2025/10/1 Instagram" at bounding box center [378, 69] width 676 height 75
click at [334, 129] on div "不限" at bounding box center [298, 134] width 80 height 16
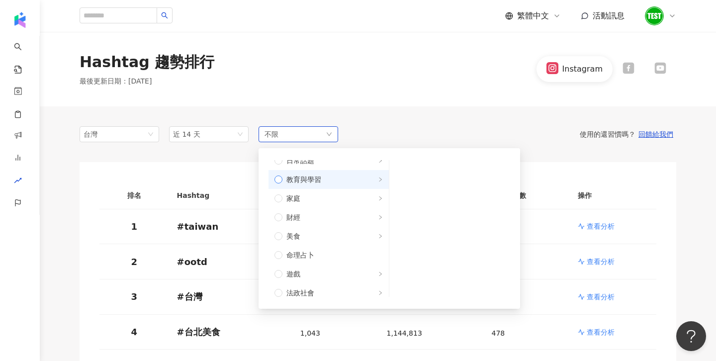
scroll to position [87, 0]
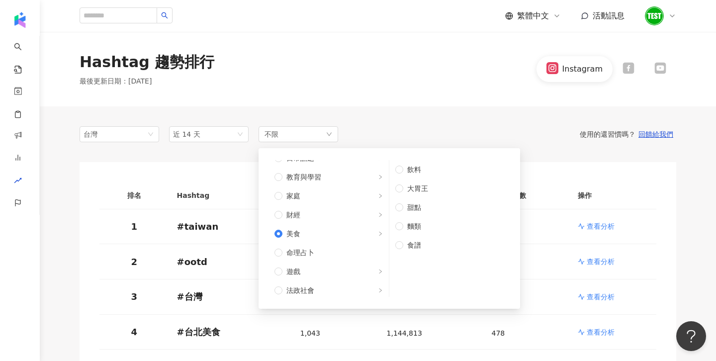
click at [386, 126] on div "台灣 近 14 天 不限 不限 藝術與娛樂 美妝時尚 氣候和環境 日常話題 教育與學習 家庭 財經 美食 命理占卜 遊戲 法政社會 生活風格 影視娛樂 醫療與…" at bounding box center [378, 134] width 596 height 16
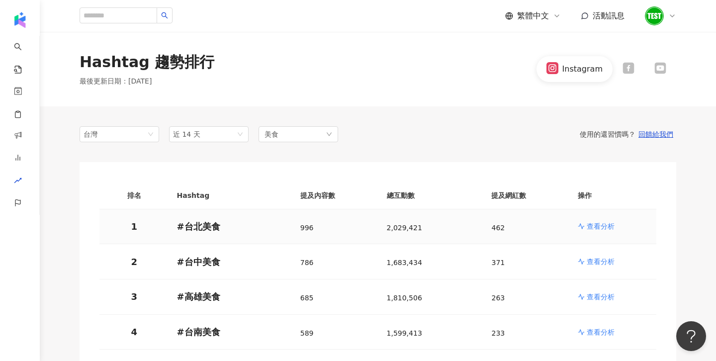
click at [599, 228] on p "查看分析" at bounding box center [601, 226] width 28 height 10
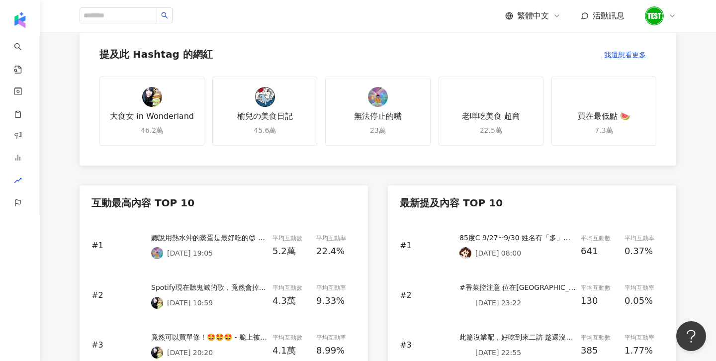
scroll to position [444, 0]
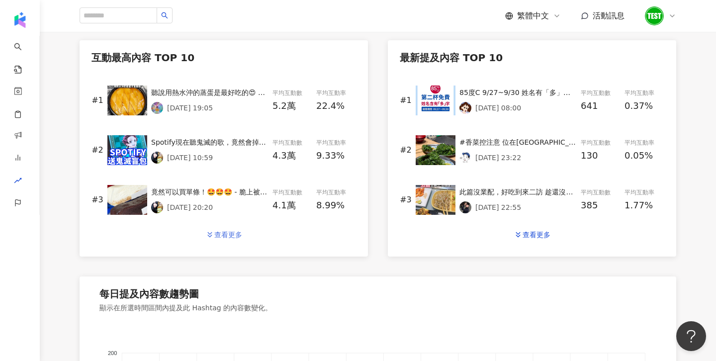
click at [220, 231] on div "查看更多" at bounding box center [228, 235] width 28 height 8
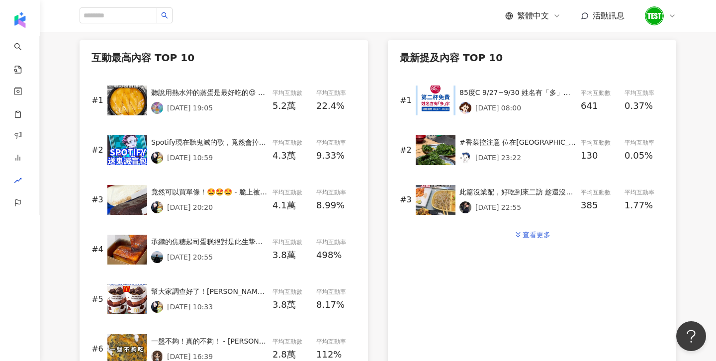
click at [520, 233] on icon "button" at bounding box center [517, 234] width 9 height 9
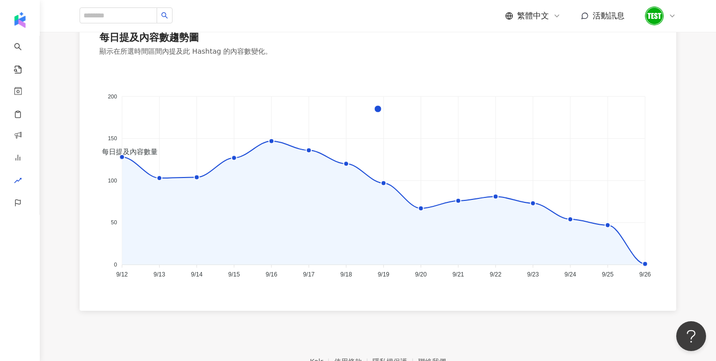
scroll to position [1030, 0]
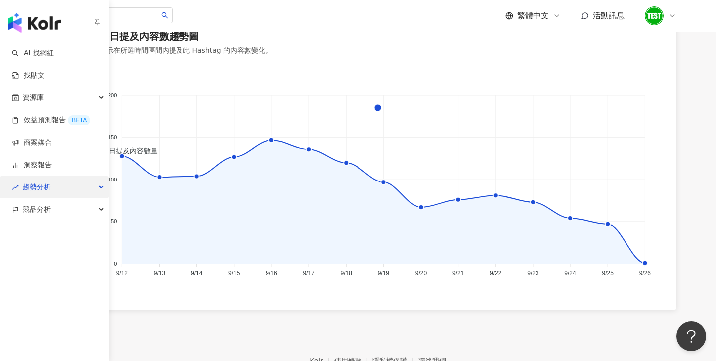
click at [25, 181] on span "趨勢分析" at bounding box center [37, 187] width 28 height 22
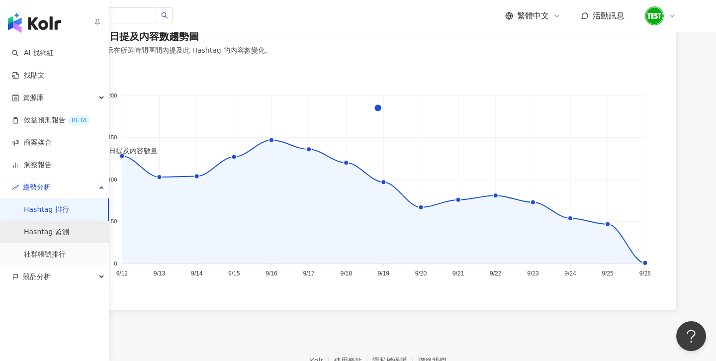
click at [54, 233] on link "Hashtag 監測" at bounding box center [46, 232] width 45 height 10
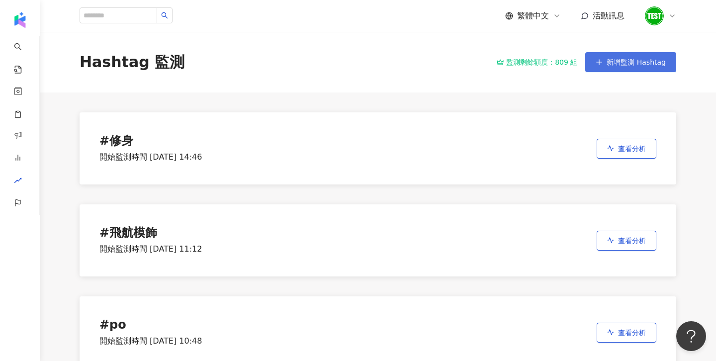
click at [641, 64] on span "新增監測 Hashtag" at bounding box center [635, 62] width 59 height 8
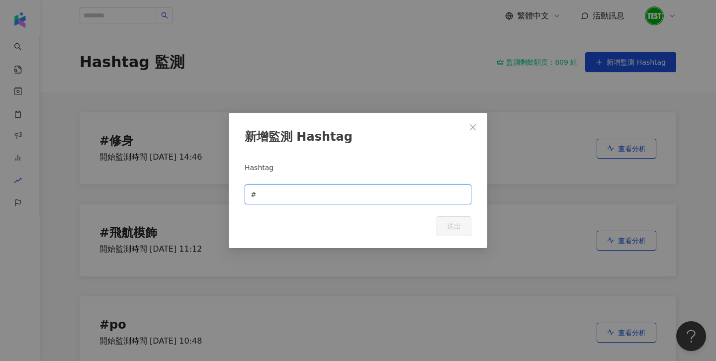
click at [371, 194] on input "text" at bounding box center [361, 194] width 207 height 11
type input "**"
click at [460, 229] on span "送出" at bounding box center [454, 226] width 14 height 8
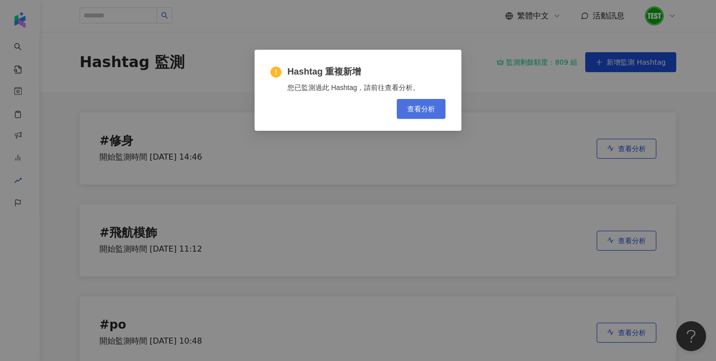
click at [428, 109] on span "查看分析" at bounding box center [421, 109] width 28 height 8
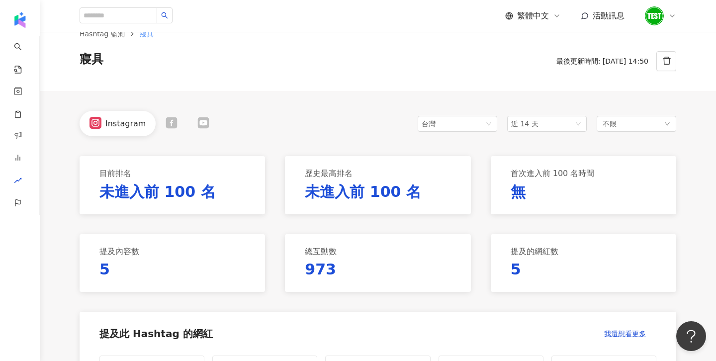
scroll to position [5, 0]
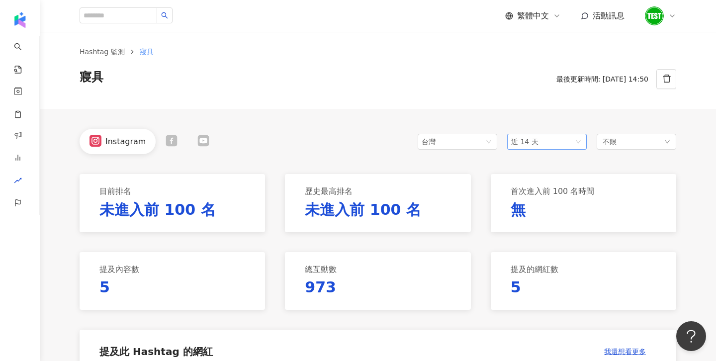
click at [535, 149] on div "台灣 近 14 天 不限" at bounding box center [547, 141] width 258 height 25
click at [535, 149] on div "近 14 天" at bounding box center [547, 142] width 80 height 16
click at [540, 197] on span "近三個月" at bounding box center [529, 196] width 28 height 8
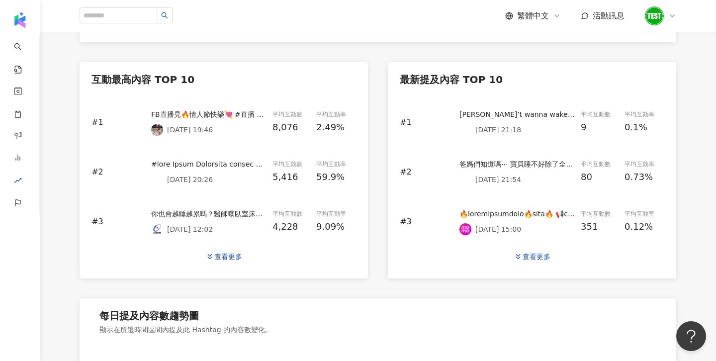
scroll to position [475, 0]
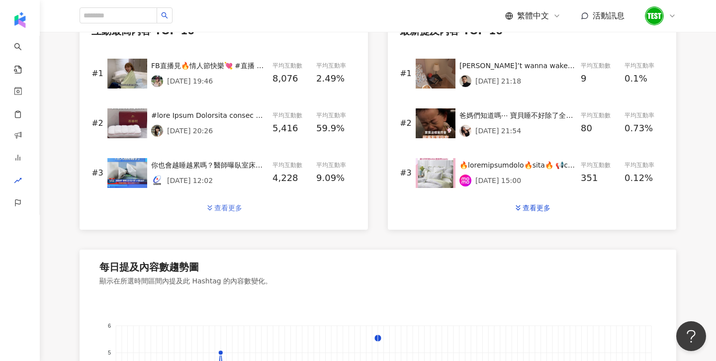
click at [220, 205] on div "查看更多" at bounding box center [228, 208] width 28 height 8
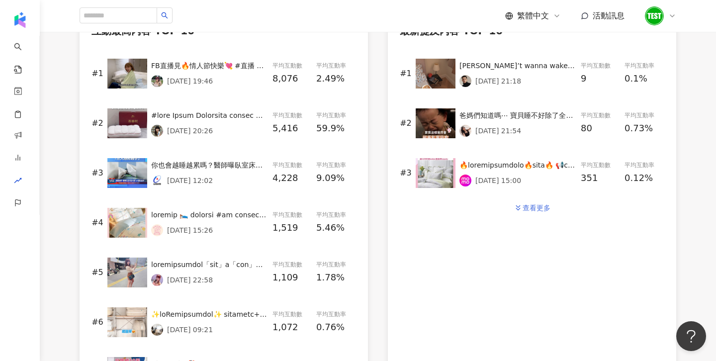
click at [534, 204] on div "查看更多" at bounding box center [536, 208] width 28 height 8
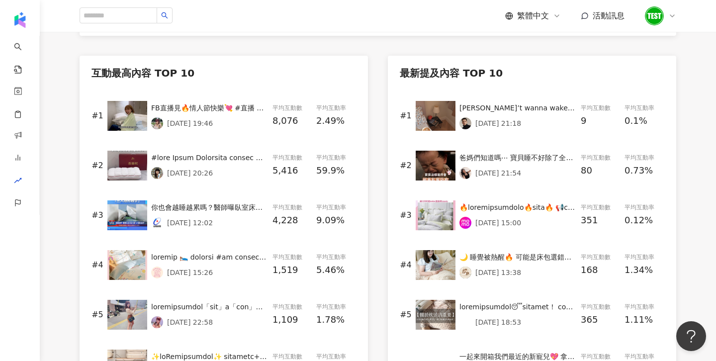
scroll to position [434, 0]
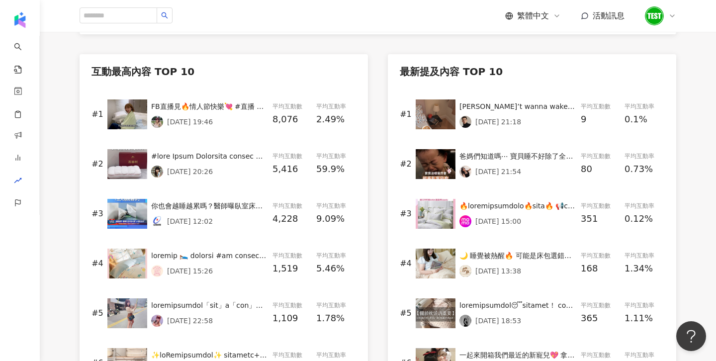
click at [130, 116] on img at bounding box center [127, 114] width 40 height 30
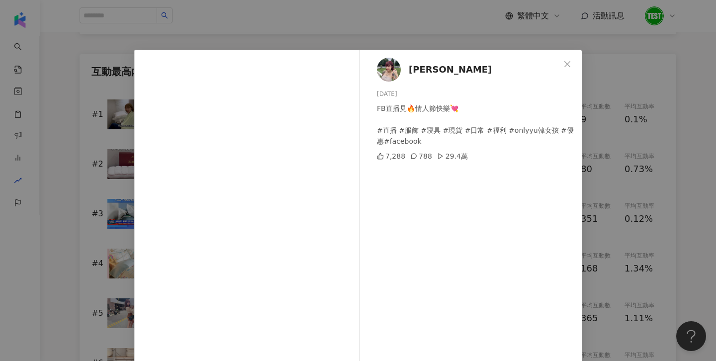
scroll to position [85, 0]
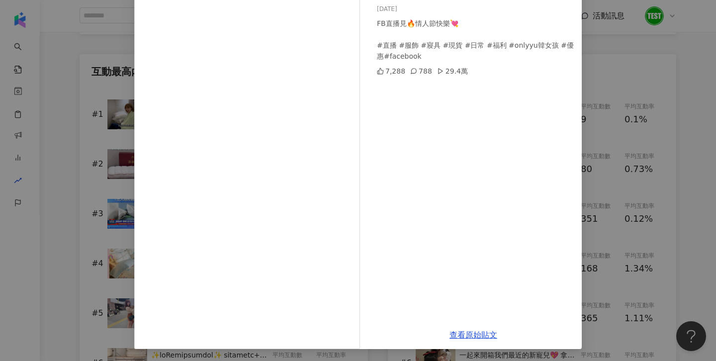
drag, startPoint x: 630, startPoint y: 201, endPoint x: 511, endPoint y: 200, distance: 118.8
click at [630, 201] on div "俞莉 2025/8/29 FB直播見🔥情人節快樂💘 #直播 #服飾 #寢具 #現貨 #日常 #福利 #onlyyu韓女孩 #優惠#facebook 7,288…" at bounding box center [358, 180] width 716 height 361
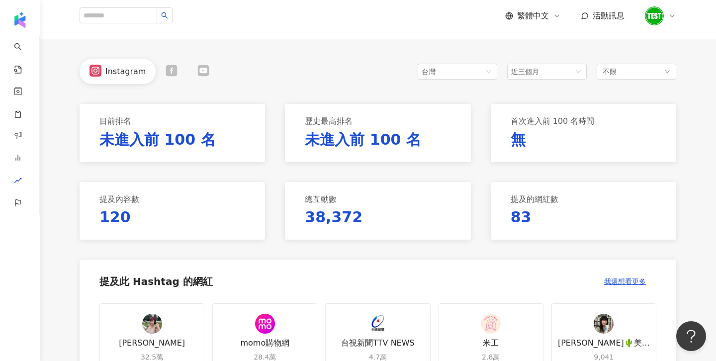
scroll to position [0, 0]
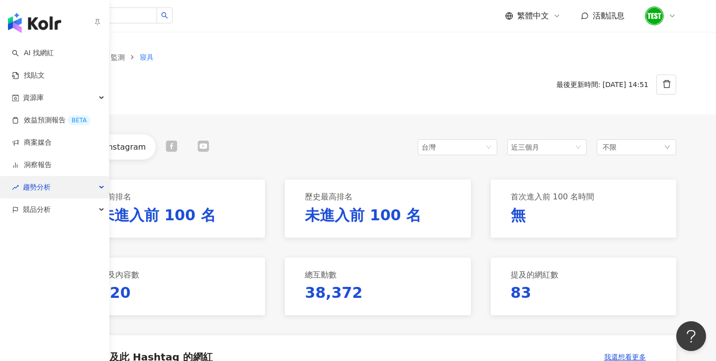
click at [26, 182] on span "趨勢分析" at bounding box center [37, 187] width 28 height 22
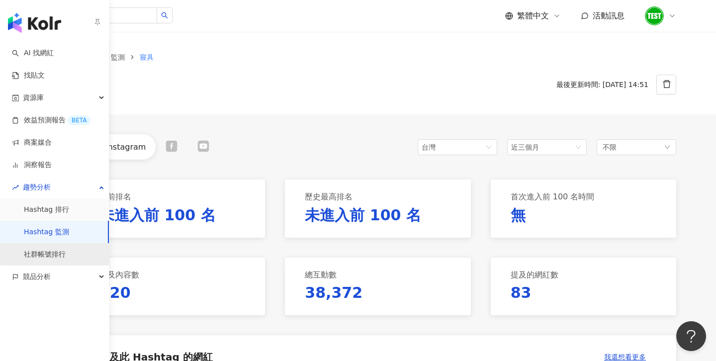
click at [51, 259] on link "社群帳號排行" at bounding box center [45, 255] width 42 height 10
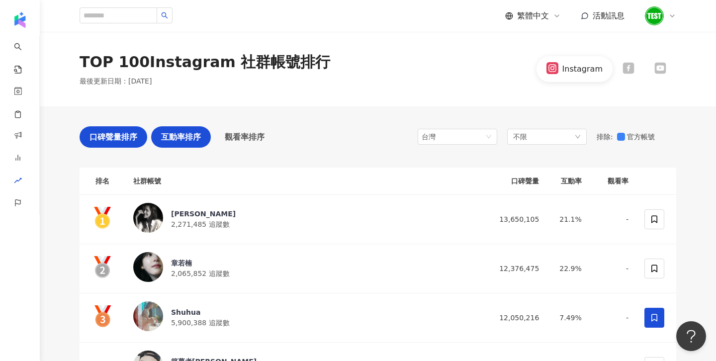
click at [188, 132] on span "互動率排序" at bounding box center [181, 137] width 40 height 12
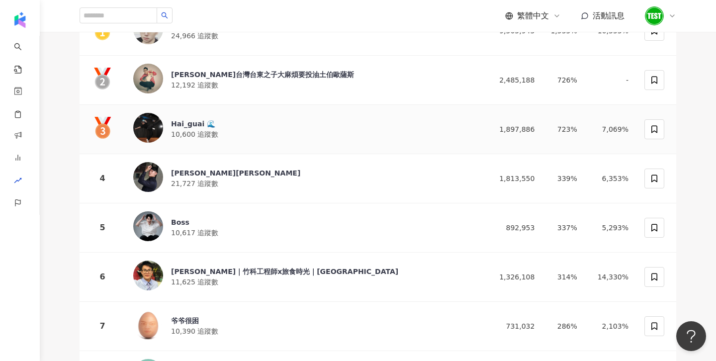
scroll to position [208, 0]
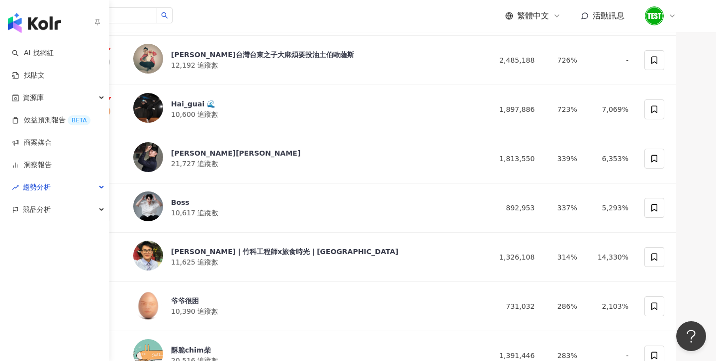
click at [30, 24] on img "button" at bounding box center [34, 23] width 53 height 20
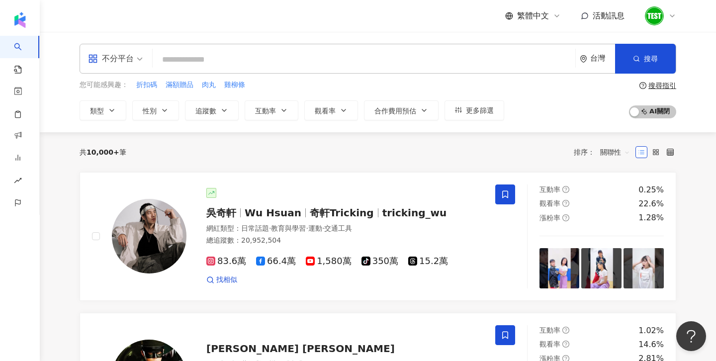
click at [602, 65] on div "台灣" at bounding box center [597, 58] width 35 height 29
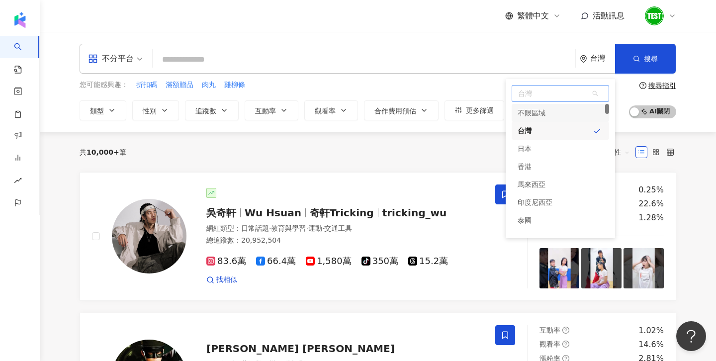
click at [556, 98] on span "台灣" at bounding box center [560, 93] width 96 height 16
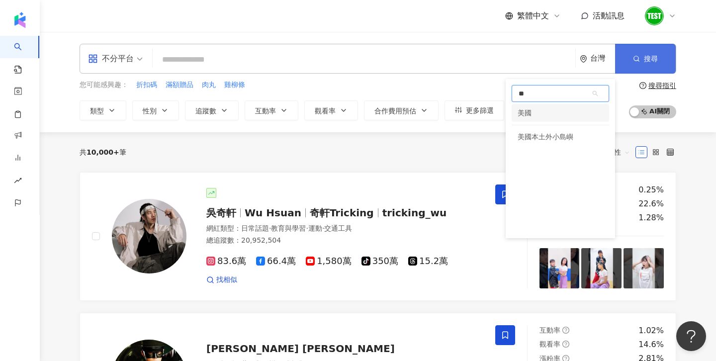
type input "**"
click at [648, 65] on button "搜尋" at bounding box center [645, 59] width 61 height 30
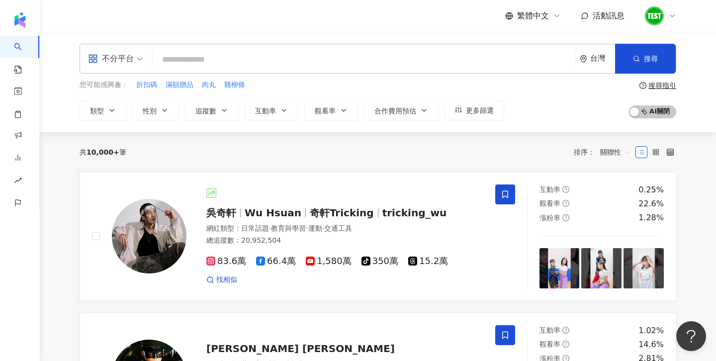
click at [593, 63] on div "台灣" at bounding box center [597, 58] width 35 height 29
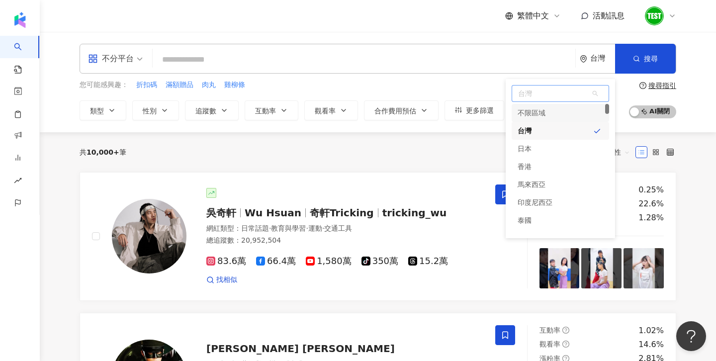
click at [540, 93] on span "台灣" at bounding box center [560, 93] width 96 height 16
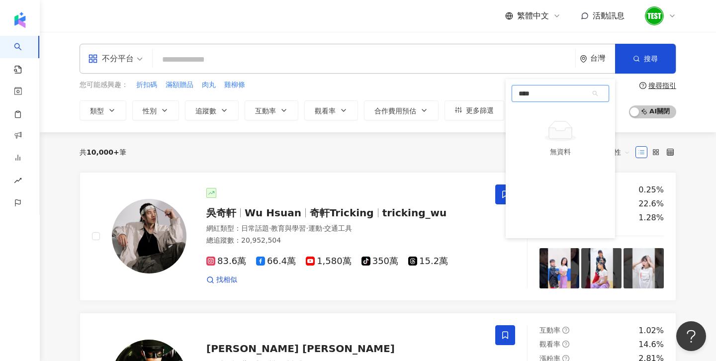
type input "**"
click at [539, 114] on div "美國" at bounding box center [559, 113] width 97 height 18
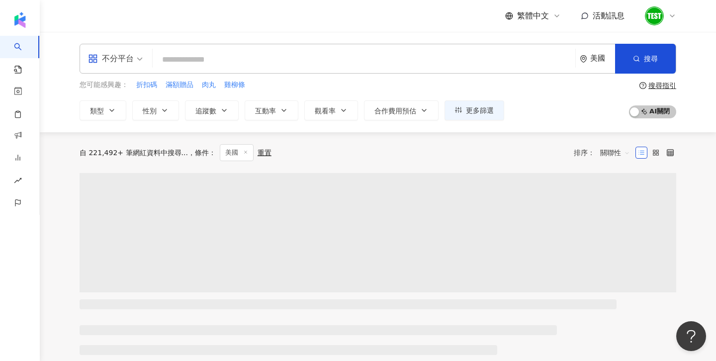
click at [372, 51] on input "search" at bounding box center [364, 59] width 415 height 19
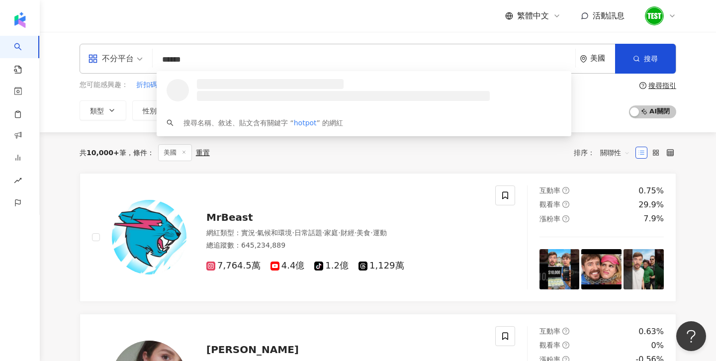
type input "******"
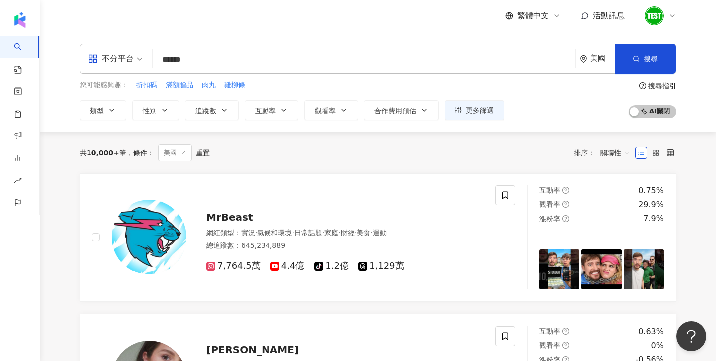
click at [645, 74] on div "不分平台 ****** 美國 搜尋 loading 搜尋名稱、敘述、貼文含有關鍵字 “ hotpot ” 的網紅 您可能感興趣： 折扣碼 滿額贈品 肉丸 雞柳…" at bounding box center [378, 82] width 636 height 77
click at [641, 59] on button "搜尋" at bounding box center [645, 59] width 61 height 30
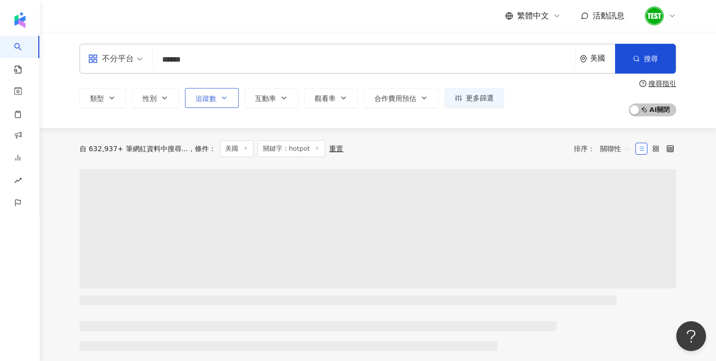
click at [223, 96] on icon "button" at bounding box center [224, 98] width 8 height 8
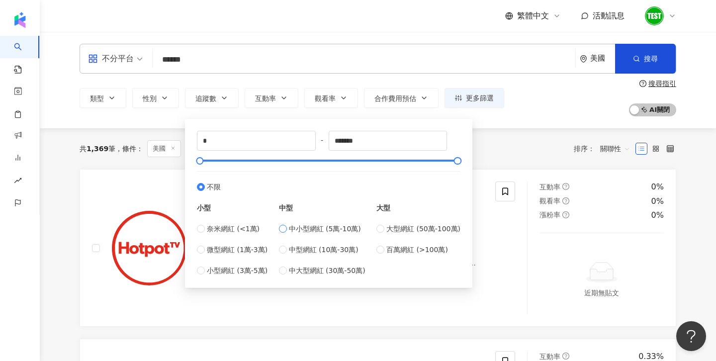
click at [331, 226] on span "中小型網紅 (5萬-10萬)" at bounding box center [325, 228] width 72 height 11
type input "*****"
click at [515, 159] on div "共 1,369 筆 條件 ： 美國 關鍵字：hotpot 重置 排序： 關聯性" at bounding box center [378, 148] width 596 height 41
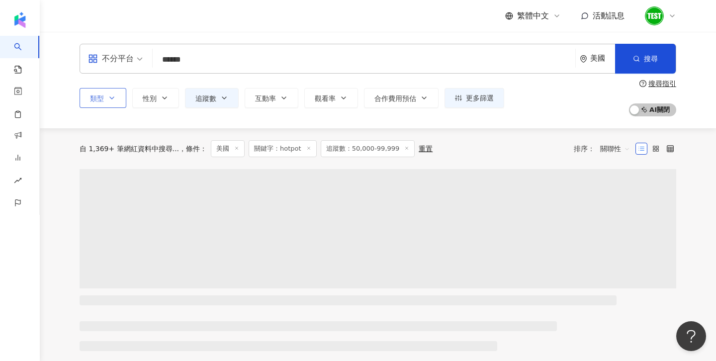
click at [93, 67] on span at bounding box center [115, 58] width 55 height 29
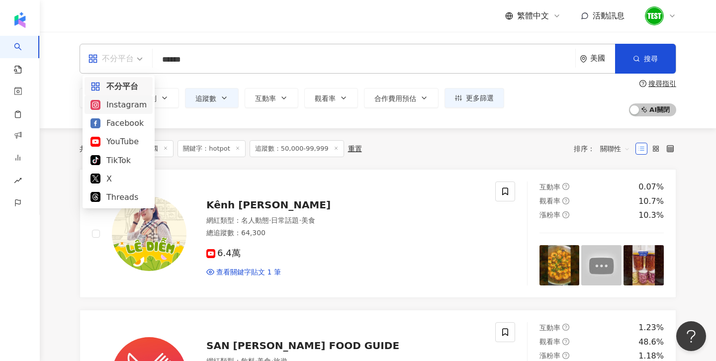
click at [120, 102] on div "Instagram" at bounding box center [118, 104] width 56 height 12
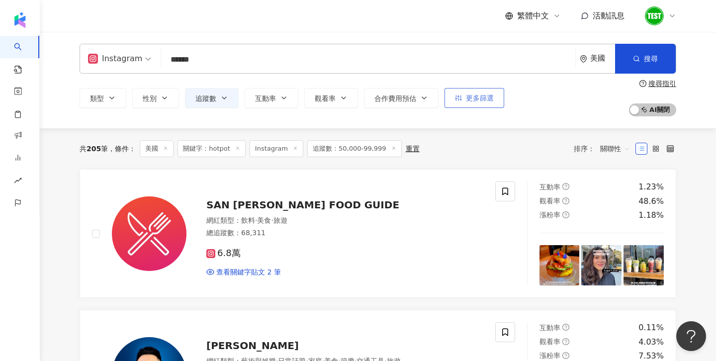
click at [477, 97] on span "更多篩選" at bounding box center [480, 98] width 28 height 8
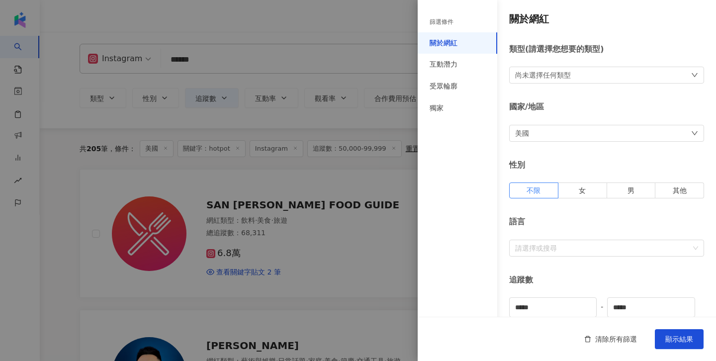
click at [369, 59] on div at bounding box center [358, 180] width 716 height 361
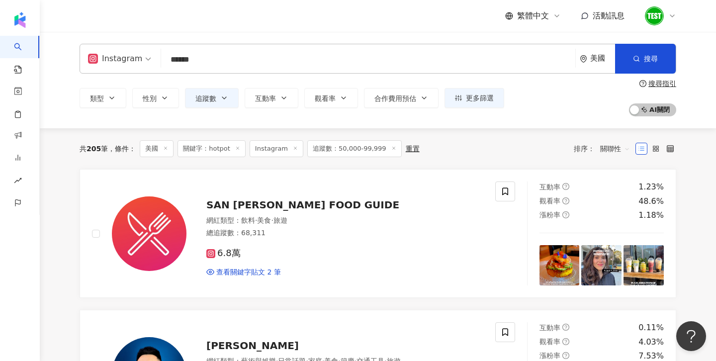
click at [369, 62] on input "******" at bounding box center [368, 59] width 406 height 19
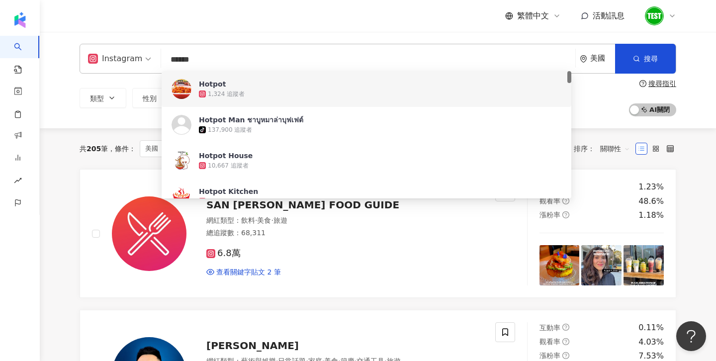
click at [75, 90] on div "Instagram ****** 美國 搜尋 36760f3e-d436-442d-ae8f-817a6445a6ae 5a47d6e7-1748-4fc6-…" at bounding box center [378, 80] width 636 height 73
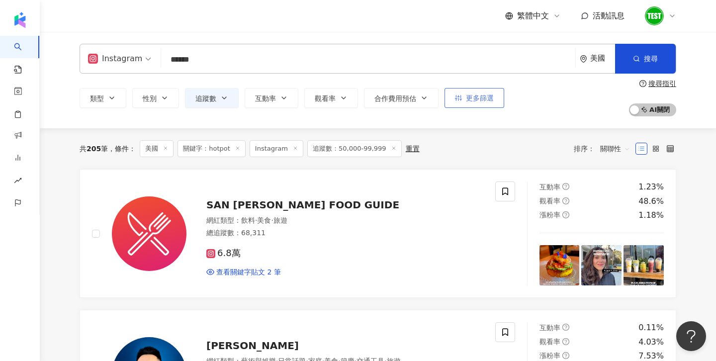
click at [481, 96] on span "更多篩選" at bounding box center [480, 98] width 28 height 8
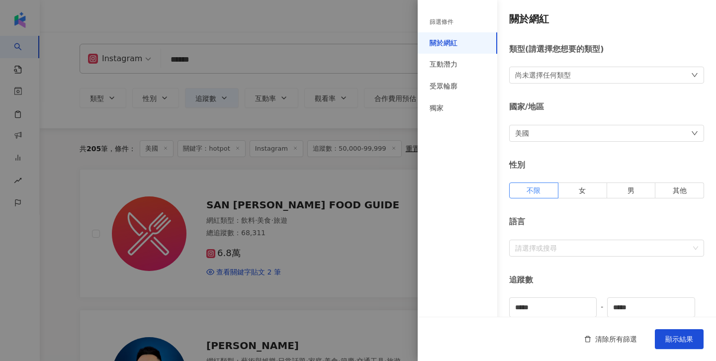
click at [334, 115] on div at bounding box center [358, 180] width 716 height 361
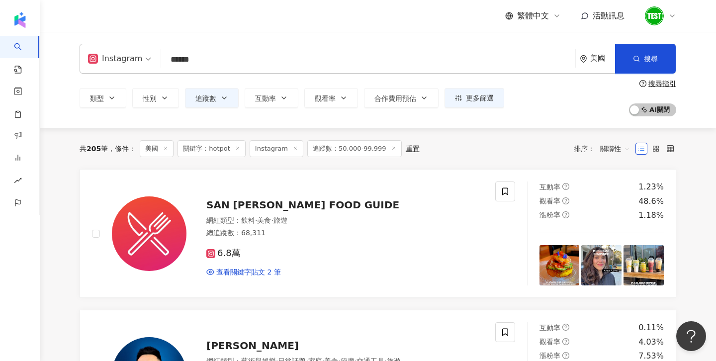
click at [583, 64] on div "美國" at bounding box center [597, 58] width 35 height 29
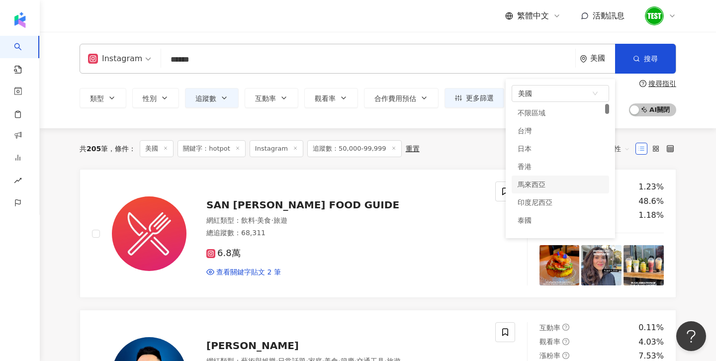
click at [436, 140] on div "共 205 筆 條件 ： 美國 關鍵字：hotpot Instagram 追蹤數：50,000-99,999 重置 排序： 關聯性" at bounding box center [378, 148] width 596 height 17
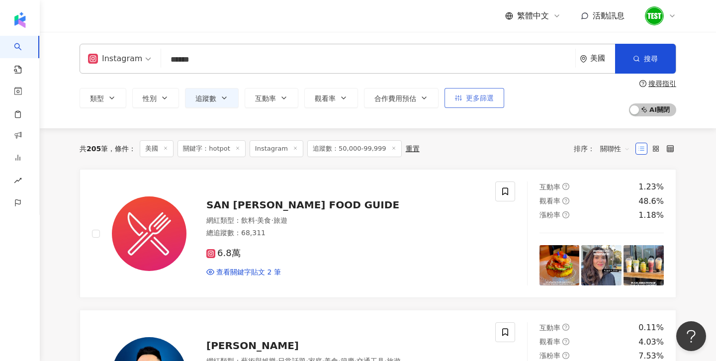
click at [478, 102] on button "更多篩選" at bounding box center [474, 98] width 60 height 20
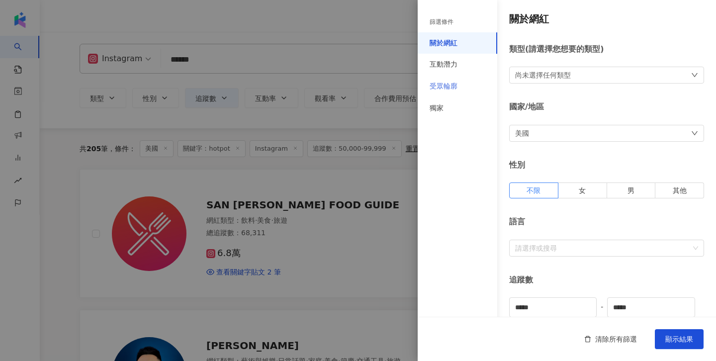
click at [465, 91] on div "受眾輪廓" at bounding box center [458, 87] width 80 height 22
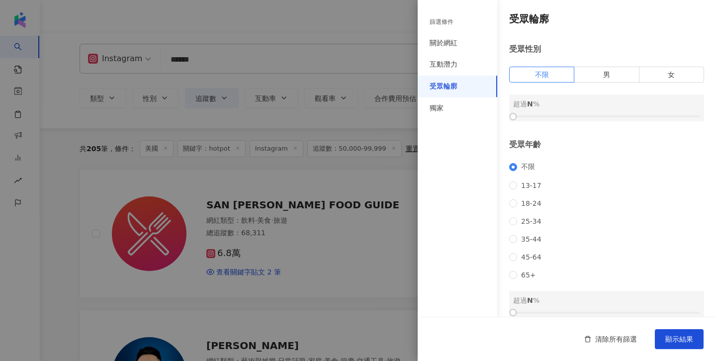
scroll to position [125, 0]
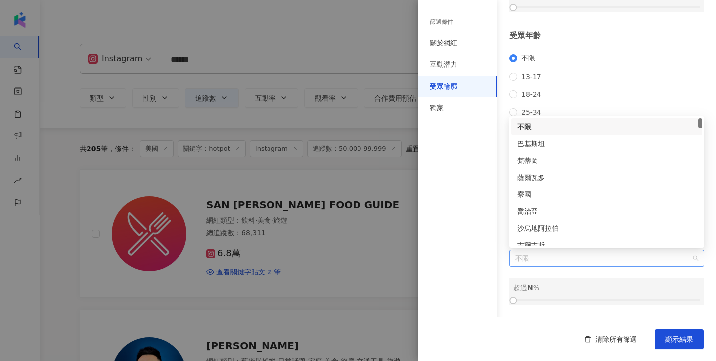
click at [545, 264] on span "不限" at bounding box center [606, 258] width 183 height 16
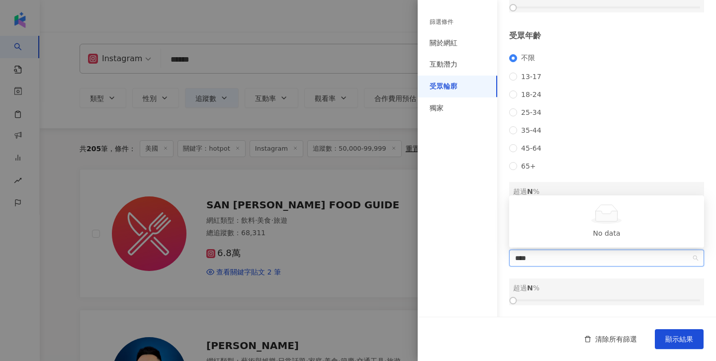
type input "**"
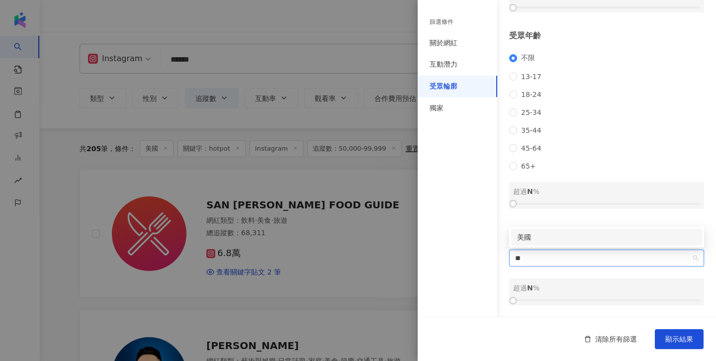
click at [545, 241] on div "美國" at bounding box center [606, 237] width 179 height 11
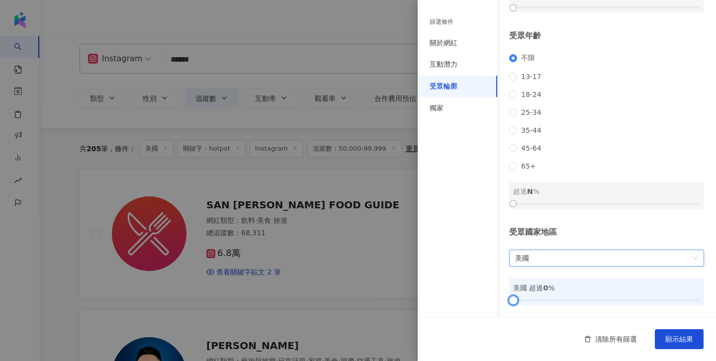
click at [510, 302] on div at bounding box center [512, 300] width 5 height 5
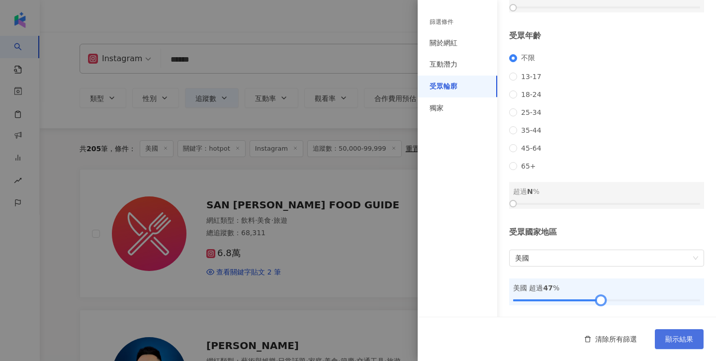
drag, startPoint x: 509, startPoint y: 302, endPoint x: 665, endPoint y: 340, distance: 160.2
click at [600, 303] on div at bounding box center [600, 300] width 5 height 5
click at [664, 340] on button "顯示結果" at bounding box center [679, 339] width 49 height 20
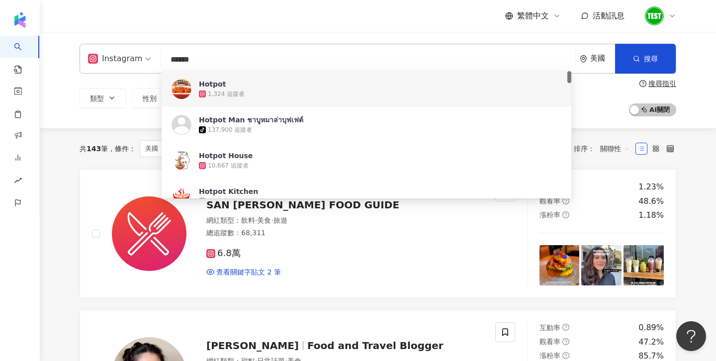
drag, startPoint x: 163, startPoint y: 61, endPoint x: 240, endPoint y: 62, distance: 77.0
click at [240, 62] on input "******" at bounding box center [368, 59] width 406 height 19
click at [196, 23] on div "繁體中文 活動訊息" at bounding box center [378, 16] width 596 height 32
drag, startPoint x: 195, startPoint y: 64, endPoint x: 149, endPoint y: 64, distance: 46.2
click at [149, 64] on div "Instagram ****** 美國 搜尋 36760f3e-d436-442d-ae8f-817a6445a6ae 5a47d6e7-1748-4fc6-…" at bounding box center [378, 59] width 596 height 30
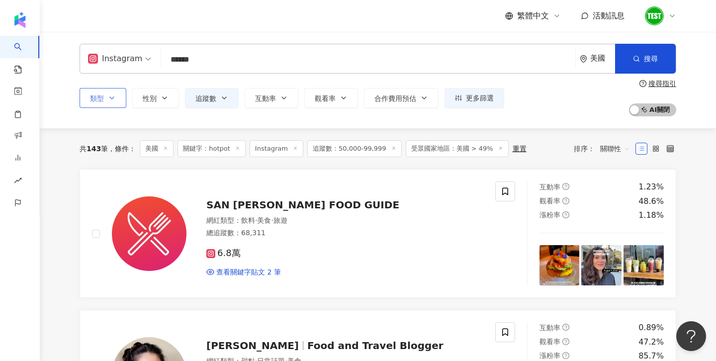
click at [119, 106] on button "類型" at bounding box center [103, 98] width 47 height 20
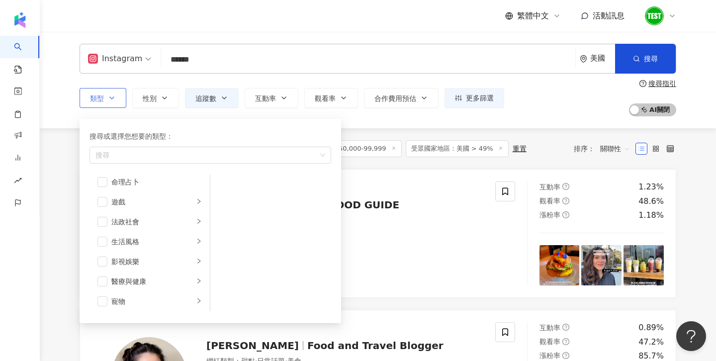
scroll to position [165, 0]
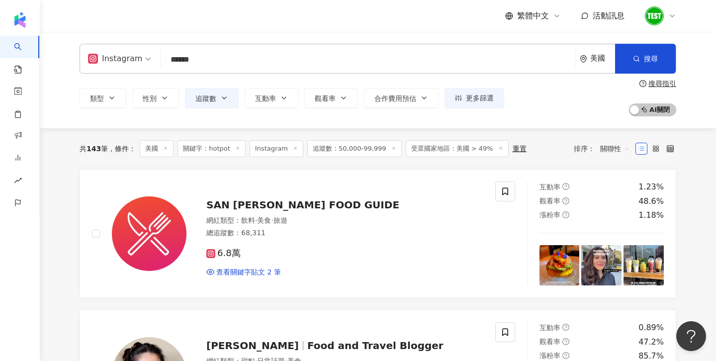
click at [597, 60] on div "美國" at bounding box center [602, 58] width 25 height 8
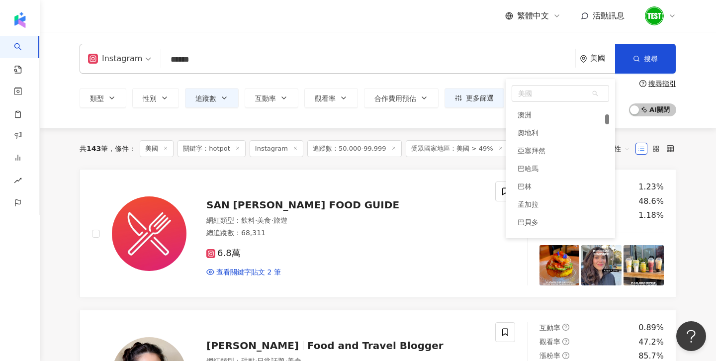
scroll to position [0, 0]
click at [541, 131] on div "台灣" at bounding box center [559, 131] width 97 height 18
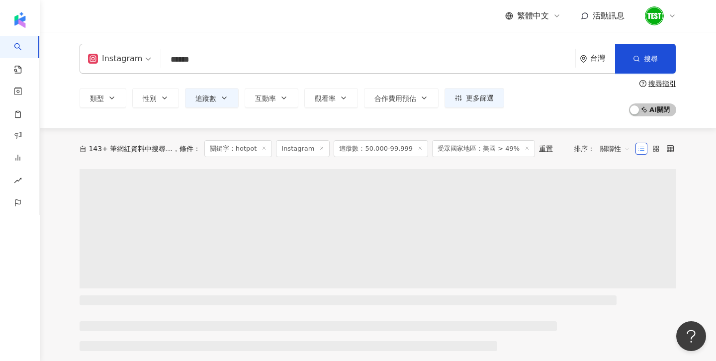
click at [604, 147] on span "關聯性" at bounding box center [615, 149] width 30 height 16
click at [587, 119] on div "Instagram ****** 台灣 搜尋 loading 搜尋名稱、敘述、貼文含有關鍵字 “ hotpot ” 的網紅 類型 性別 追蹤數 互動率 觀看率…" at bounding box center [378, 80] width 676 height 96
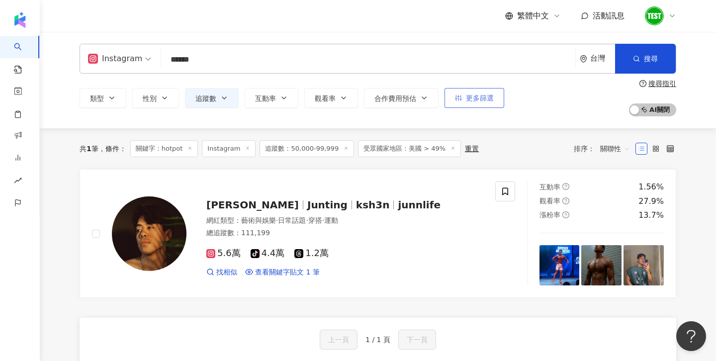
click at [471, 96] on span "更多篩選" at bounding box center [480, 98] width 28 height 8
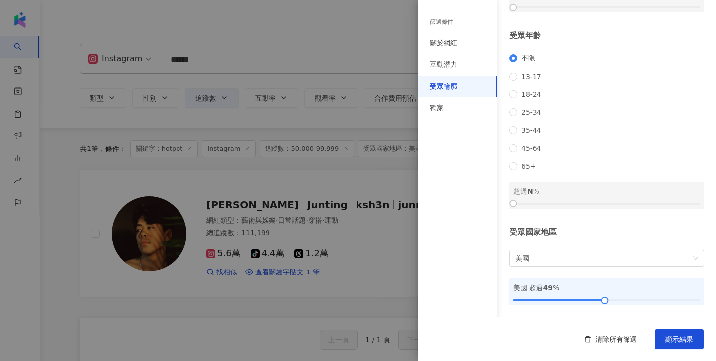
click at [346, 151] on div at bounding box center [358, 180] width 716 height 361
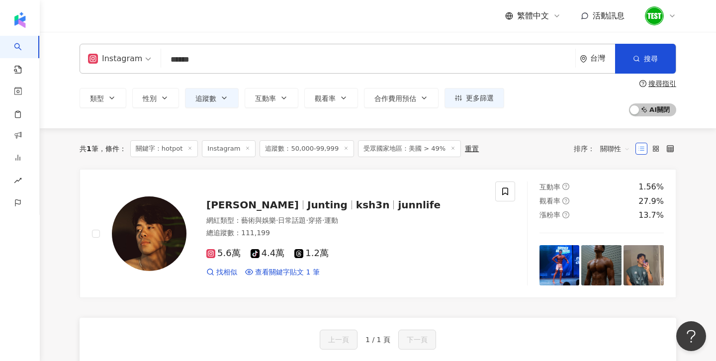
click at [465, 150] on div "重置" at bounding box center [472, 149] width 14 height 8
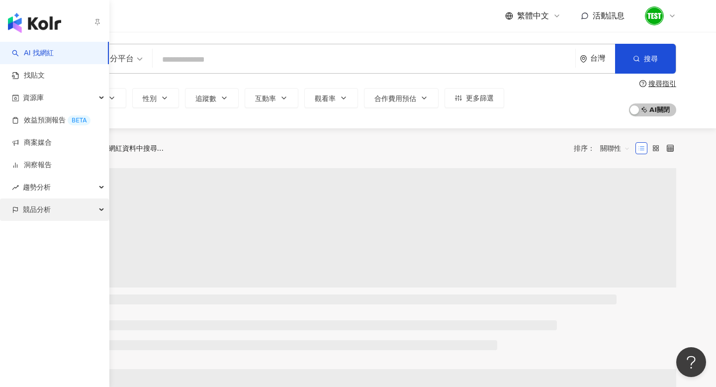
click at [37, 209] on span "競品分析" at bounding box center [37, 209] width 28 height 22
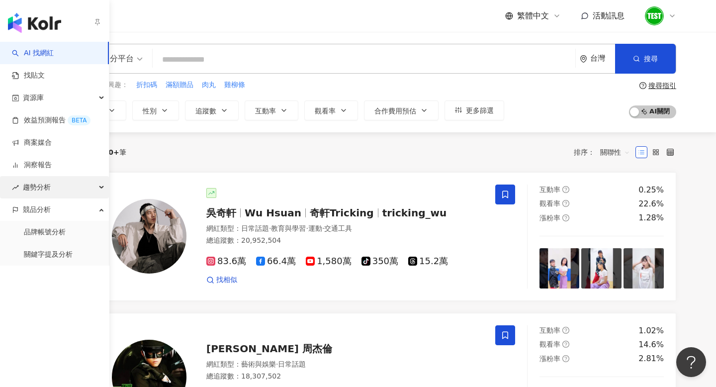
click at [37, 190] on span "趨勢分析" at bounding box center [37, 187] width 28 height 22
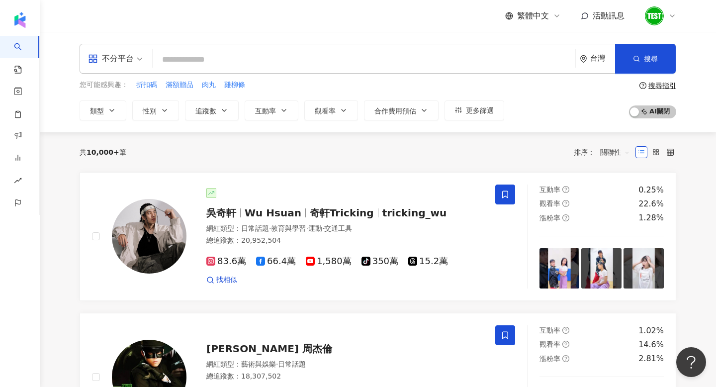
click at [240, 148] on div "共 10,000+ 筆 排序： 關聯性" at bounding box center [378, 152] width 596 height 16
click at [670, 15] on icon at bounding box center [672, 16] width 4 height 2
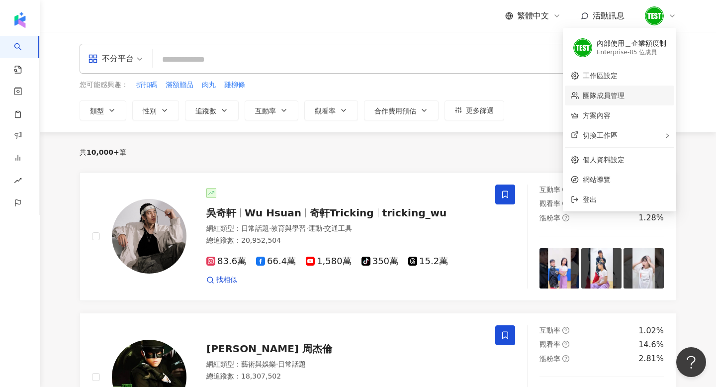
click at [615, 91] on link "團隊成員管理" at bounding box center [604, 95] width 42 height 8
